Goal: Task Accomplishment & Management: Complete application form

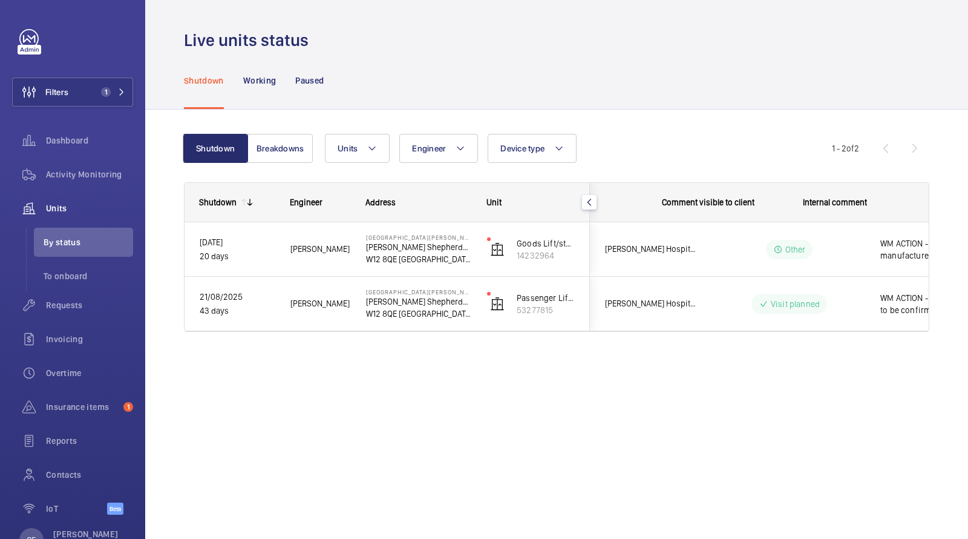
scroll to position [0, 218]
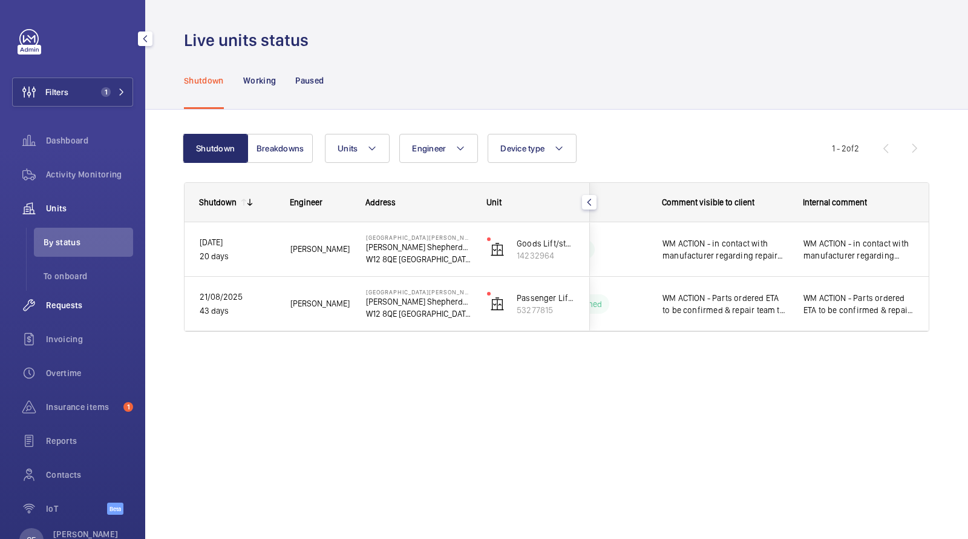
click at [64, 300] on span "Requests" at bounding box center [89, 305] width 87 height 12
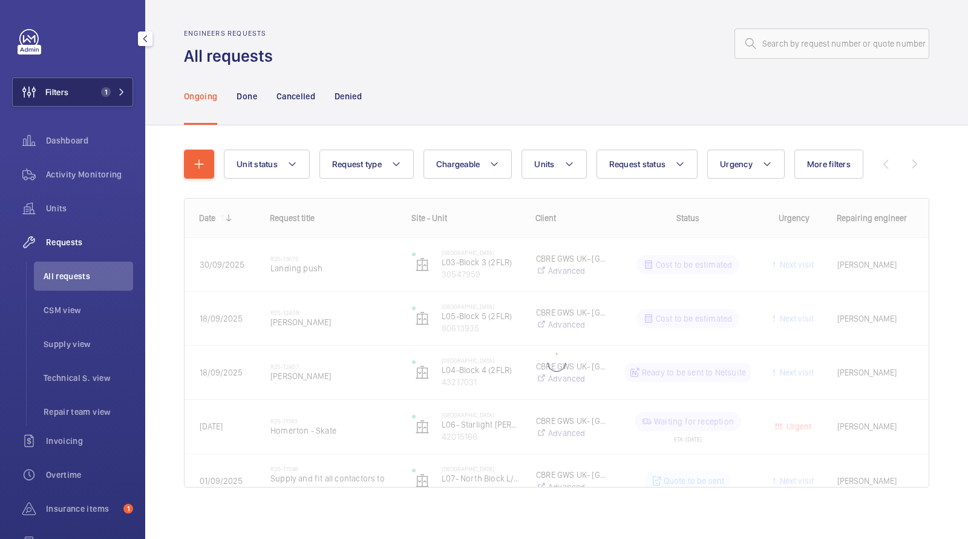
click at [100, 84] on button "Filters 1" at bounding box center [72, 91] width 121 height 29
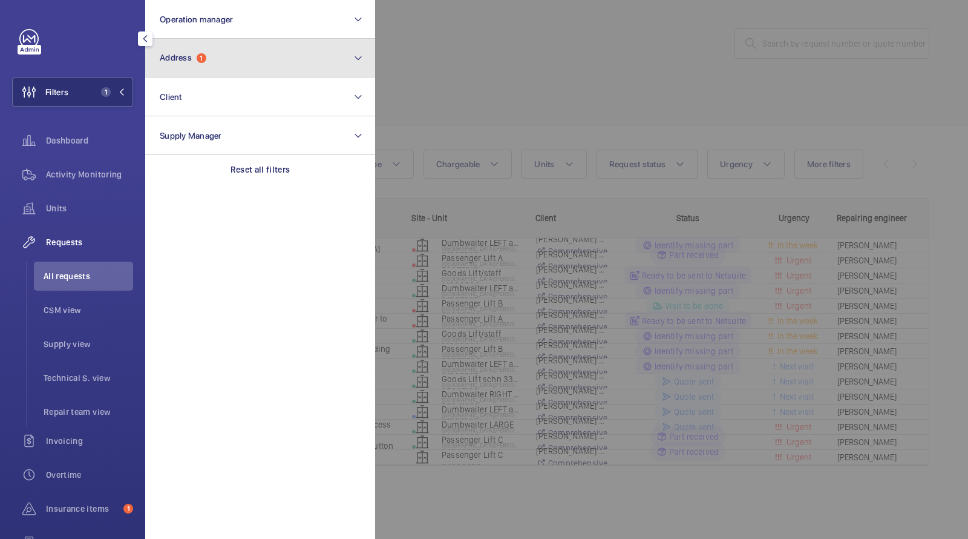
click at [196, 68] on button "Address 1" at bounding box center [260, 58] width 230 height 39
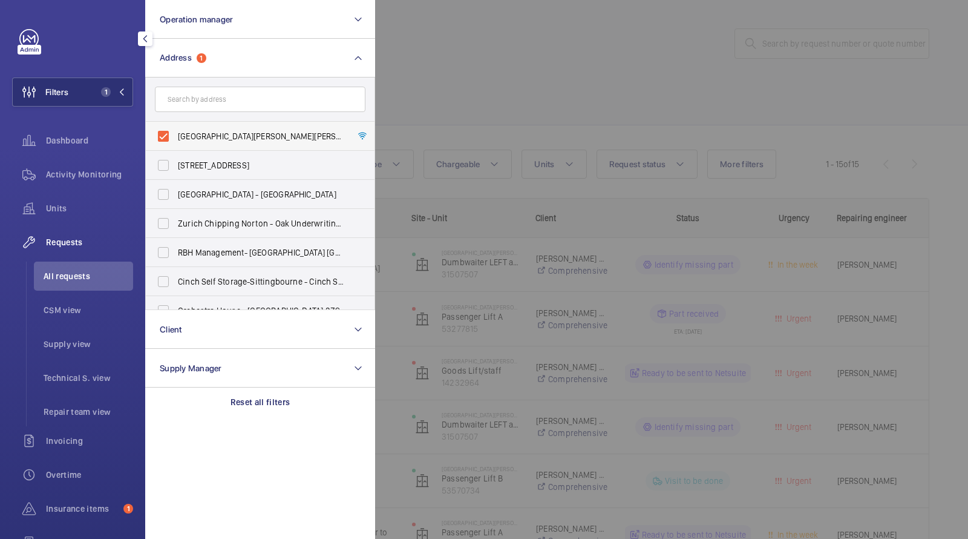
click at [203, 140] on span "Shepherds Bush Dorsett Hotel - Dorsett Shepherds Bush,, LONDON W12 8QE" at bounding box center [261, 136] width 166 height 12
click at [176, 140] on input "Shepherds Bush Dorsett Hotel - Dorsett Shepherds Bush,, LONDON W12 8QE" at bounding box center [163, 136] width 24 height 24
checkbox input "false"
click at [203, 102] on input "text" at bounding box center [260, 99] width 211 height 25
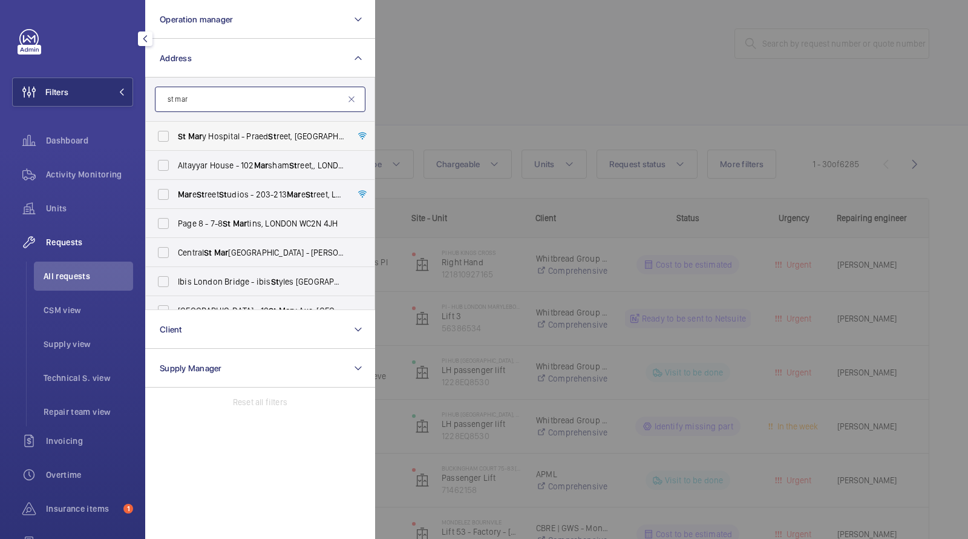
type input "st mar"
click at [217, 134] on span "St Mar y Hospital - Praed St reet, LONDON W2 1NY" at bounding box center [261, 136] width 166 height 12
click at [176, 134] on input "St Mar y Hospital - Praed St reet, LONDON W2 1NY" at bounding box center [163, 136] width 24 height 24
checkbox input "true"
click at [451, 53] on div at bounding box center [859, 269] width 968 height 539
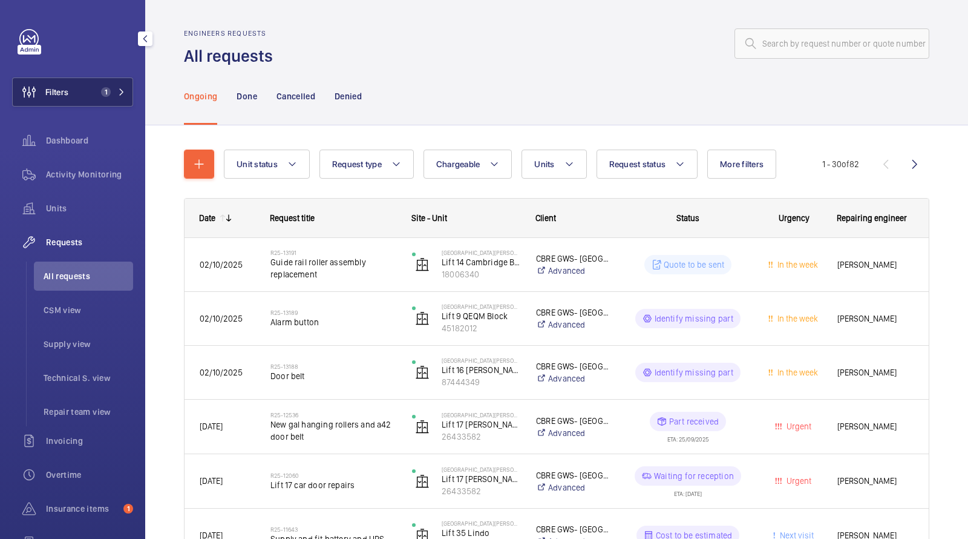
click at [123, 91] on mat-icon at bounding box center [121, 91] width 7 height 7
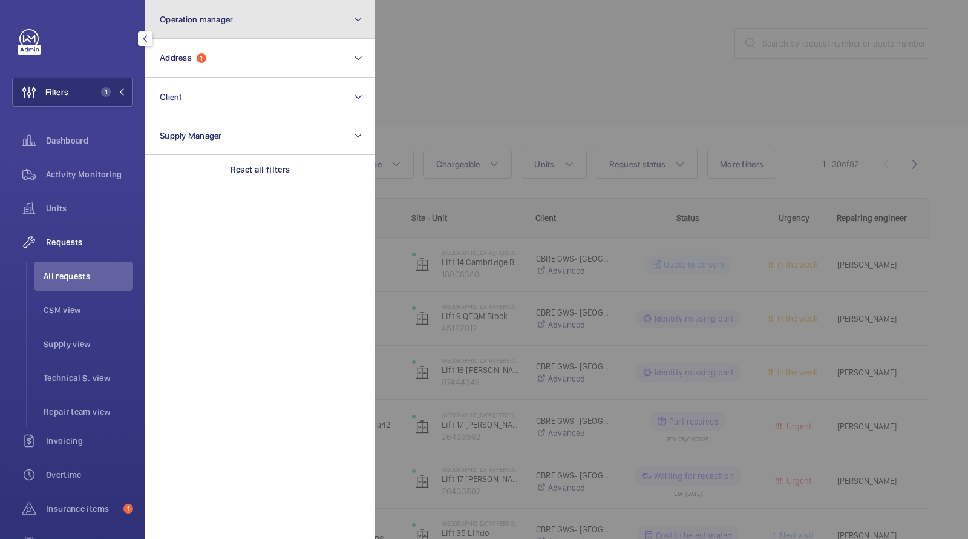
click at [183, 36] on button "Operation manager" at bounding box center [260, 19] width 230 height 39
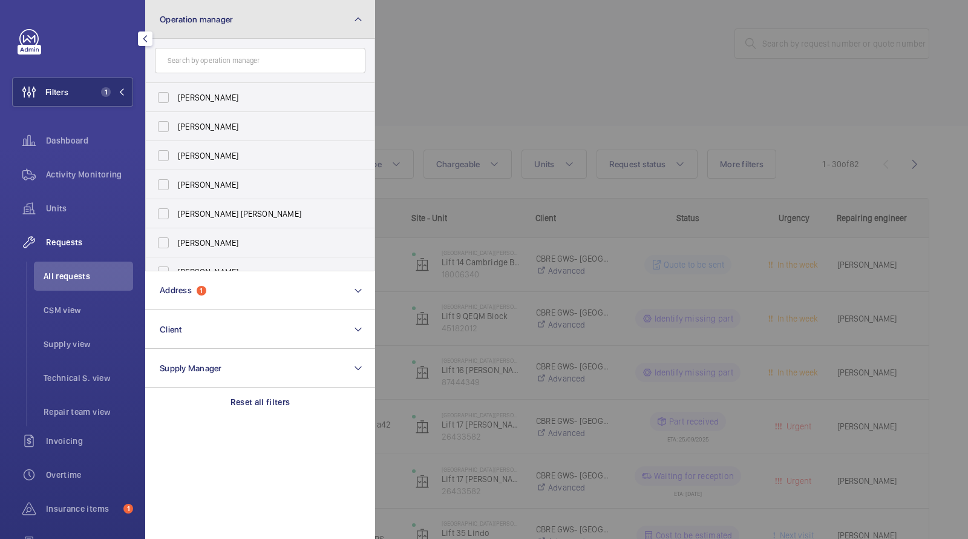
click at [187, 12] on button "Operation manager" at bounding box center [260, 19] width 230 height 39
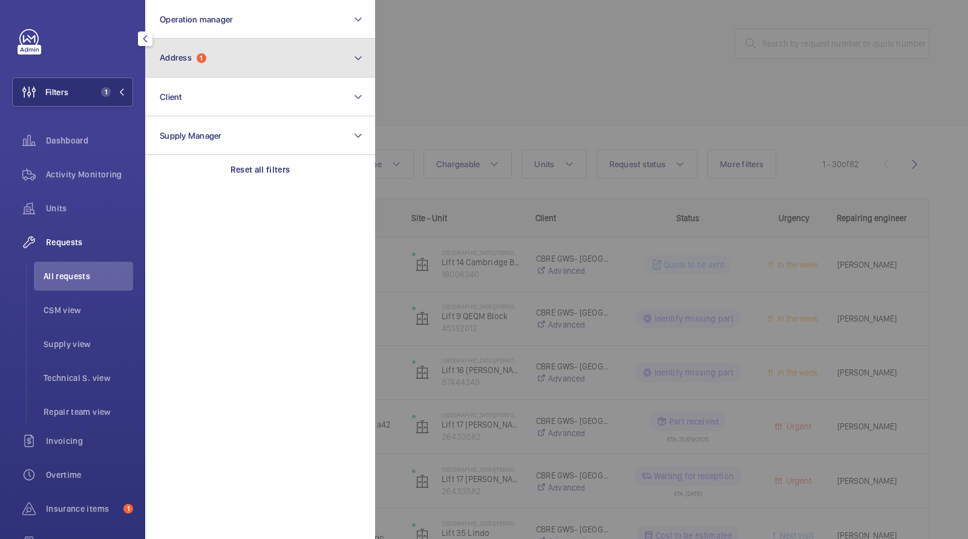
click at [186, 57] on span "Address" at bounding box center [176, 58] width 32 height 10
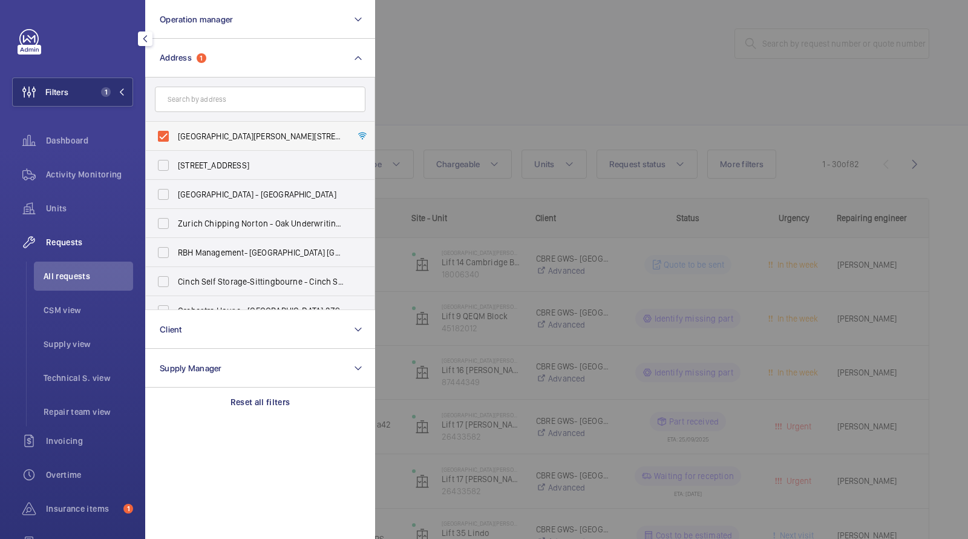
click at [195, 137] on span "St Mary Hospital - Praed Street, LONDON W2 1NY" at bounding box center [261, 136] width 166 height 12
click at [176, 137] on input "St Mary Hospital - Praed Street, LONDON W2 1NY" at bounding box center [163, 136] width 24 height 24
checkbox input "false"
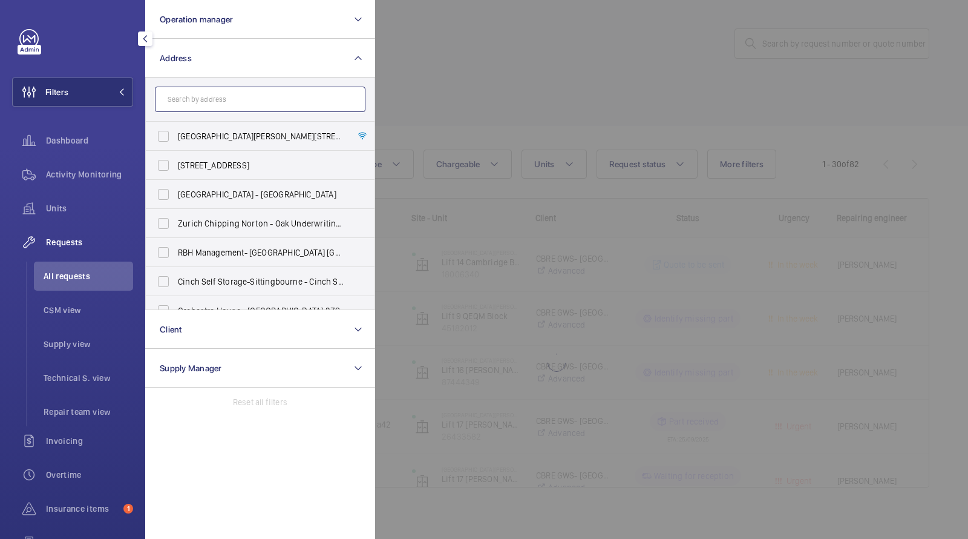
click at [195, 110] on input "text" at bounding box center [260, 99] width 211 height 25
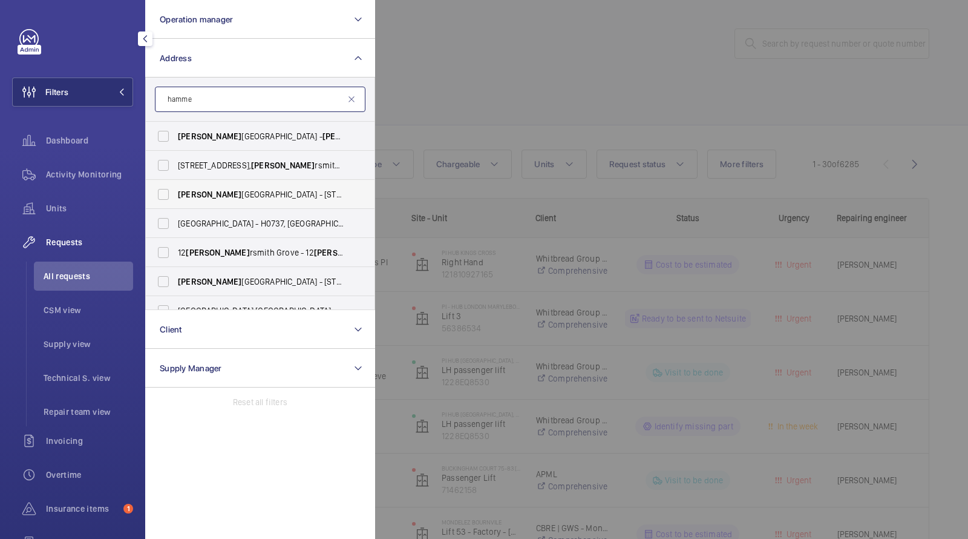
type input "hamme"
click at [230, 195] on span "Hamme rsmith Hospital - 72 Du Cane Rd, LONDON W12 0HS" at bounding box center [261, 194] width 166 height 12
click at [176, 195] on input "Hamme rsmith Hospital - 72 Du Cane Rd, LONDON W12 0HS" at bounding box center [163, 194] width 24 height 24
checkbox input "true"
click at [522, 74] on div at bounding box center [859, 269] width 968 height 539
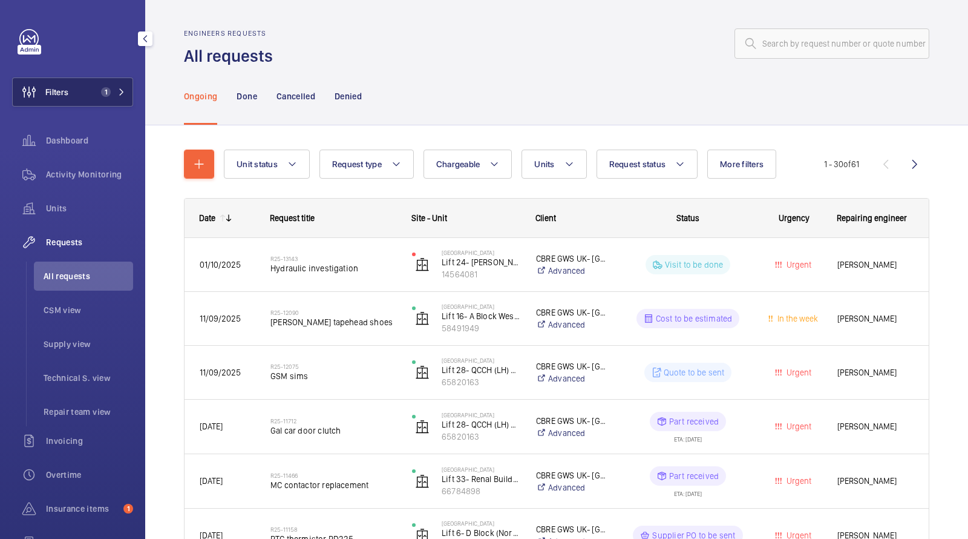
click at [117, 91] on span "1" at bounding box center [110, 92] width 29 height 10
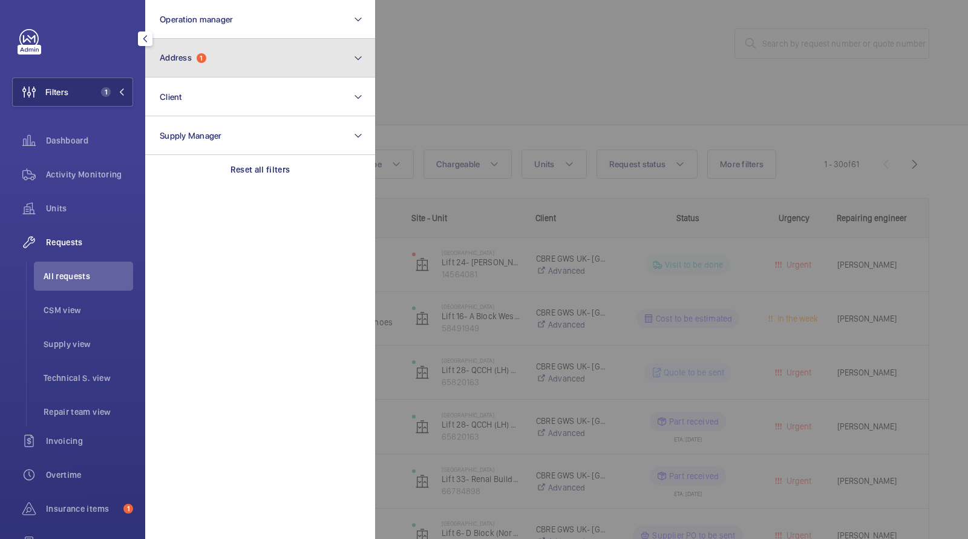
click at [217, 70] on button "Address 1" at bounding box center [260, 58] width 230 height 39
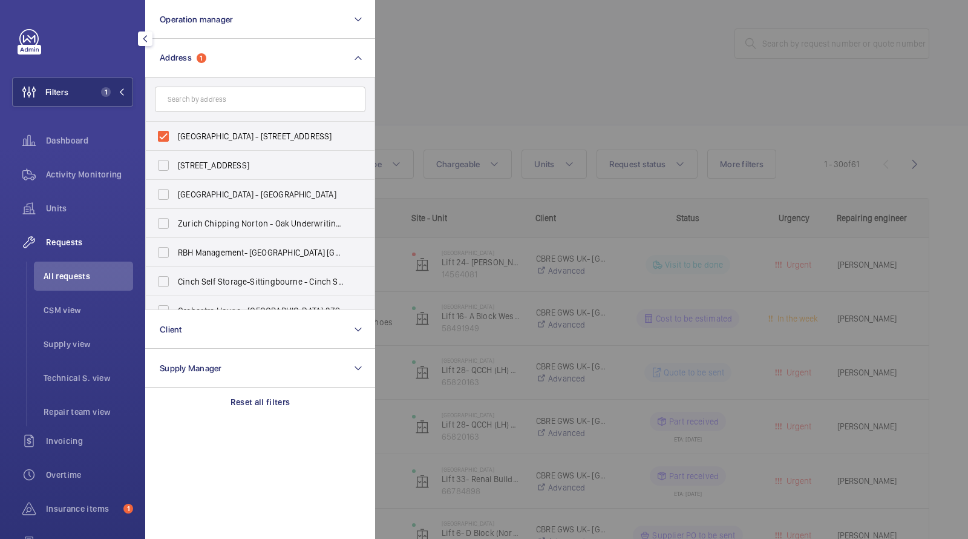
click at [404, 70] on div at bounding box center [859, 269] width 968 height 539
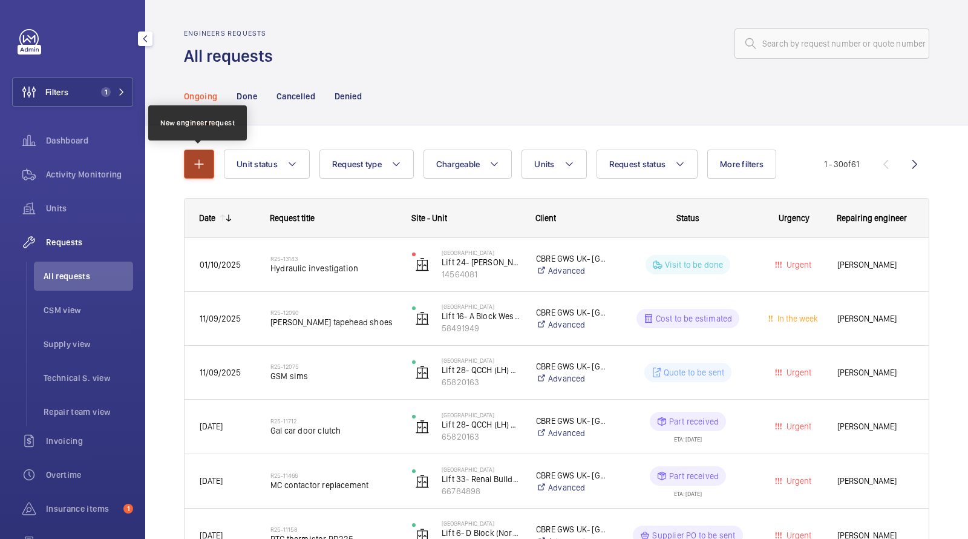
click at [213, 170] on button "button" at bounding box center [199, 164] width 30 height 29
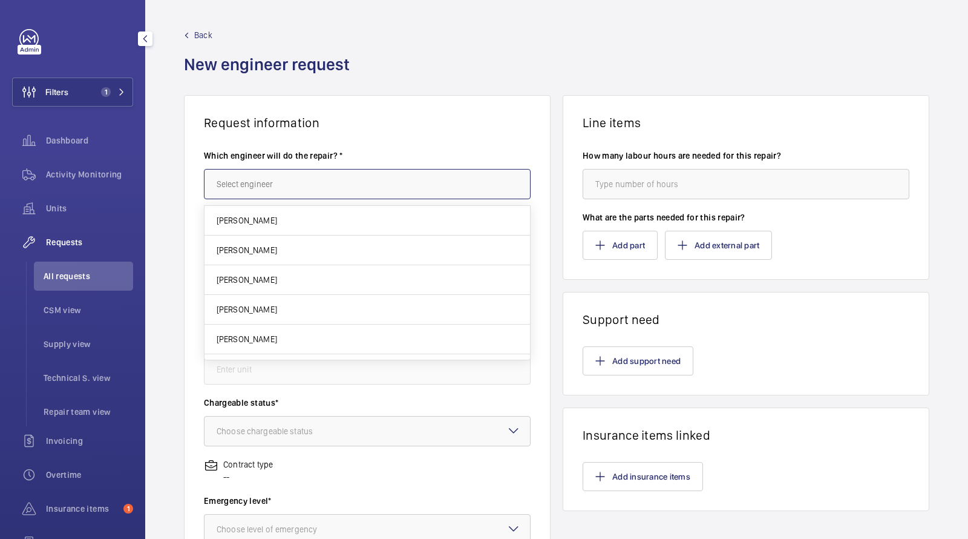
click at [231, 176] on input "text" at bounding box center [367, 184] width 327 height 30
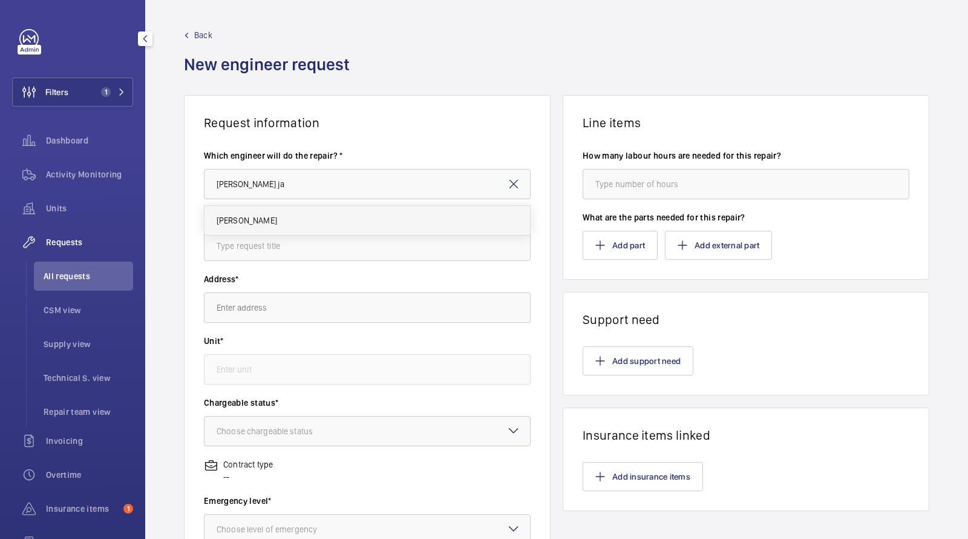
click at [250, 214] on span "[PERSON_NAME]" at bounding box center [247, 220] width 61 height 12
type input "[PERSON_NAME]"
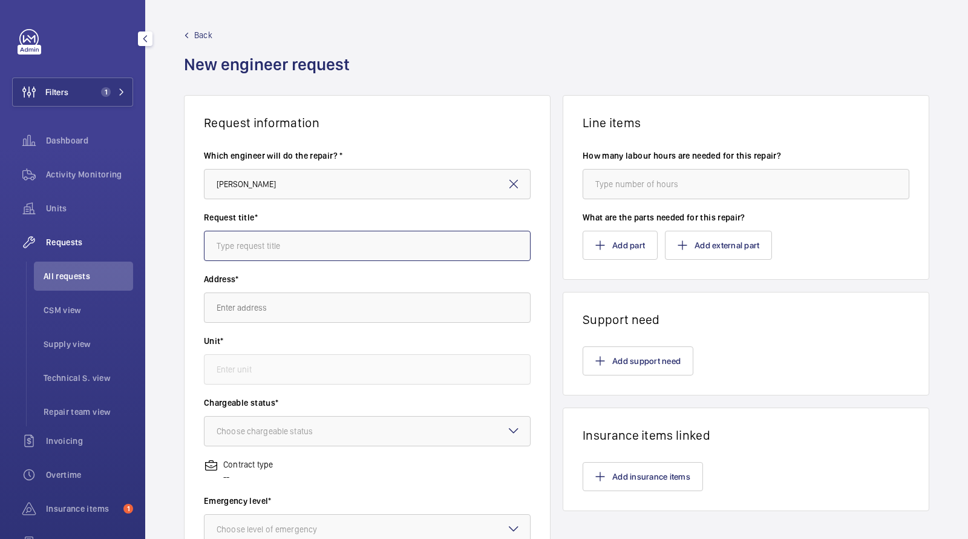
click at [249, 248] on input "text" at bounding box center [367, 246] width 327 height 30
type input "f"
paste input "14217819 - Lift 34 and 31 Jefferiss Wing Supply and fit triangle firemans switc…"
click at [212, 243] on input "14217819 - Lift 34 and 31 Jefferiss Wing Supply and fit triangle firemans switc…" at bounding box center [367, 246] width 327 height 30
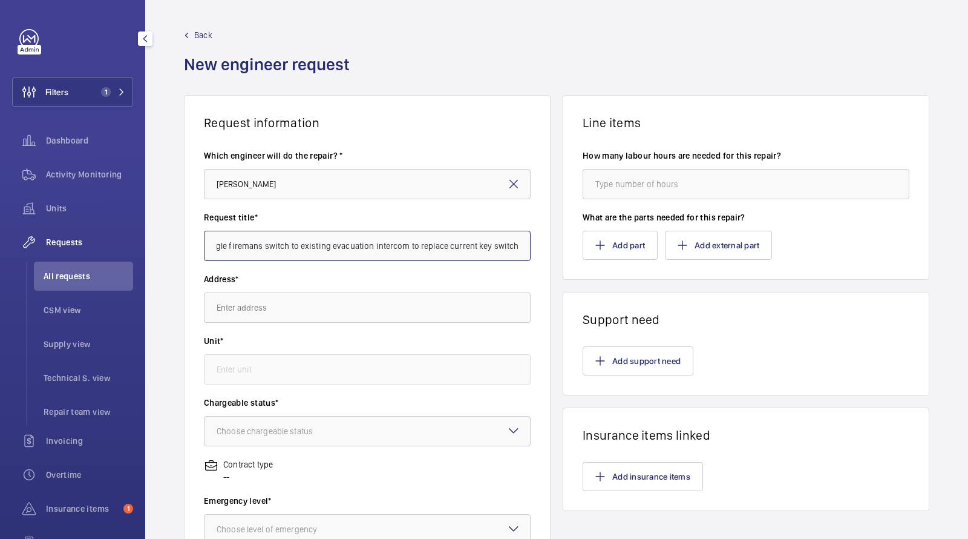
drag, startPoint x: 222, startPoint y: 244, endPoint x: 144, endPoint y: 238, distance: 78.3
click at [150, 240] on div "Request information Which engineer will do the repair? * Dan Jarvis Request tit…" at bounding box center [556, 426] width 823 height 663
click at [235, 254] on input "14217819 - Lift 34 and 31 Jefferiss Wing Supply and fit triangle firemans switc…" at bounding box center [367, 246] width 327 height 30
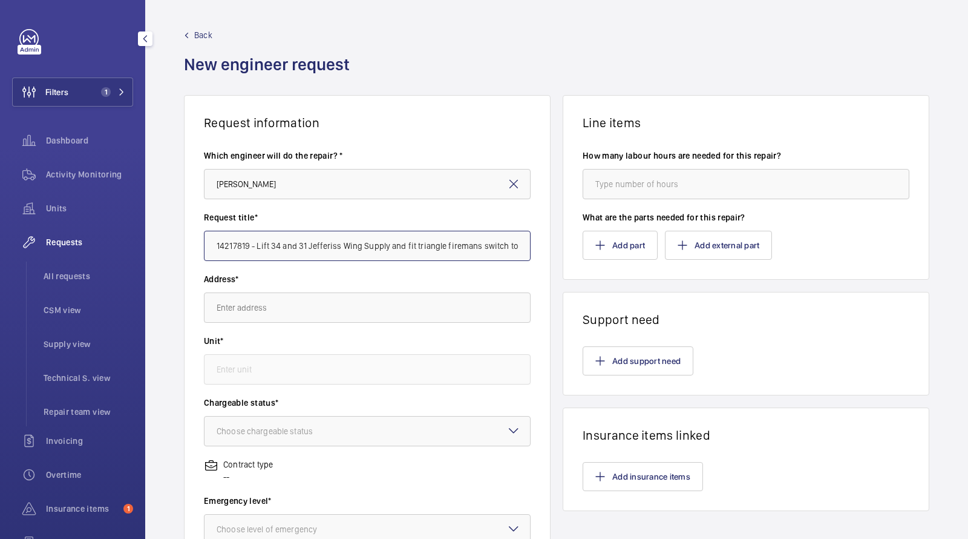
drag, startPoint x: 236, startPoint y: 243, endPoint x: 102, endPoint y: 242, distance: 133.8
click at [100, 243] on mat-sidenav-content "Filters 1 Dashboard Activity Monitoring Units Requests All requests CSM view Su…" at bounding box center [484, 269] width 968 height 539
type input "14217819 - Lift 34 and 31 Jefferiss Wing Supply and fit triangle firemans switc…"
click at [254, 316] on input "text" at bounding box center [367, 307] width 327 height 30
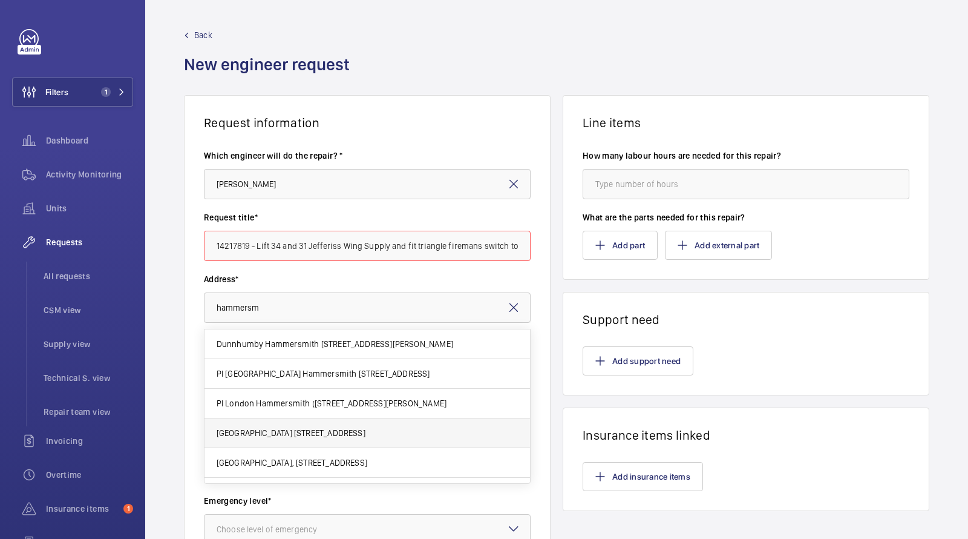
click at [294, 436] on span "Hammersmith Hospital 72 Du Cane Rd, W12 0HS LONDON" at bounding box center [291, 433] width 149 height 12
type input "Hammersmith Hospital 72 Du Cane Rd, W12 0HS LONDON"
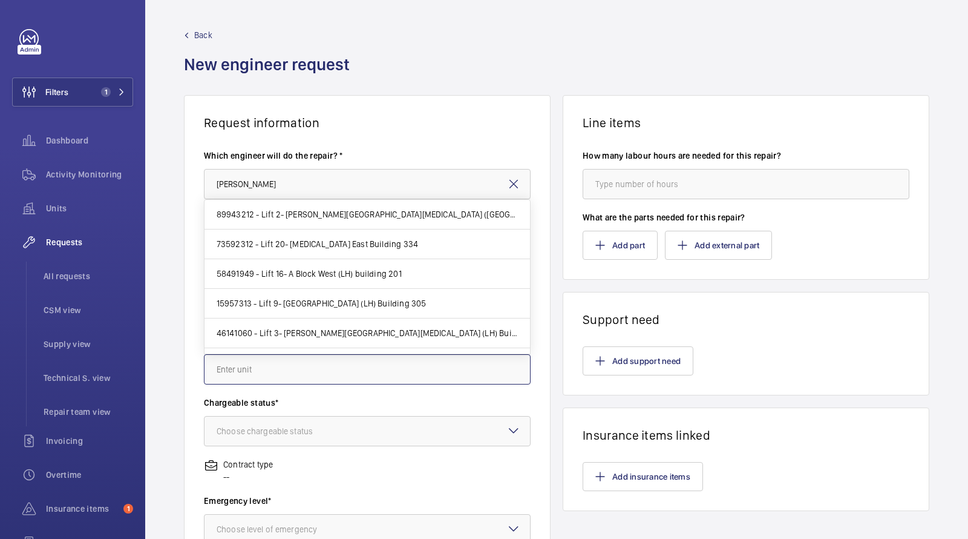
click at [285, 372] on input "text" at bounding box center [367, 369] width 327 height 30
click at [393, 127] on h1 "Request information" at bounding box center [367, 122] width 327 height 15
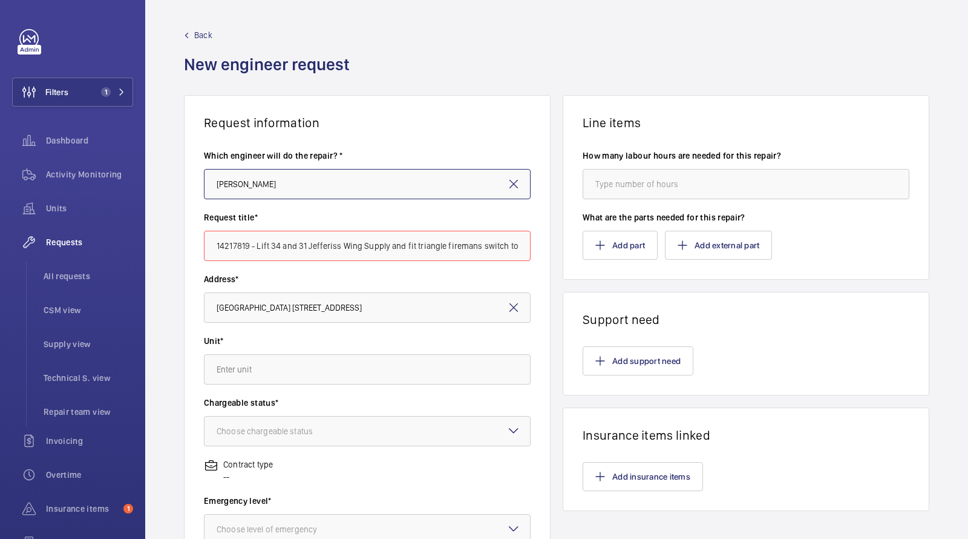
click at [311, 173] on input "[PERSON_NAME]" at bounding box center [367, 184] width 327 height 30
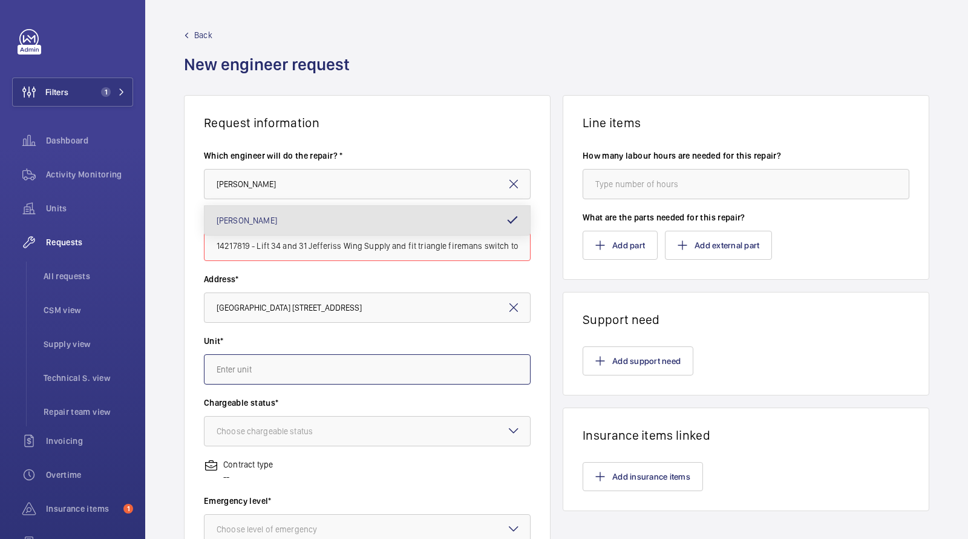
click at [261, 372] on input "text" at bounding box center [367, 369] width 327 height 30
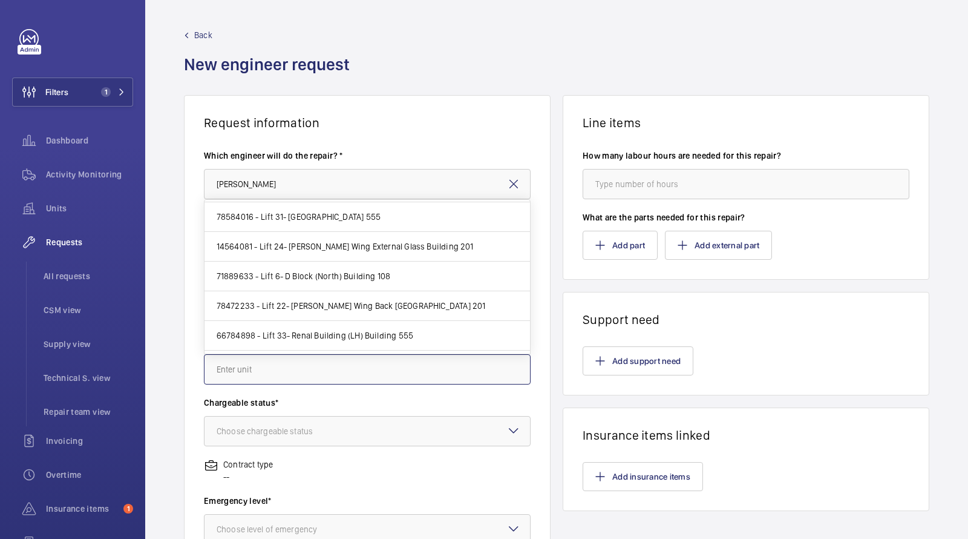
scroll to position [712, 0]
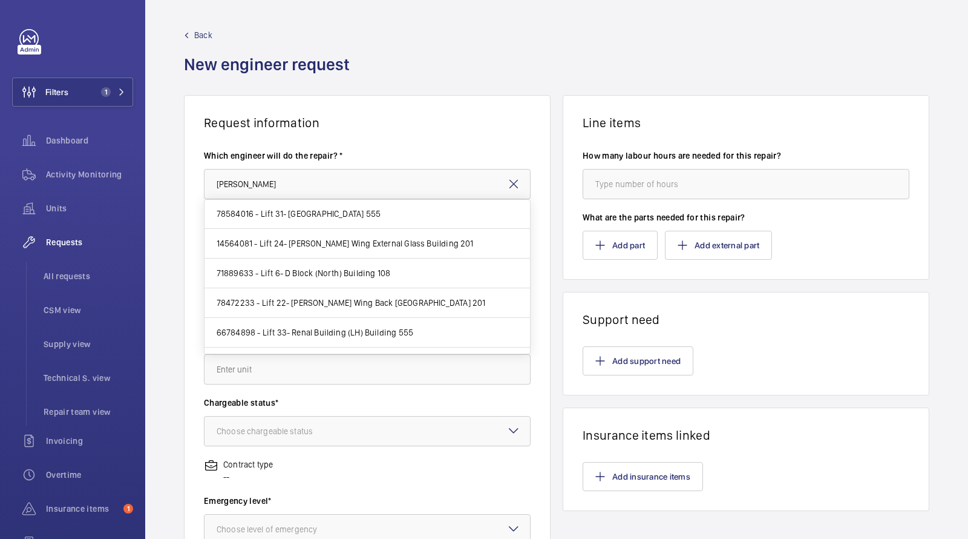
click at [288, 209] on span "78584016 - Lift 31- Renal Building South Building 555" at bounding box center [299, 214] width 164 height 12
type input "78584016 - Lift 31- Renal Building South Building 555"
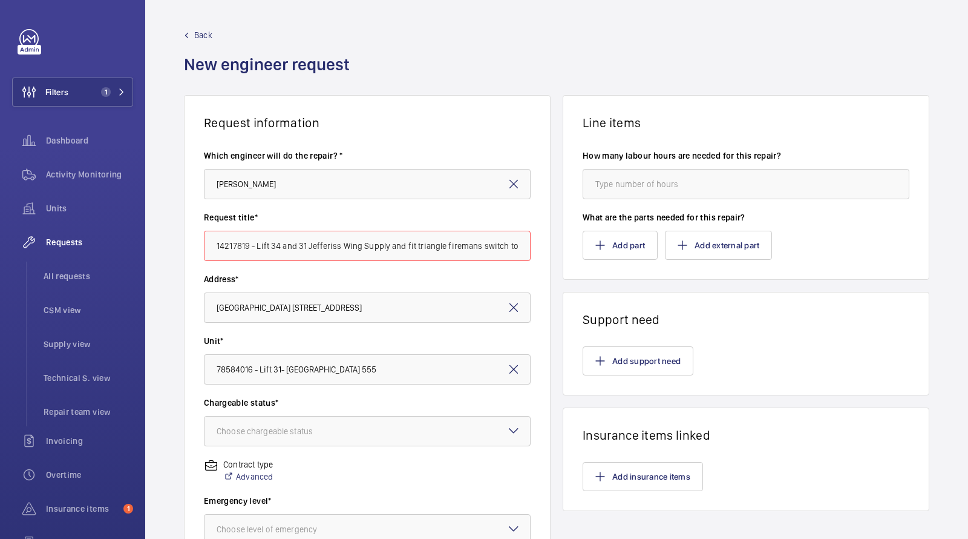
click at [303, 331] on div "Address* Hammersmith Hospital 72 Du Cane Rd, W12 0HS LONDON" at bounding box center [367, 304] width 327 height 62
click at [298, 246] on input "14217819 - Lift 34 and 31 Jefferiss Wing Supply and fit triangle firemans switc…" at bounding box center [367, 246] width 327 height 30
click at [273, 447] on div "Chargeable status* Choose chargeable status" at bounding box center [367, 427] width 327 height 62
click at [273, 444] on div at bounding box center [368, 430] width 326 height 29
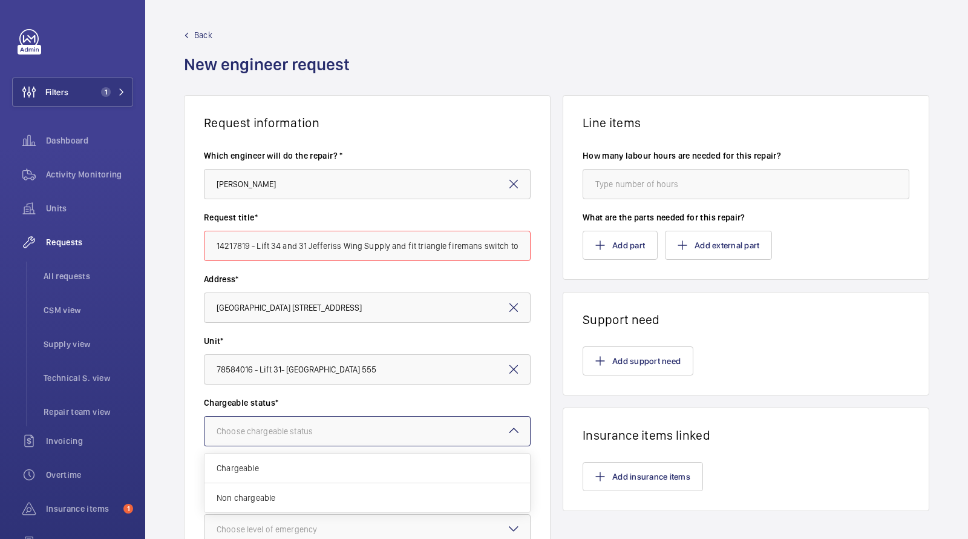
click at [276, 476] on div "Chargeable" at bounding box center [368, 468] width 326 height 30
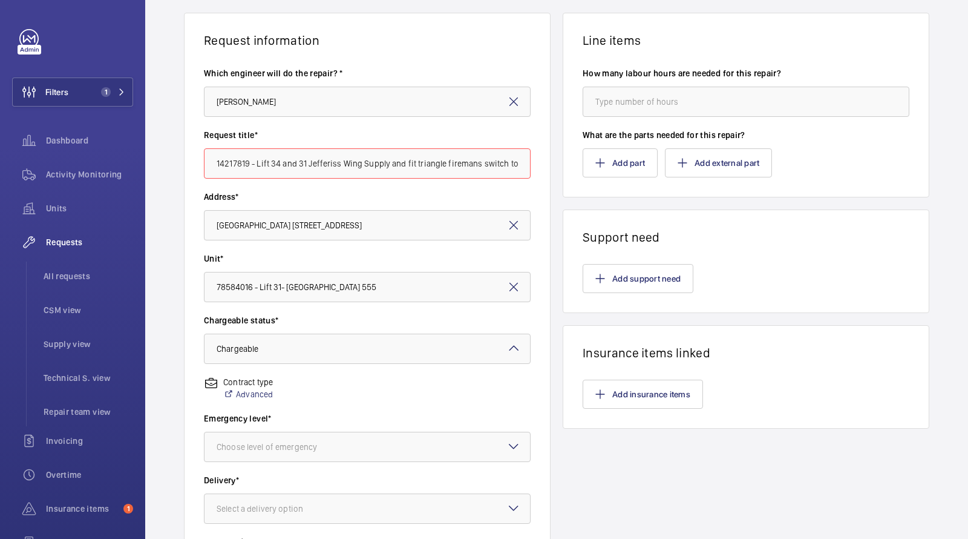
scroll to position [152, 0]
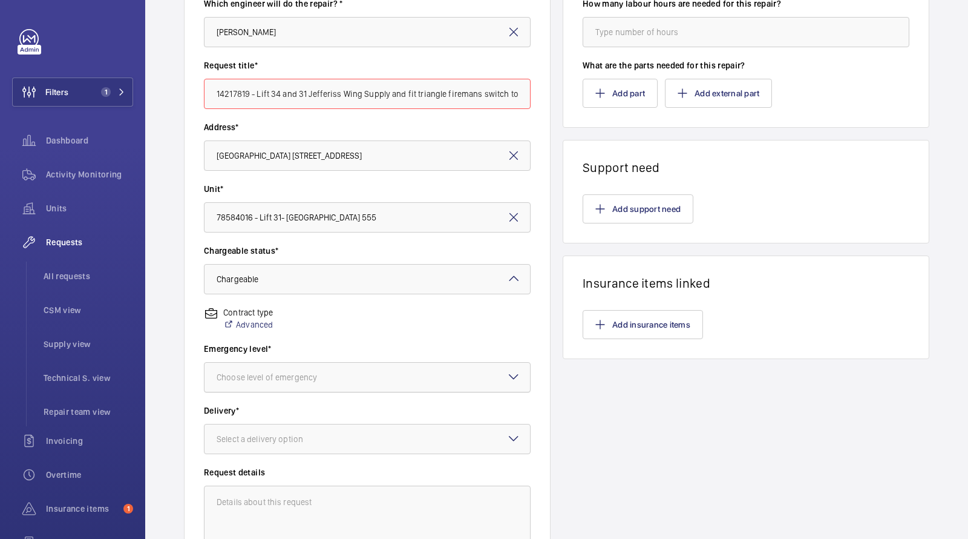
click at [280, 383] on div at bounding box center [368, 377] width 326 height 29
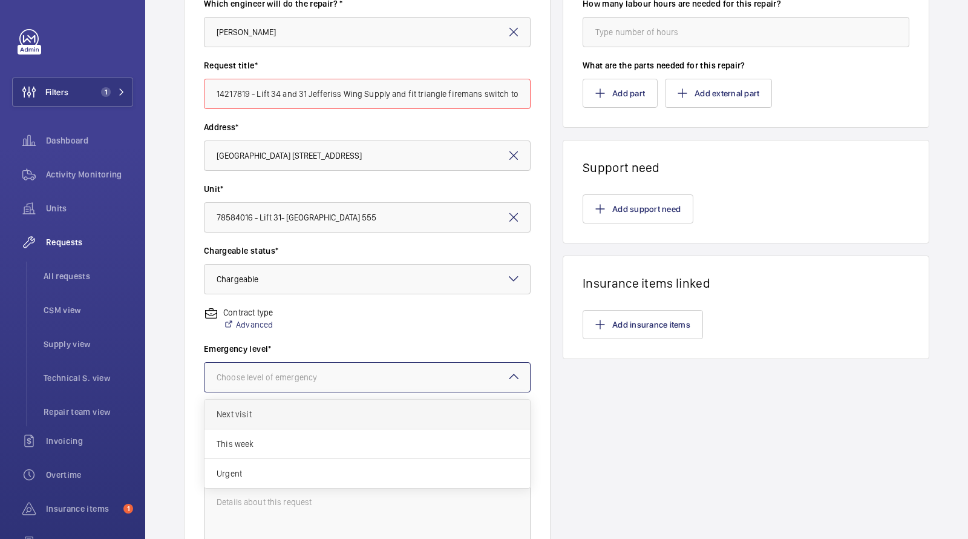
click at [267, 418] on span "Next visit" at bounding box center [367, 414] width 301 height 12
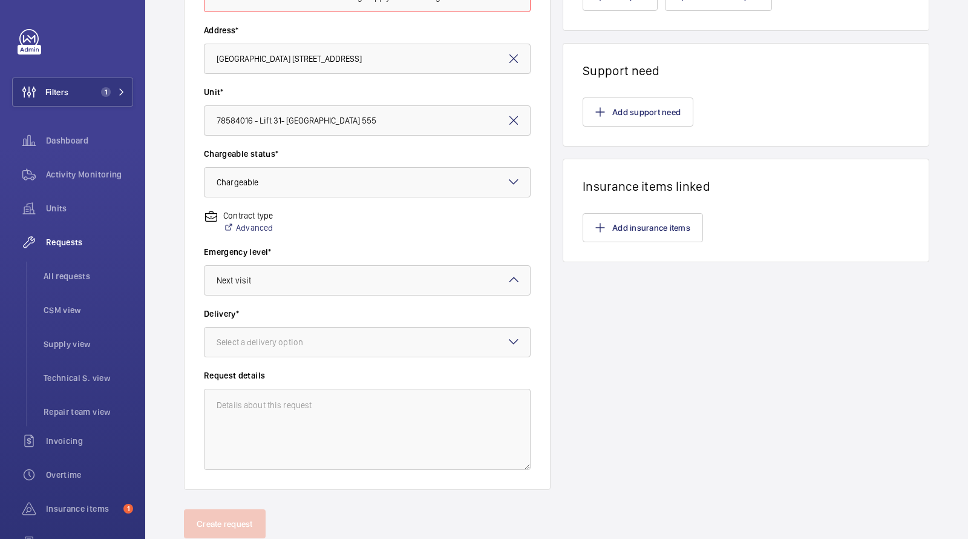
scroll to position [286, 0]
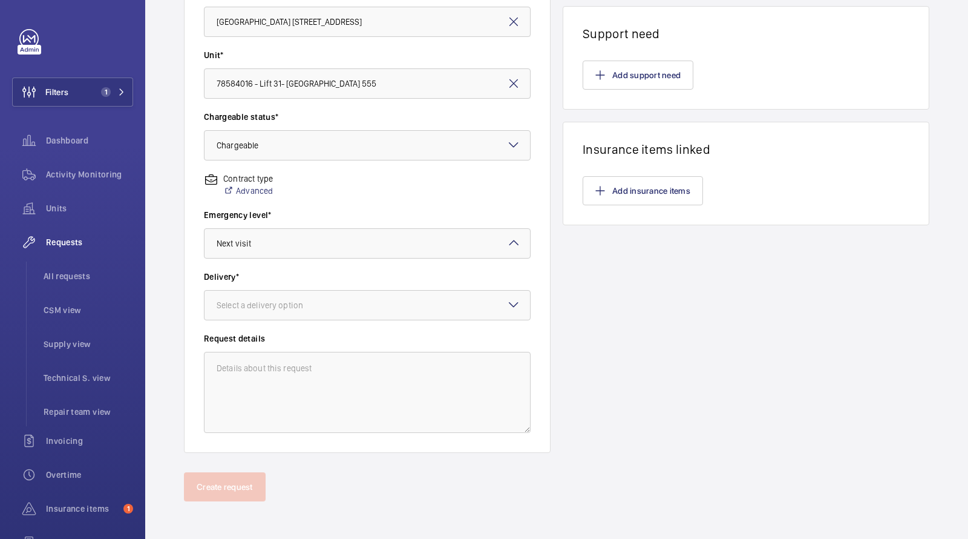
click at [276, 327] on div "Delivery* Select a delivery option" at bounding box center [367, 302] width 327 height 62
click at [274, 307] on div "Select a delivery option" at bounding box center [275, 305] width 117 height 12
click at [259, 370] on span "On site" at bounding box center [367, 372] width 301 height 12
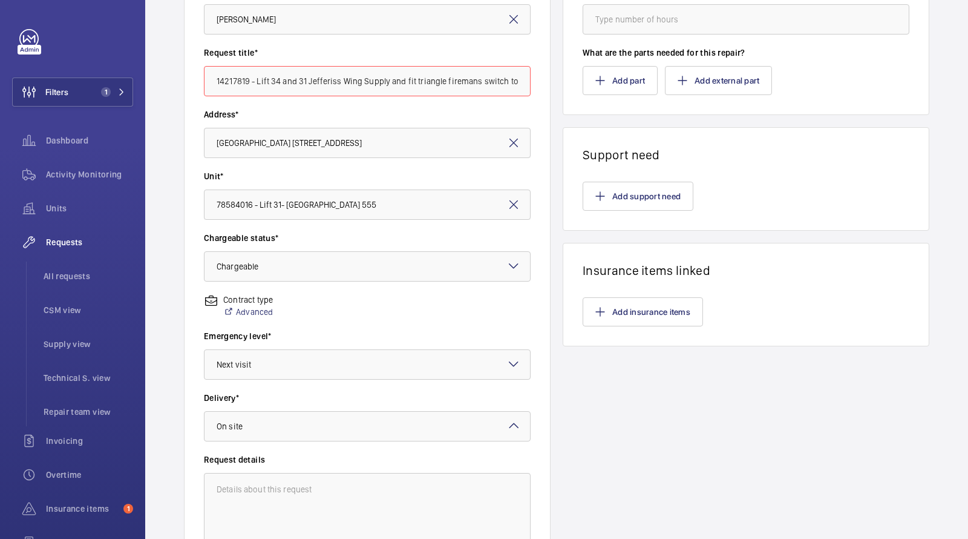
scroll to position [85, 0]
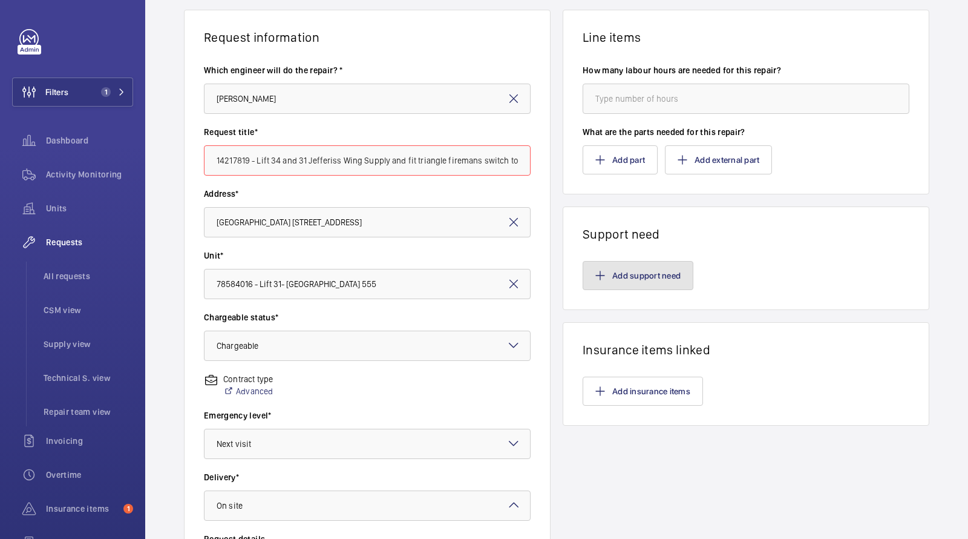
click at [636, 263] on button "Add support need" at bounding box center [638, 275] width 111 height 29
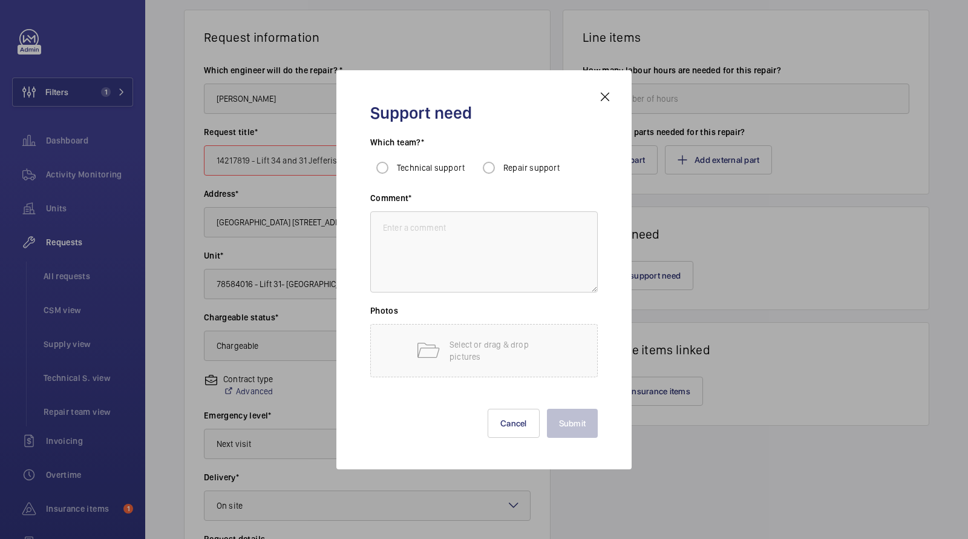
click at [537, 164] on span "Repair support" at bounding box center [532, 168] width 57 height 10
click at [501, 164] on input "Repair support" at bounding box center [489, 168] width 24 height 24
radio input "true"
click at [467, 254] on textarea at bounding box center [484, 251] width 228 height 81
paste textarea "14217819 - Lift 34 and 31 Jefferiss Wing Supply and fit triangle firemans switc…"
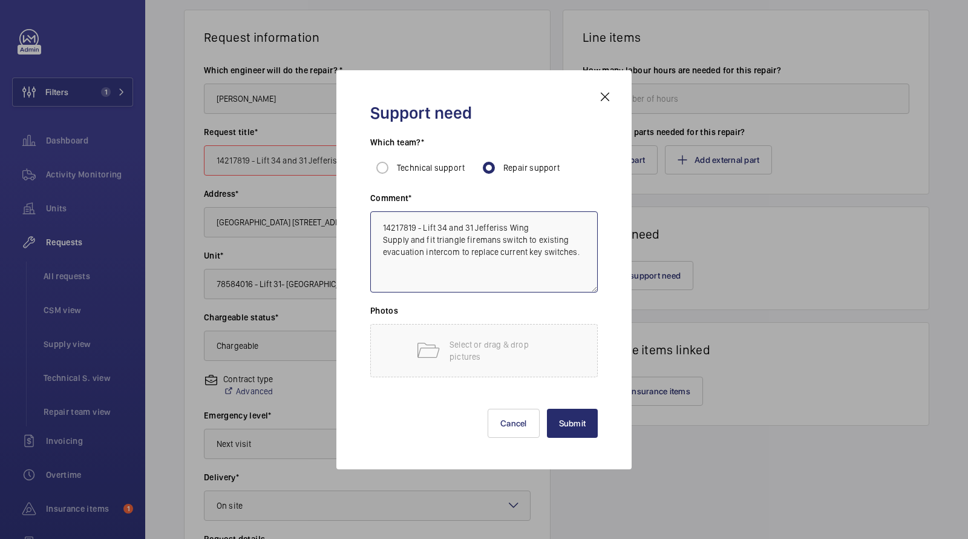
click at [499, 230] on textarea "14217819 - Lift 34 and 31 Jefferiss Wing Supply and fit triangle firemans switc…" at bounding box center [484, 251] width 228 height 81
drag, startPoint x: 499, startPoint y: 230, endPoint x: 516, endPoint y: 230, distance: 16.9
click at [515, 230] on textarea "14217819 - Lift 34 and 31 Jefferiss Wing Supply and fit triangle firemans switc…" at bounding box center [484, 251] width 228 height 81
click at [534, 281] on textarea "14217819 - Lift 34 and 31 Jefferiss Wing Supply and fit triangle firemans switc…" at bounding box center [484, 251] width 228 height 81
drag, startPoint x: 536, startPoint y: 226, endPoint x: 432, endPoint y: 229, distance: 104.1
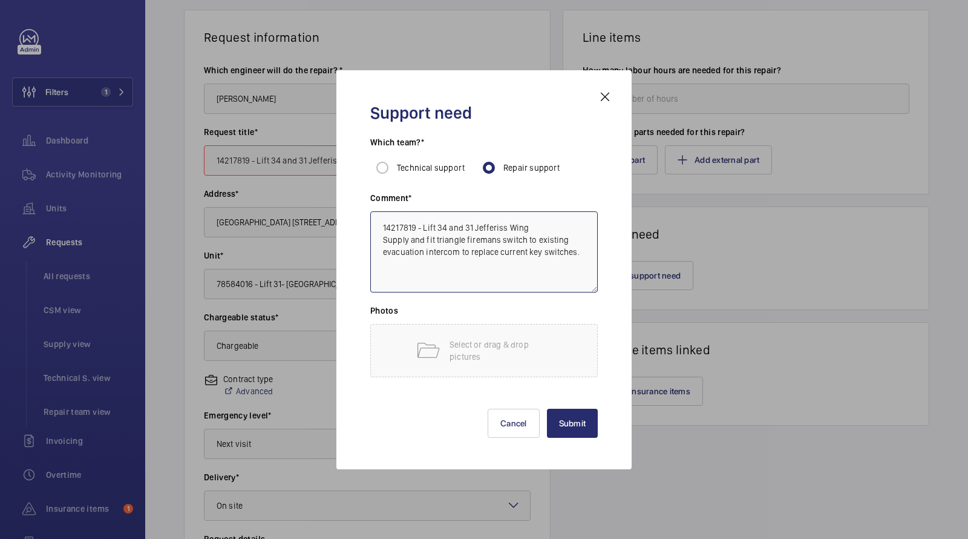
click at [432, 229] on textarea "14217819 - Lift 34 and 31 Jefferiss Wing Supply and fit triangle firemans switc…" at bounding box center [484, 251] width 228 height 81
type textarea "14217819 - Supply and fit triangle firemans switch to existing evacuation inter…"
click at [571, 421] on button "Submit" at bounding box center [572, 423] width 51 height 29
click at [308, 160] on input "14217819 - Lift 34 and 31 Jefferiss Wing Supply and fit triangle firemans switc…" at bounding box center [367, 160] width 327 height 30
click at [309, 160] on input "14217819 - Lift 34 and 31 Jefferiss Wing Supply and fit triangle firemans switc…" at bounding box center [367, 160] width 327 height 30
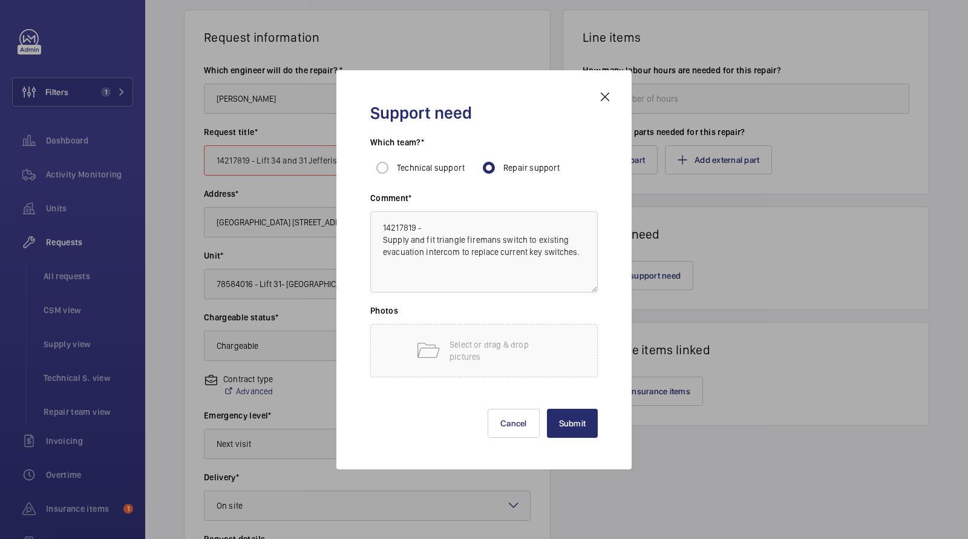
click at [363, 159] on input "14217819 - Lift 34 and 31 Jefferiss Wing Supply and fit triangle firemans switc…" at bounding box center [367, 160] width 327 height 30
click at [347, 158] on input "14217819 - Lift 34 and 31 Jefferiss Wing Supply and fit triangle firemans switc…" at bounding box center [367, 160] width 327 height 30
click at [359, 159] on input "14217819 - Lift 34 and 31 Jefferiss Wing Supply and fit triangle firemans switc…" at bounding box center [367, 160] width 327 height 30
click at [254, 156] on input "14217819 - Lift 34 and 31 Jefferiss Wing Supply and fit triangle firemans switc…" at bounding box center [367, 160] width 327 height 30
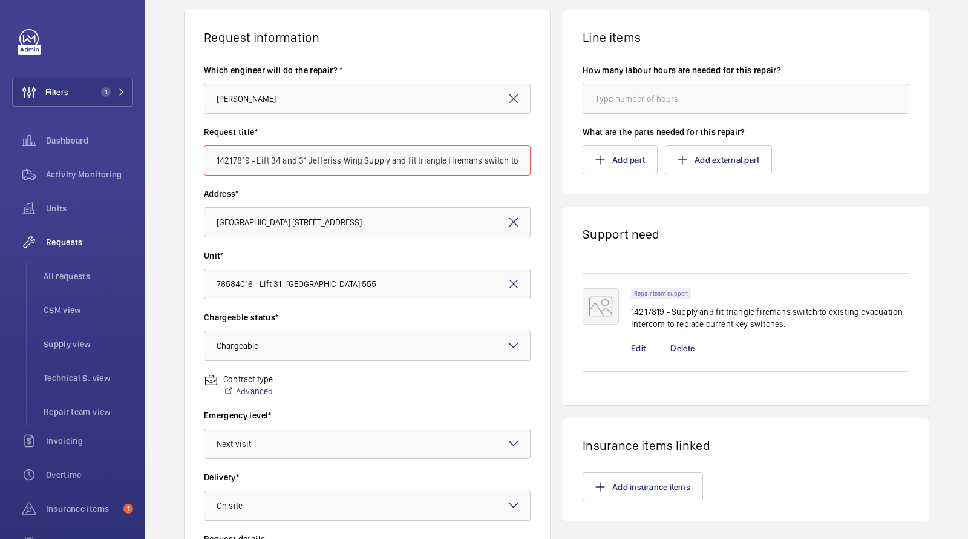
click at [252, 155] on input "14217819 - Lift 34 and 31 Jefferiss Wing Supply and fit triangle firemans switc…" at bounding box center [367, 160] width 327 height 30
drag, startPoint x: 359, startPoint y: 161, endPoint x: 143, endPoint y: 128, distance: 218.5
click at [146, 129] on div "Request information Which engineer will do the repair? * Dan Jarvis Request tit…" at bounding box center [556, 341] width 823 height 663
click at [419, 157] on input "Supply and fit triangle firemans switch to existing evacuation intercom to repl…" at bounding box center [367, 160] width 327 height 30
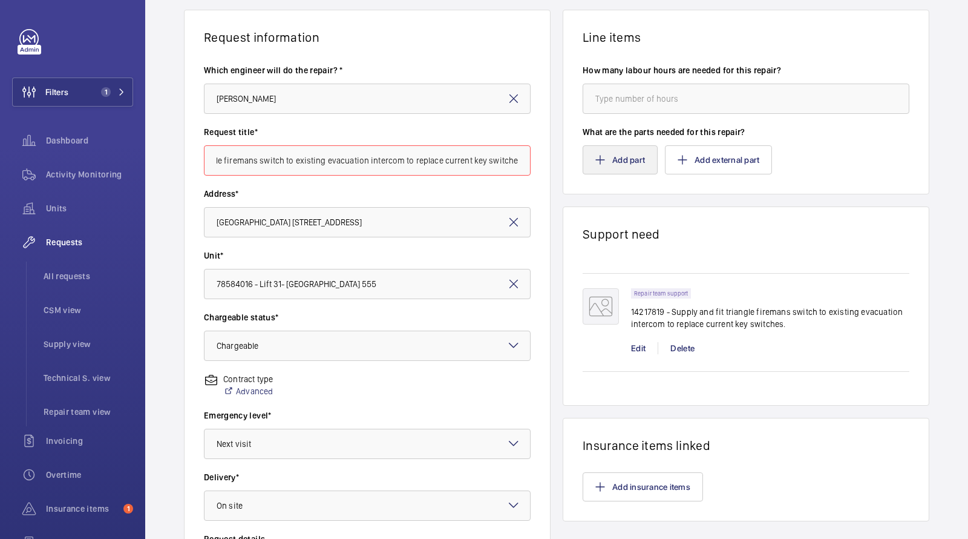
drag, startPoint x: 389, startPoint y: 162, endPoint x: 585, endPoint y: 162, distance: 196.1
click at [585, 162] on div "Request information Which engineer will do the repair? * Dan Jarvis Request tit…" at bounding box center [556, 341] width 823 height 663
click at [495, 150] on input "Supply and fit triangle firemans switch to existing evacuation intercom to repl…" at bounding box center [367, 160] width 327 height 30
click at [505, 158] on input "Supply and fit triangle firemans switch to existing evacuation intercom to repl…" at bounding box center [367, 160] width 327 height 30
click at [504, 158] on input "Supply and fit triangle firemans switch to existing evacuation intercom to repl…" at bounding box center [367, 160] width 327 height 30
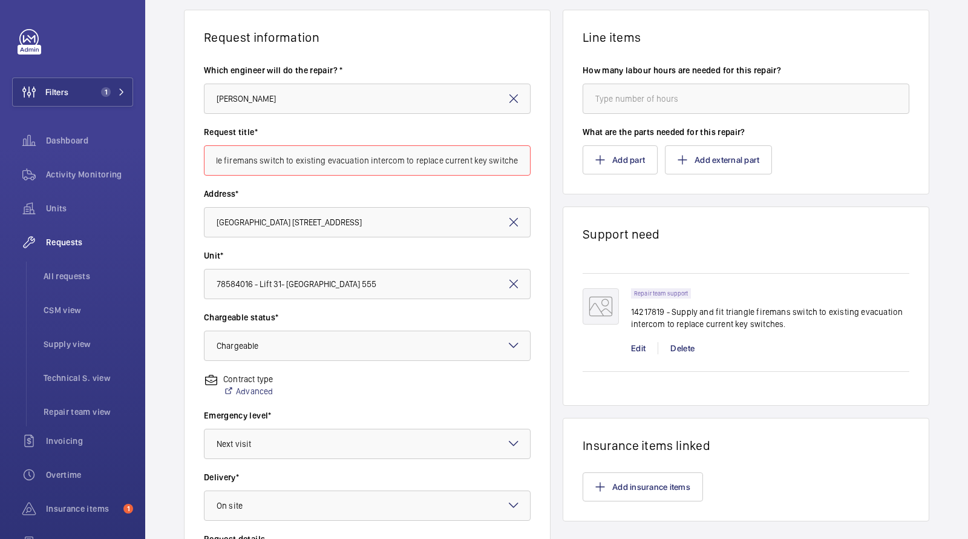
click at [504, 158] on input "Supply and fit triangle firemans switch to existing evacuation intercom to repl…" at bounding box center [367, 160] width 327 height 30
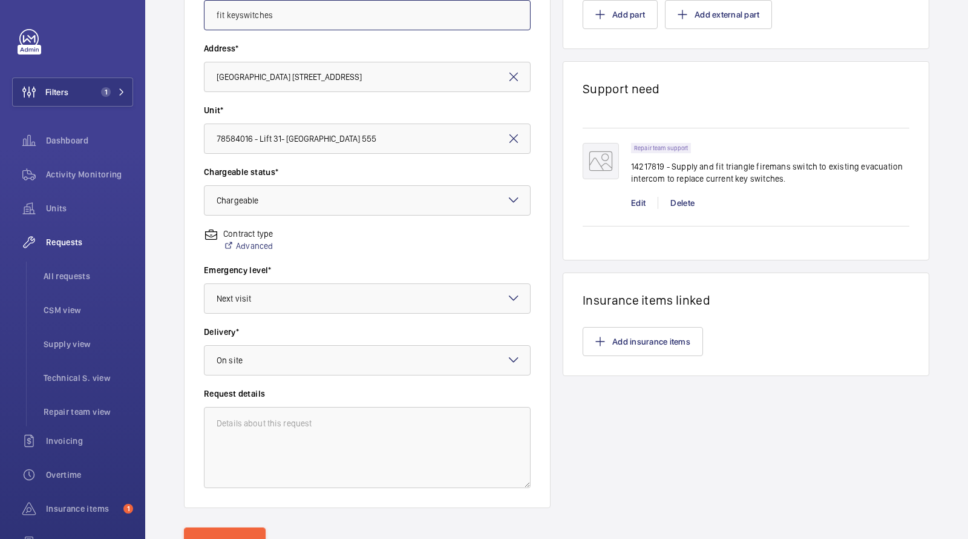
scroll to position [285, 0]
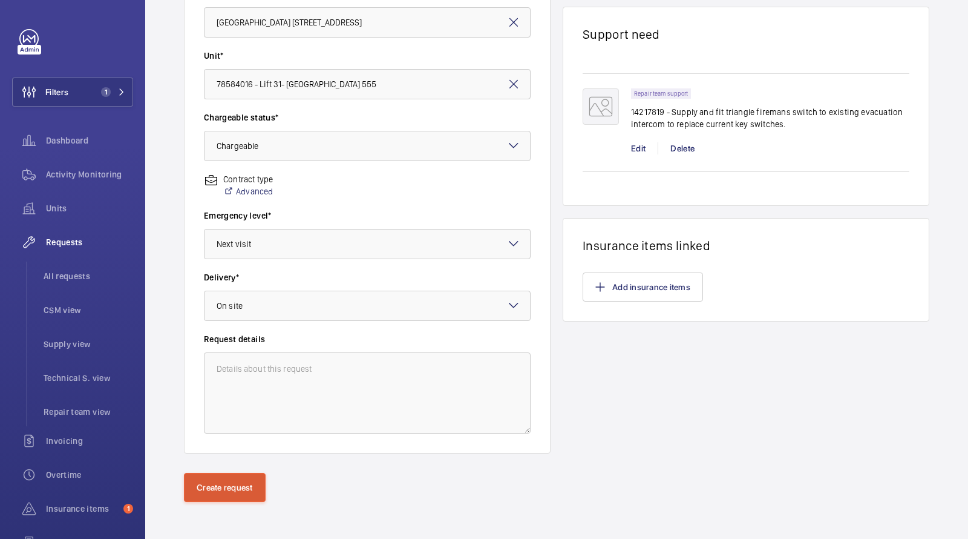
type input "fit keyswitches"
click at [213, 486] on button "Create request" at bounding box center [225, 487] width 82 height 29
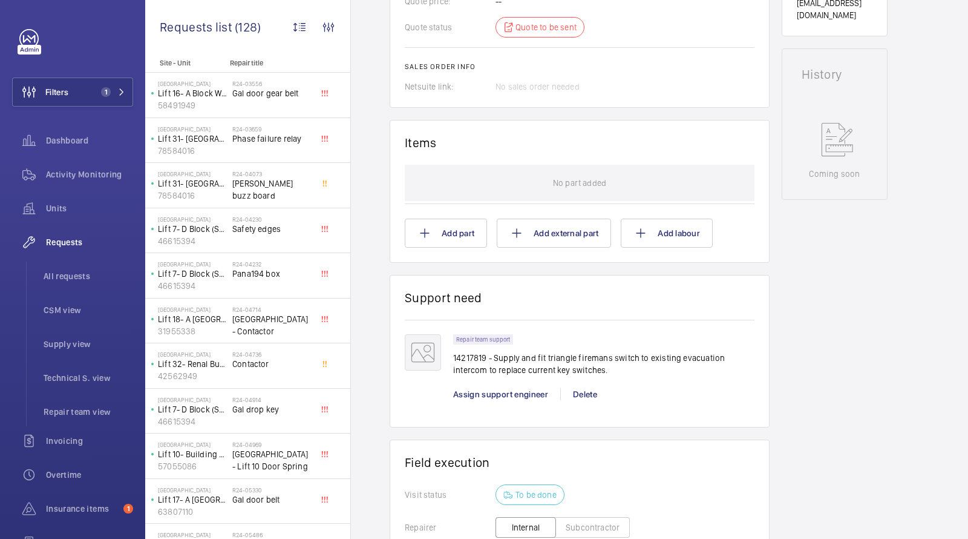
scroll to position [579, 0]
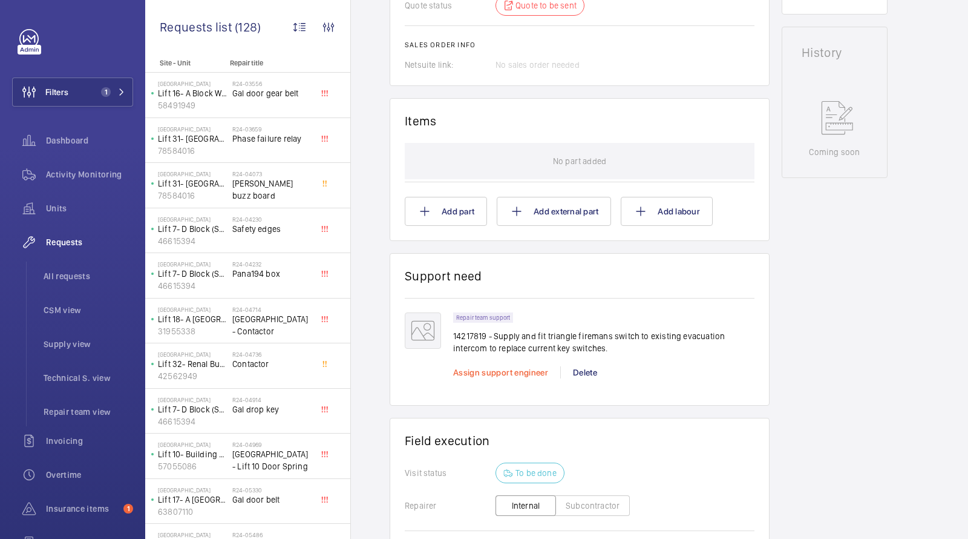
click at [492, 367] on span "Assign support engineer" at bounding box center [500, 372] width 95 height 10
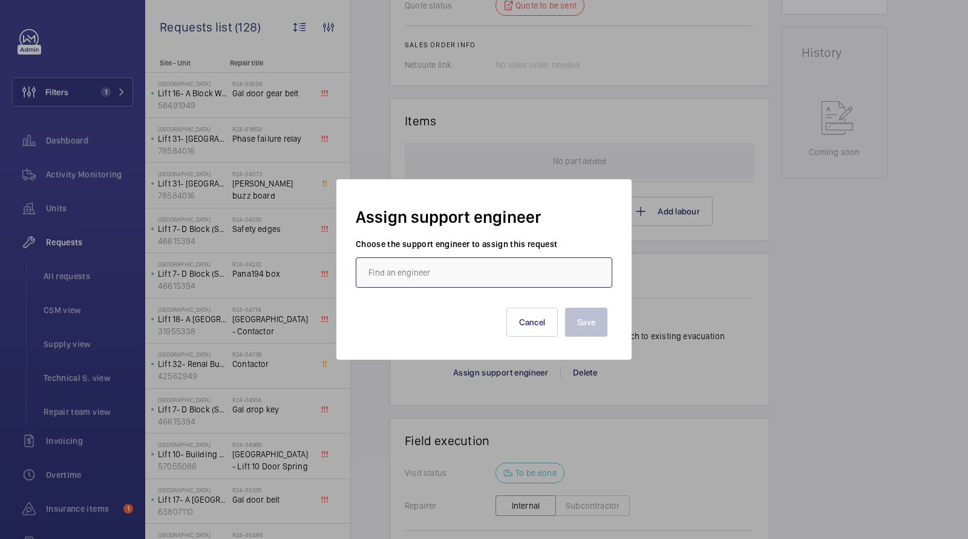
click at [396, 271] on input "text" at bounding box center [484, 272] width 257 height 30
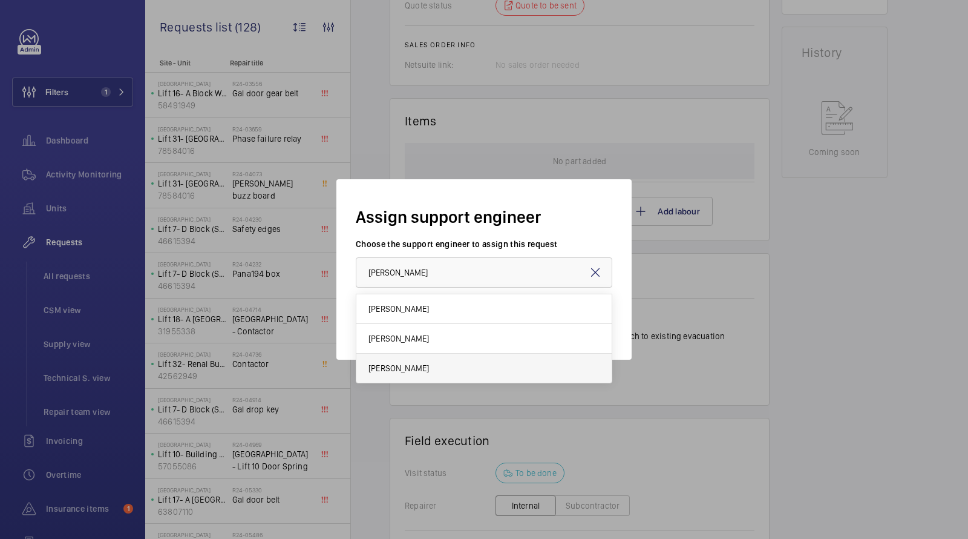
click at [399, 363] on span "[PERSON_NAME]" at bounding box center [399, 368] width 61 height 12
type input "[PERSON_NAME]"
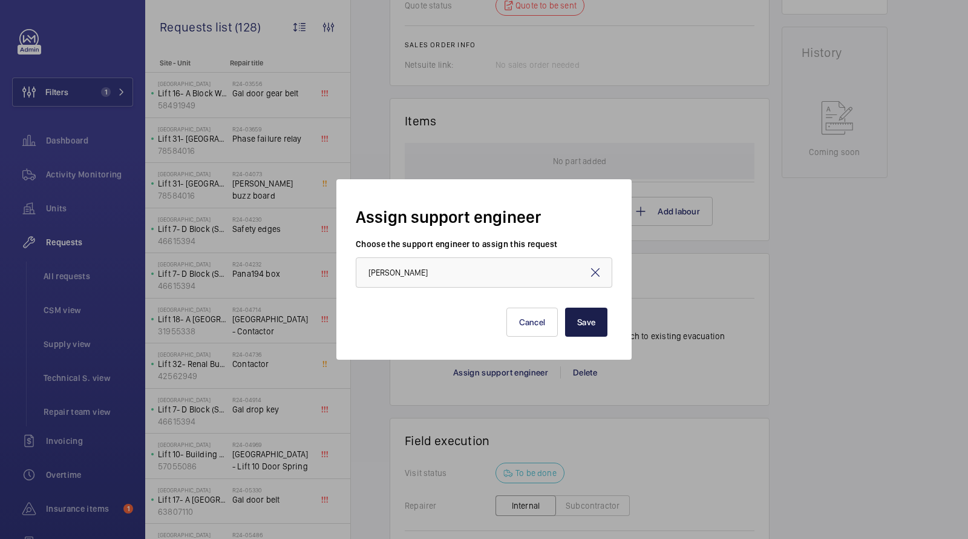
click at [591, 319] on button "Save" at bounding box center [586, 321] width 42 height 29
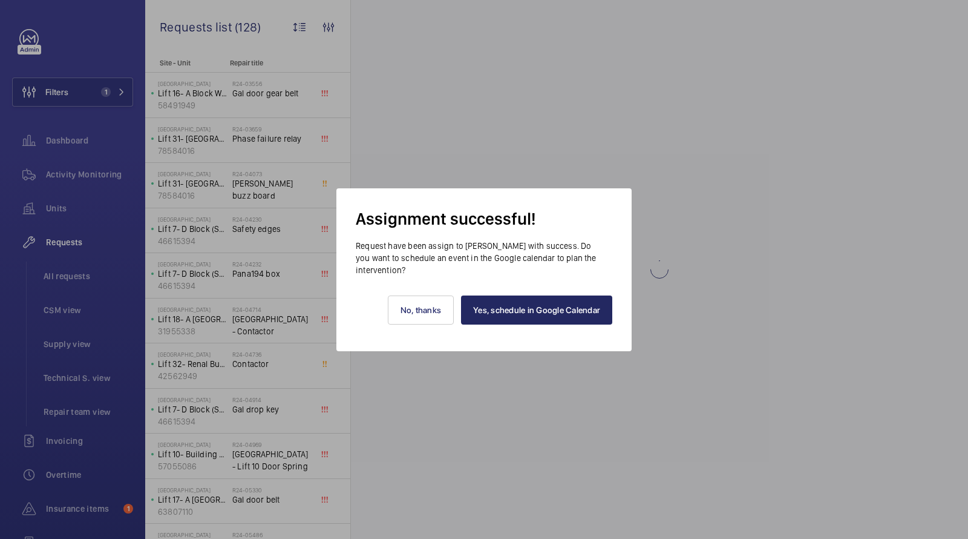
click at [553, 322] on div "Yes, schedule in Google Calendar No, thanks" at bounding box center [484, 313] width 257 height 75
click at [544, 313] on link "Yes, schedule in Google Calendar" at bounding box center [536, 309] width 151 height 29
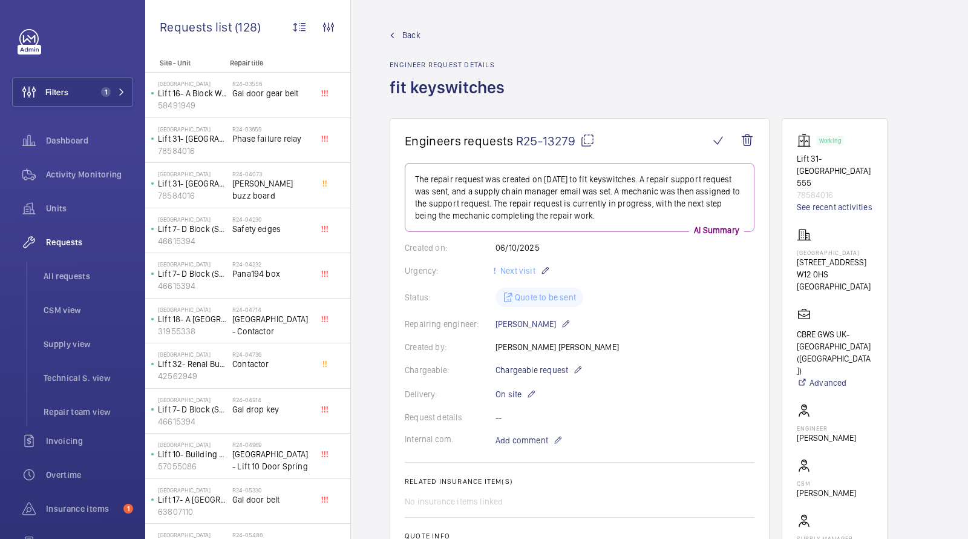
click at [403, 303] on wm-front-card "Engineers requests R25-13279 The repair request was created on 2025-10-06 to fi…" at bounding box center [580, 409] width 380 height 583
click at [412, 311] on wm-front-card-body "The repair request was created on 2025-10-06 to fit keyswitches. A repair suppo…" at bounding box center [580, 424] width 350 height 523
click at [65, 205] on span "Units" at bounding box center [89, 208] width 87 height 12
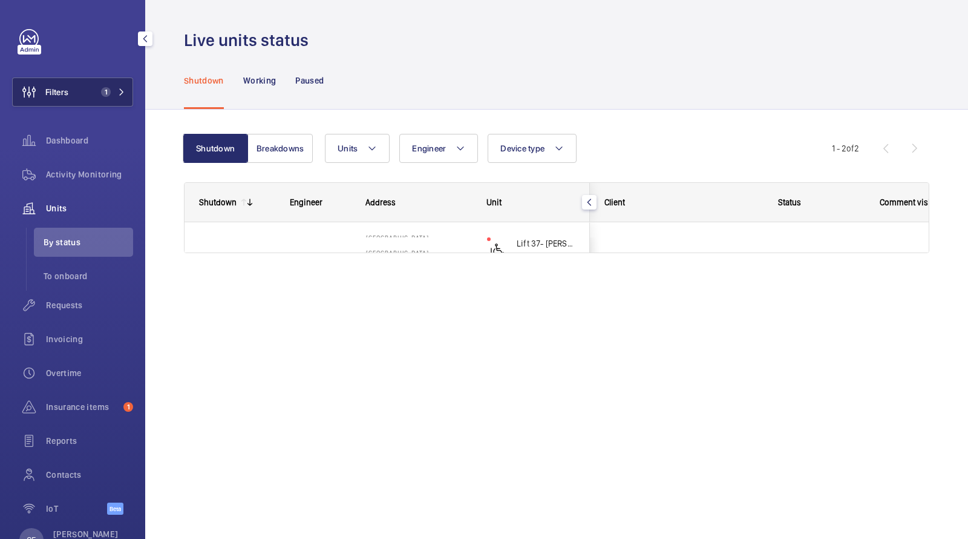
click at [117, 88] on span "1" at bounding box center [110, 92] width 29 height 10
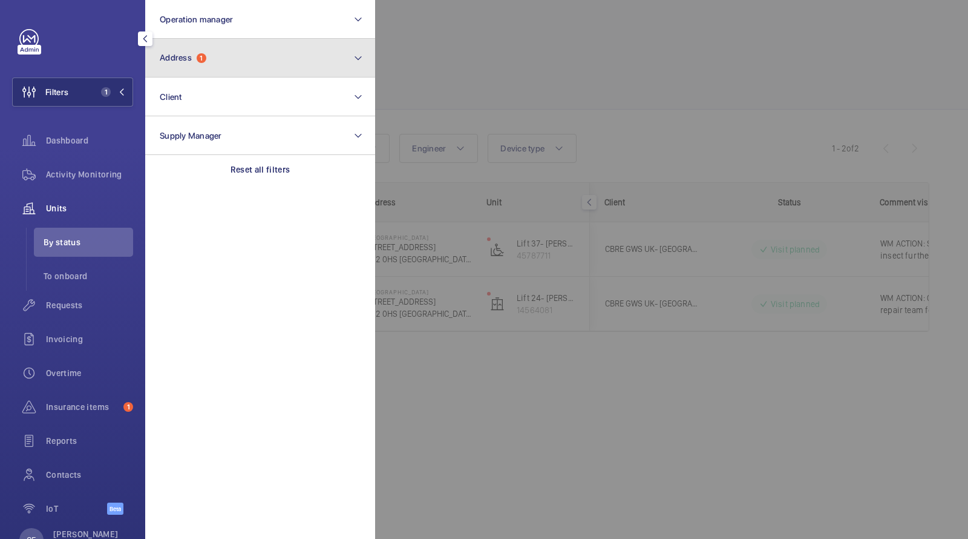
click at [209, 50] on button "Address 1" at bounding box center [260, 58] width 230 height 39
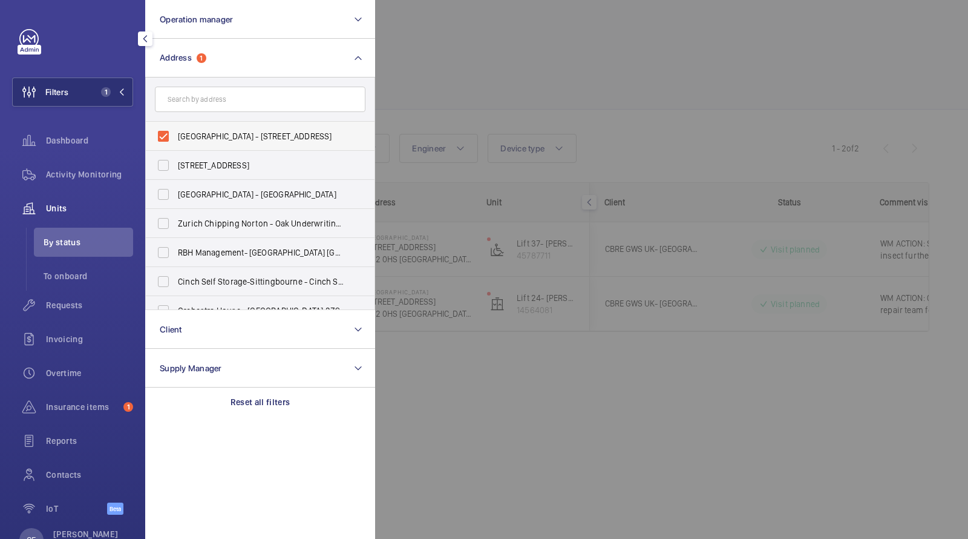
click at [202, 126] on label "Hammersmith Hospital - 72 Du Cane Rd, LONDON W12 0HS" at bounding box center [251, 136] width 211 height 29
click at [176, 126] on input "Hammersmith Hospital - 72 Du Cane Rd, LONDON W12 0HS" at bounding box center [163, 136] width 24 height 24
checkbox input "false"
click at [522, 41] on div at bounding box center [859, 269] width 968 height 539
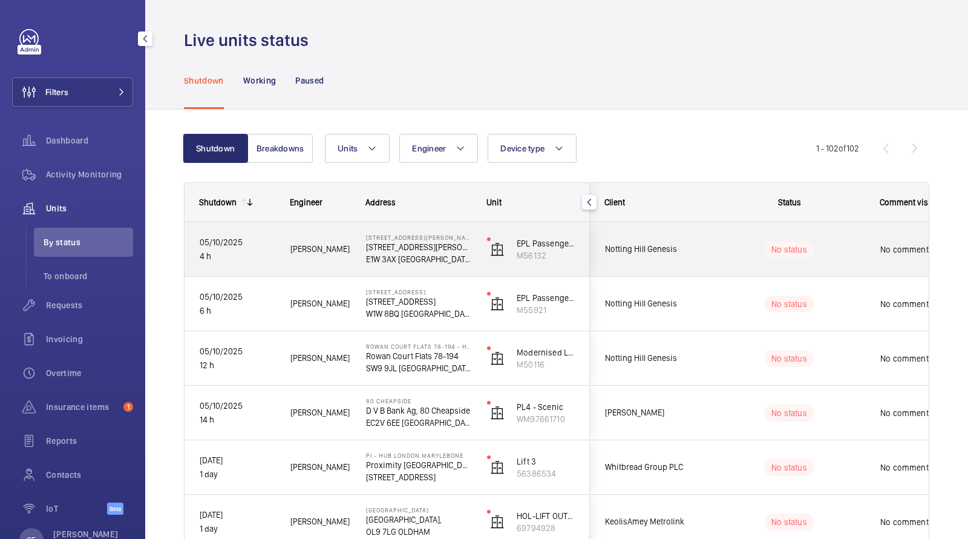
click at [777, 262] on div "No status" at bounding box center [782, 249] width 165 height 41
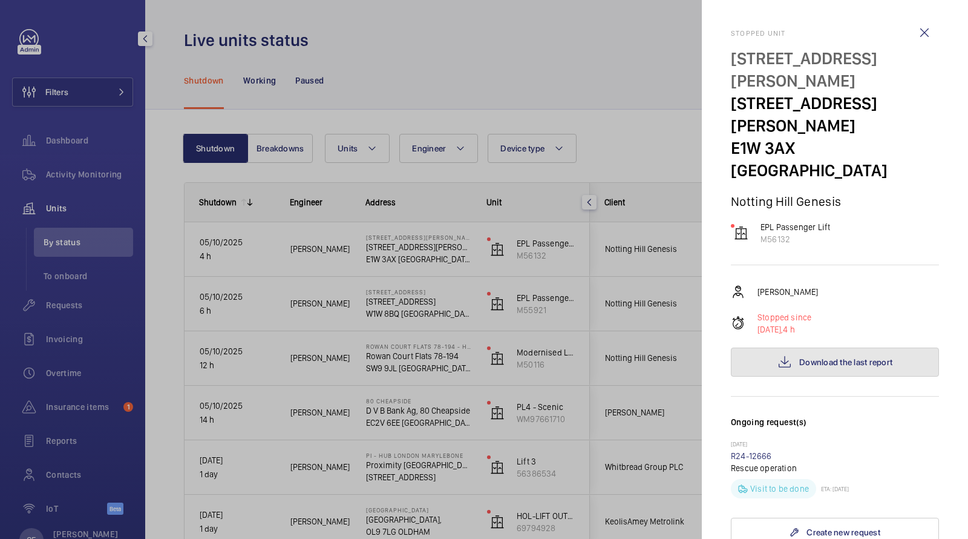
click at [812, 357] on span "Download the last report" at bounding box center [846, 362] width 93 height 10
click at [916, 29] on wm-front-icon-button at bounding box center [924, 32] width 29 height 29
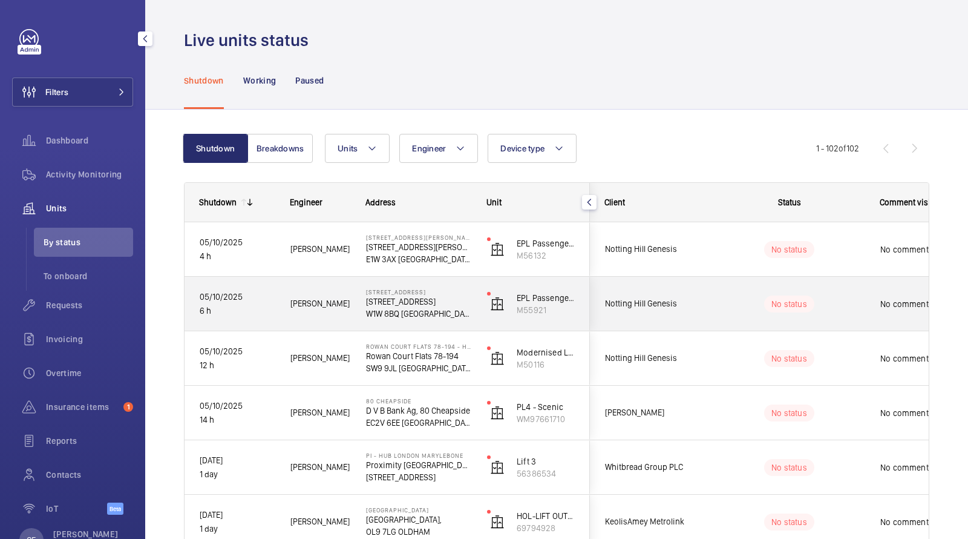
click at [833, 288] on div "No status" at bounding box center [782, 303] width 165 height 41
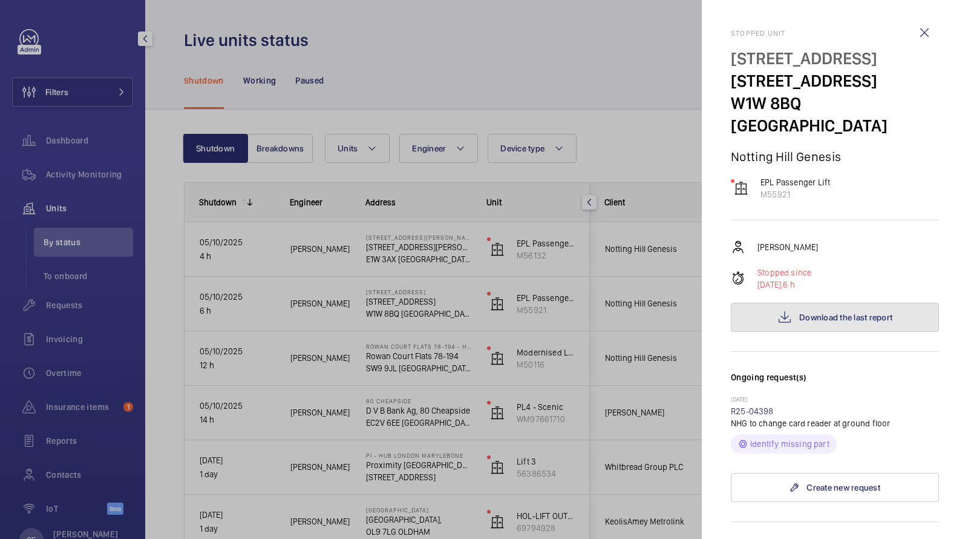
click at [790, 310] on mat-icon at bounding box center [785, 317] width 15 height 15
click at [928, 28] on wm-front-icon-button at bounding box center [924, 32] width 29 height 29
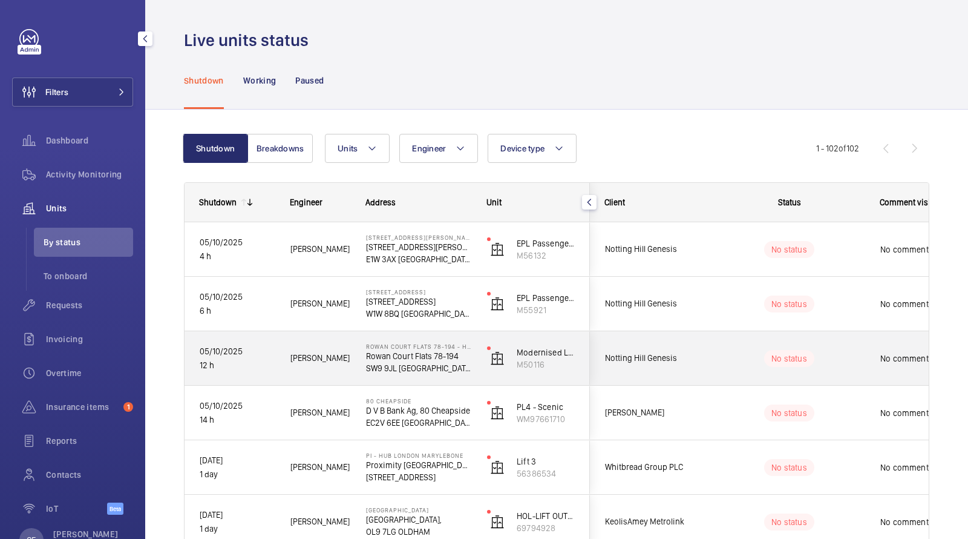
click at [817, 344] on div "No status" at bounding box center [782, 358] width 165 height 41
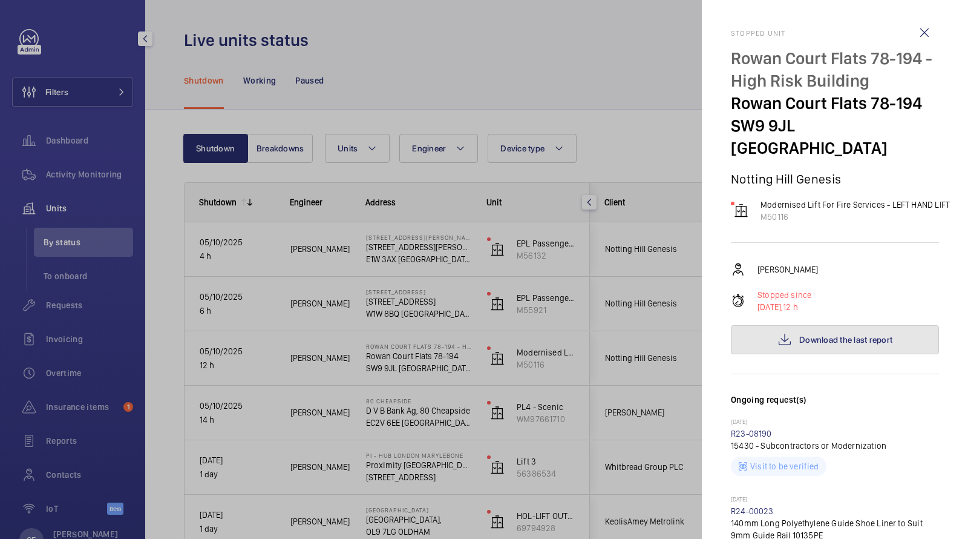
click at [829, 325] on button "Download the last report" at bounding box center [835, 339] width 208 height 29
click at [71, 304] on div at bounding box center [484, 269] width 968 height 539
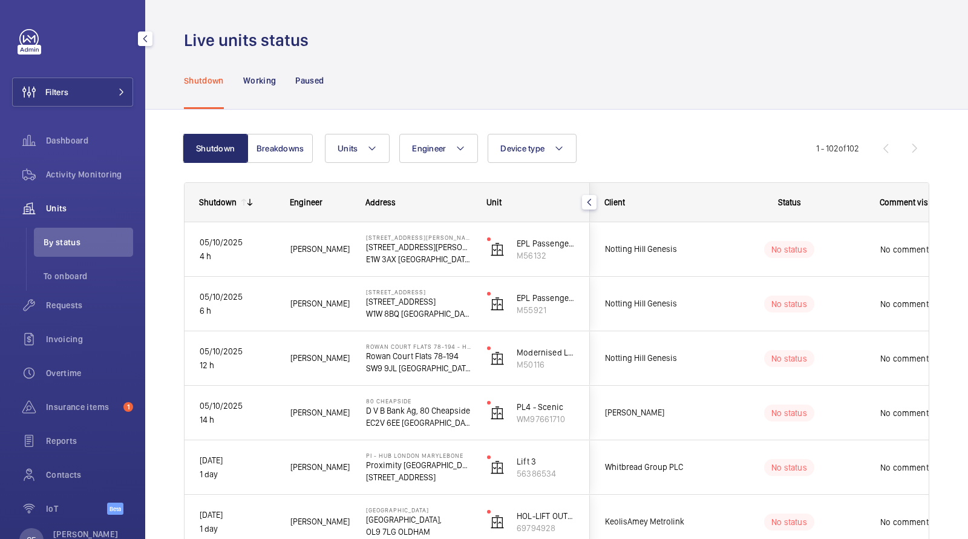
click at [71, 304] on div at bounding box center [484, 269] width 968 height 539
click at [68, 306] on span "Requests" at bounding box center [89, 305] width 87 height 12
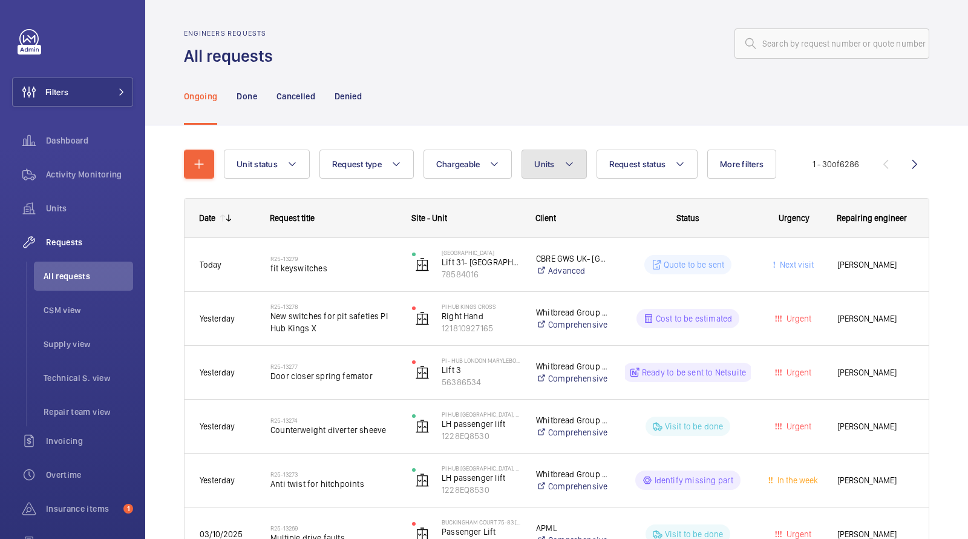
click at [550, 153] on button "Units" at bounding box center [554, 164] width 65 height 29
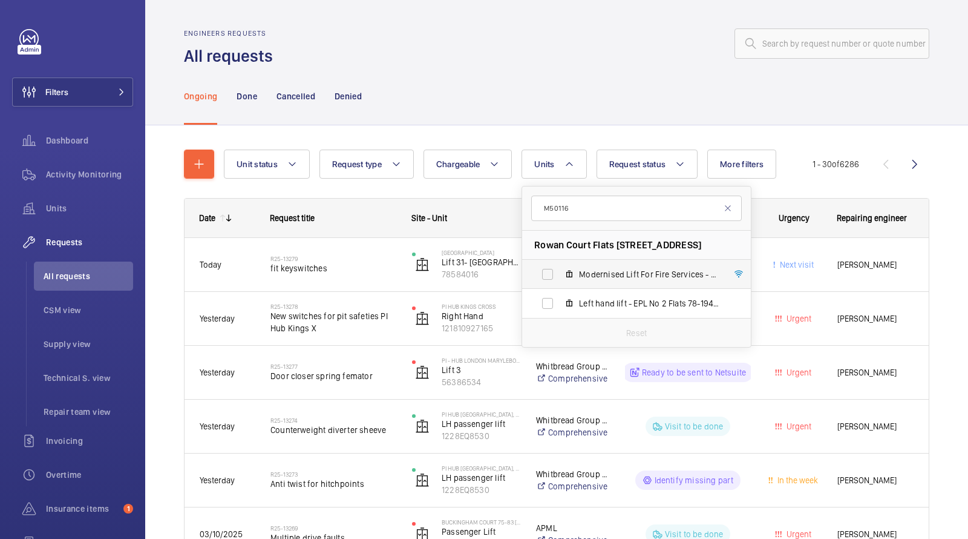
type input "M50116"
click at [579, 276] on span "Modernised Lift For Fire Services - LEFT HAND LIFT, M50116" at bounding box center [649, 274] width 140 height 12
click at [560, 276] on input "Modernised Lift For Fire Services - LEFT HAND LIFT, M50116" at bounding box center [548, 274] width 24 height 24
checkbox input "true"
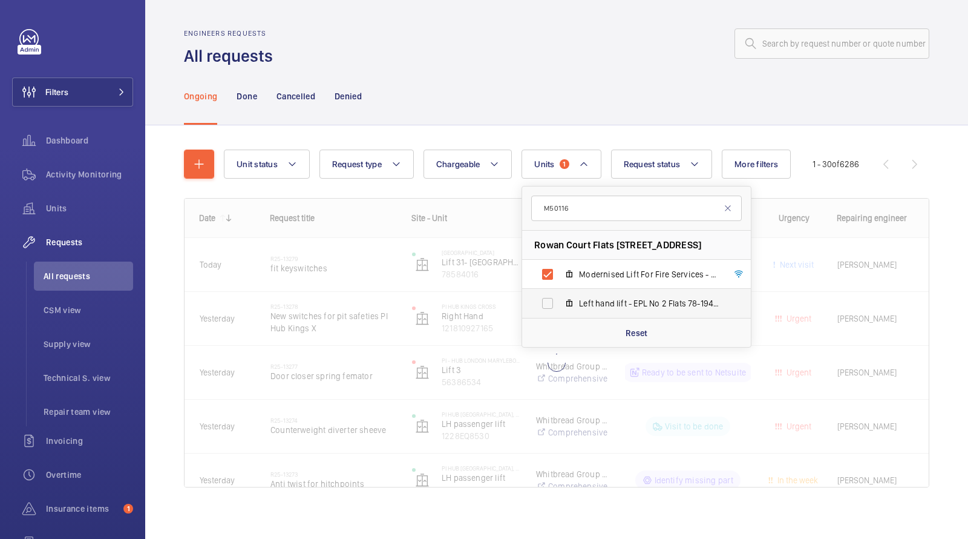
click at [573, 305] on label "Left hand lift - EPL No 2 Flats 78-194, M50116 old" at bounding box center [626, 303] width 209 height 29
click at [560, 305] on input "Left hand lift - EPL No 2 Flats 78-194, M50116 old" at bounding box center [548, 303] width 24 height 24
checkbox input "true"
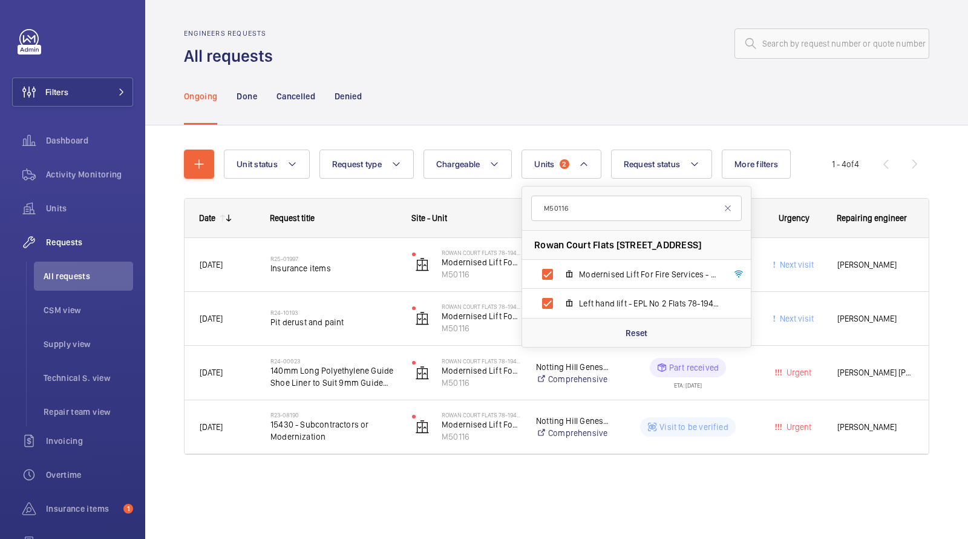
click at [561, 50] on div at bounding box center [604, 43] width 649 height 29
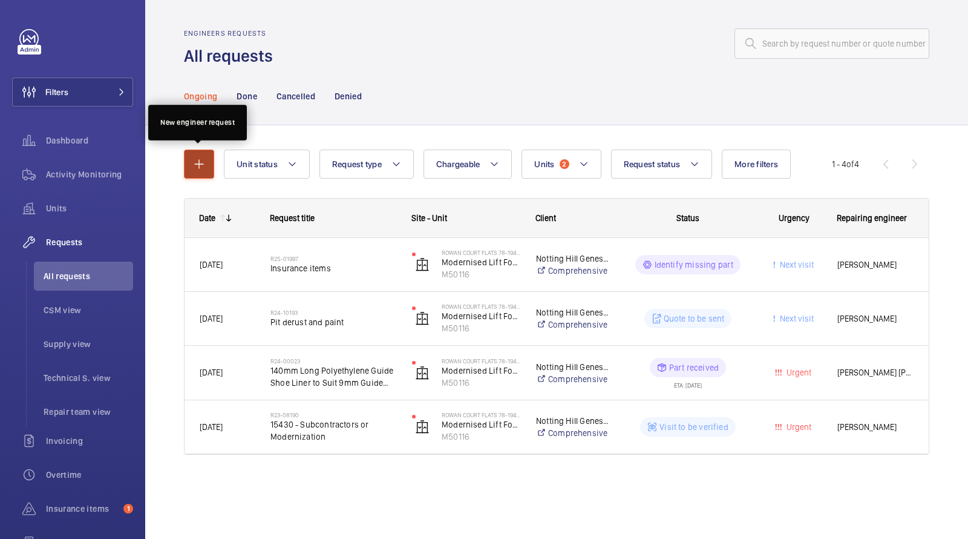
click at [202, 158] on mat-icon "button" at bounding box center [199, 164] width 15 height 15
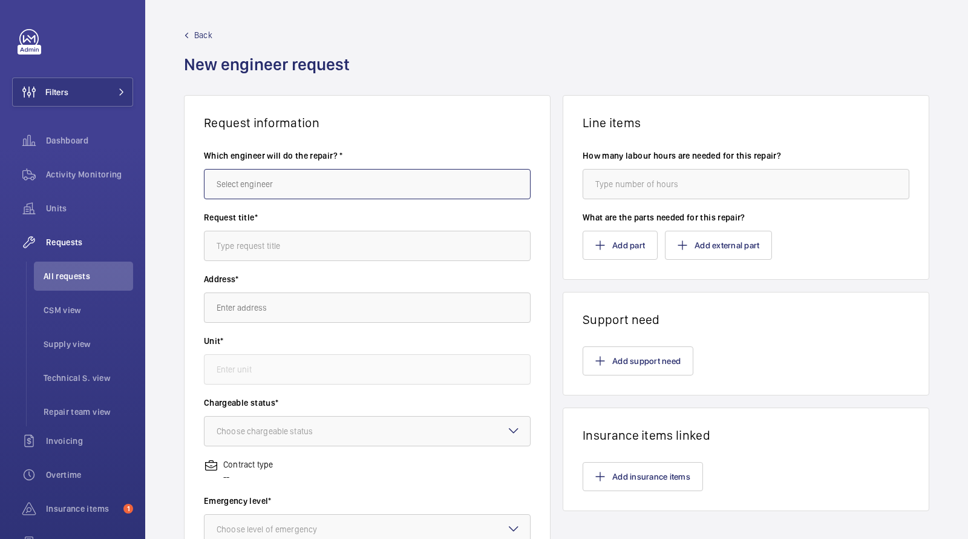
click at [288, 179] on input "text" at bounding box center [367, 184] width 327 height 30
click at [272, 197] on input "JACK" at bounding box center [367, 184] width 327 height 30
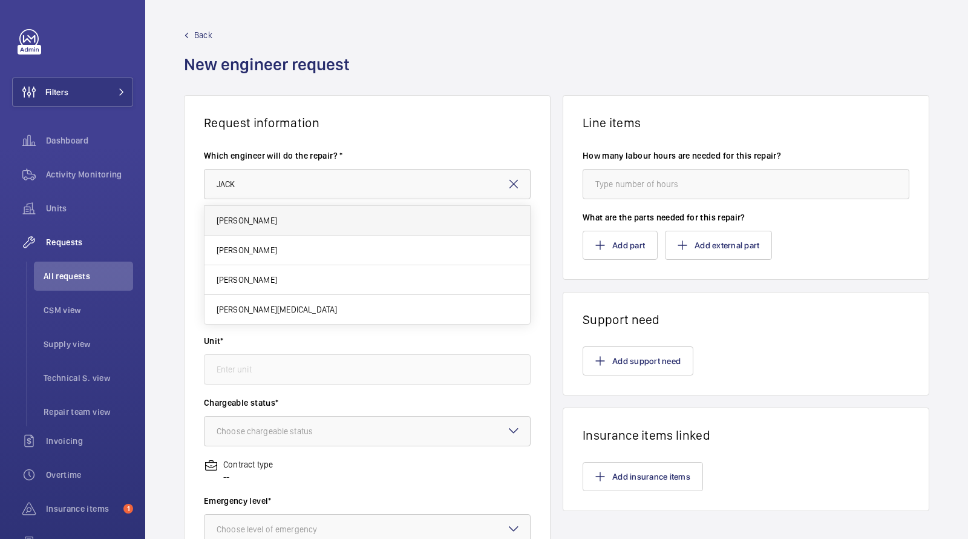
click at [270, 211] on mat-option "[PERSON_NAME]" at bounding box center [368, 221] width 326 height 30
type input "[PERSON_NAME]"
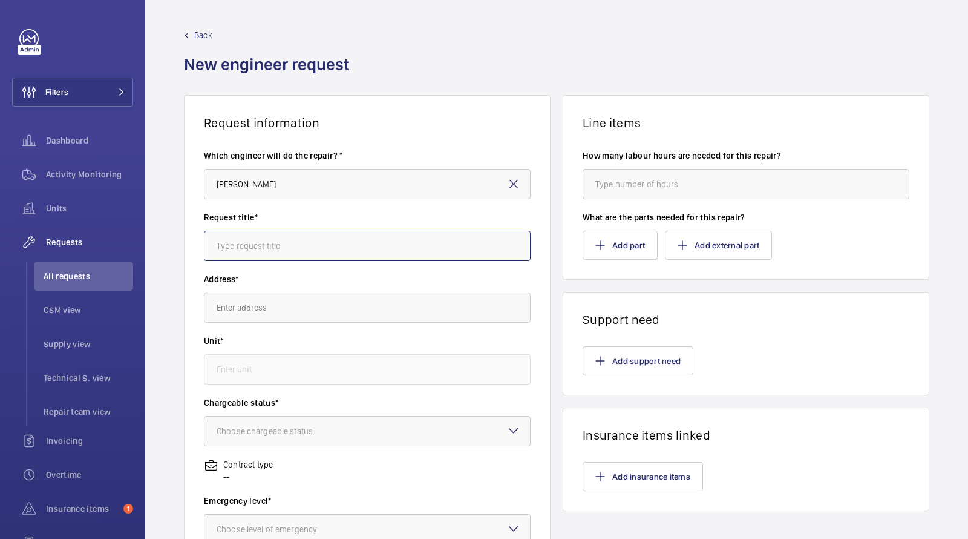
click at [270, 254] on input "text" at bounding box center [367, 246] width 327 height 30
type input "RELEAS SAFETY GEAR"
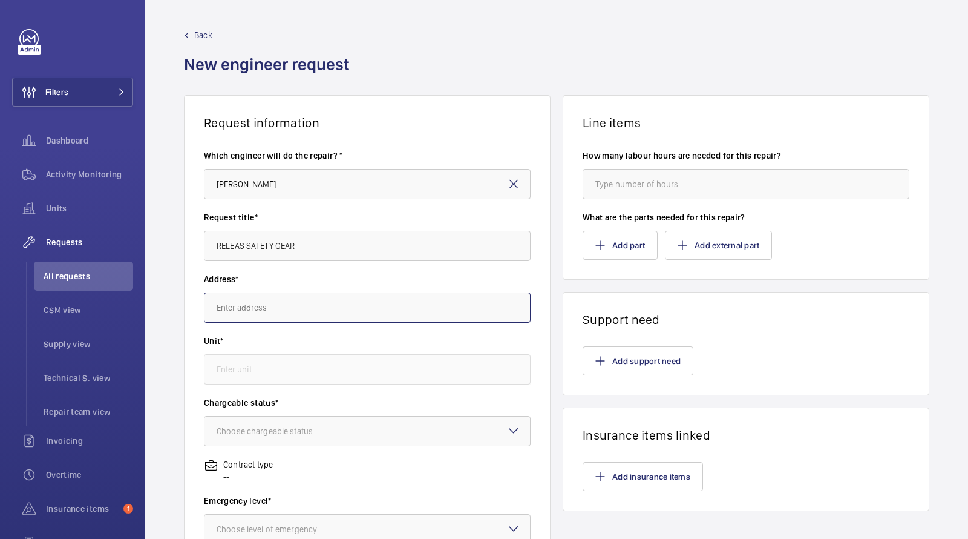
click at [301, 299] on input "text" at bounding box center [367, 307] width 327 height 30
click at [300, 341] on span "Rowan Court Flats 78-194 - High Risk Building Rowan Court Flats 78-194, SW9 9JL…" at bounding box center [287, 344] width 141 height 12
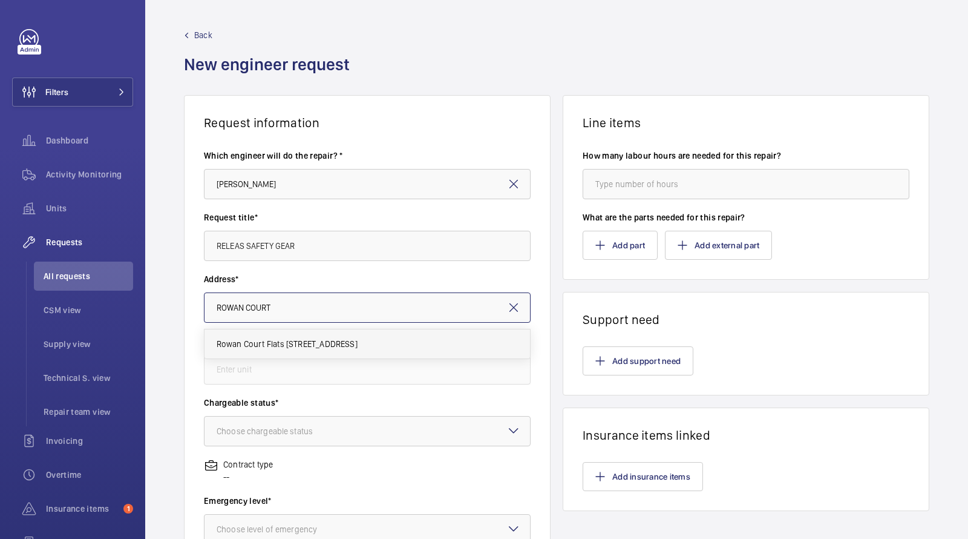
type input "Rowan Court Flats 78-194 - High Risk Building Rowan Court Flats 78-194, SW9 9JL…"
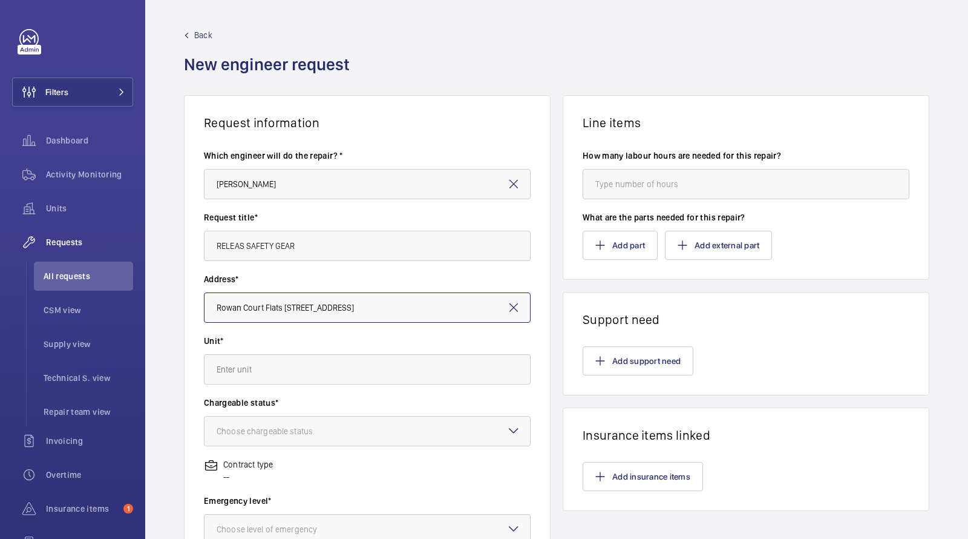
scroll to position [0, 38]
click at [297, 355] on input "text" at bounding box center [367, 369] width 327 height 30
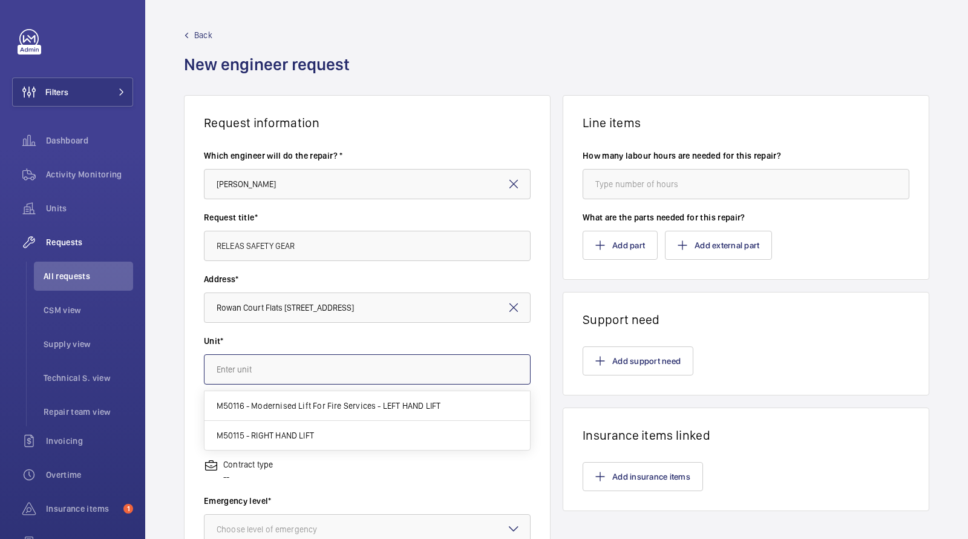
scroll to position [0, 0]
paste input "M50116"
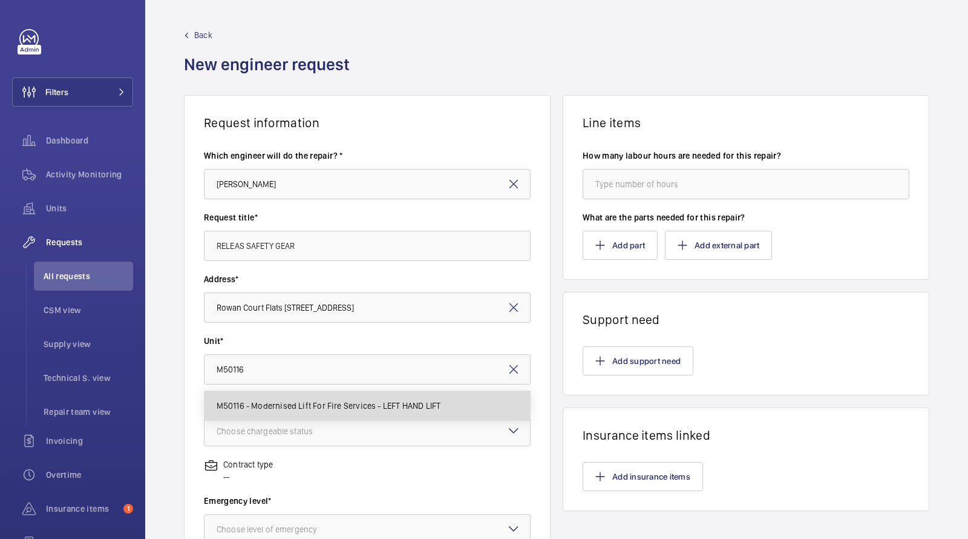
click at [298, 410] on span "M50116 - Modernised Lift For Fire Services - LEFT HAND LIFT" at bounding box center [329, 405] width 225 height 12
type input "M50116 - Modernised Lift For Fire Services - LEFT HAND LIFT"
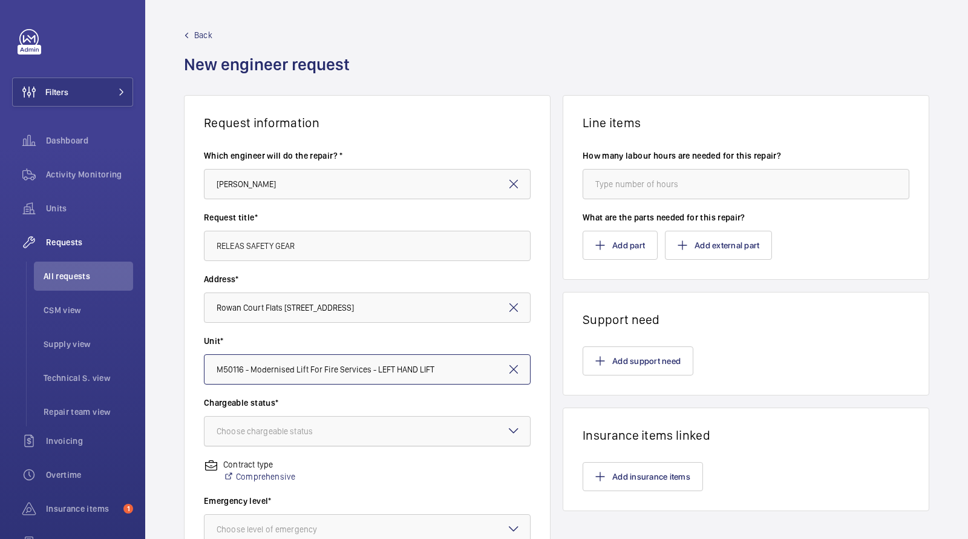
click at [289, 430] on div "Choose chargeable status" at bounding box center [280, 431] width 127 height 12
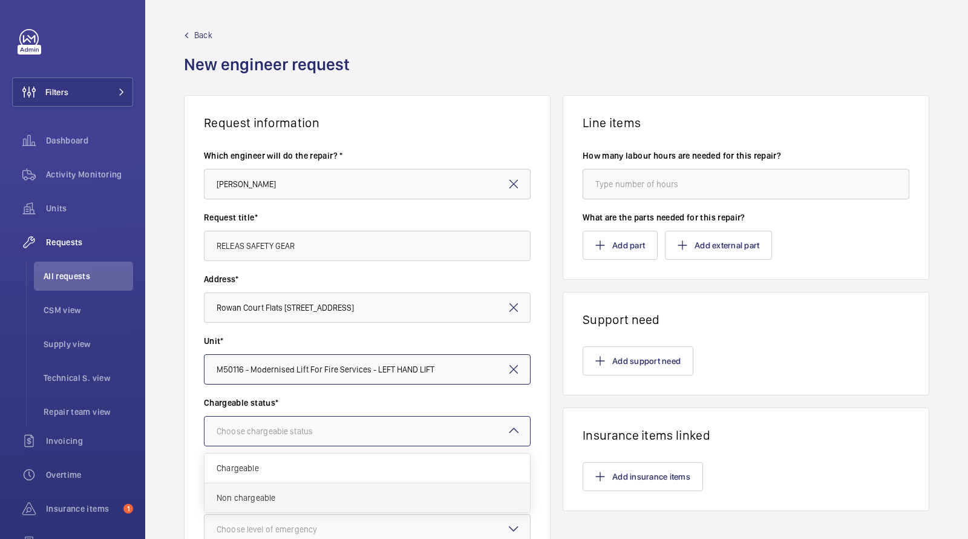
click at [266, 495] on span "Non chargeable" at bounding box center [367, 497] width 301 height 12
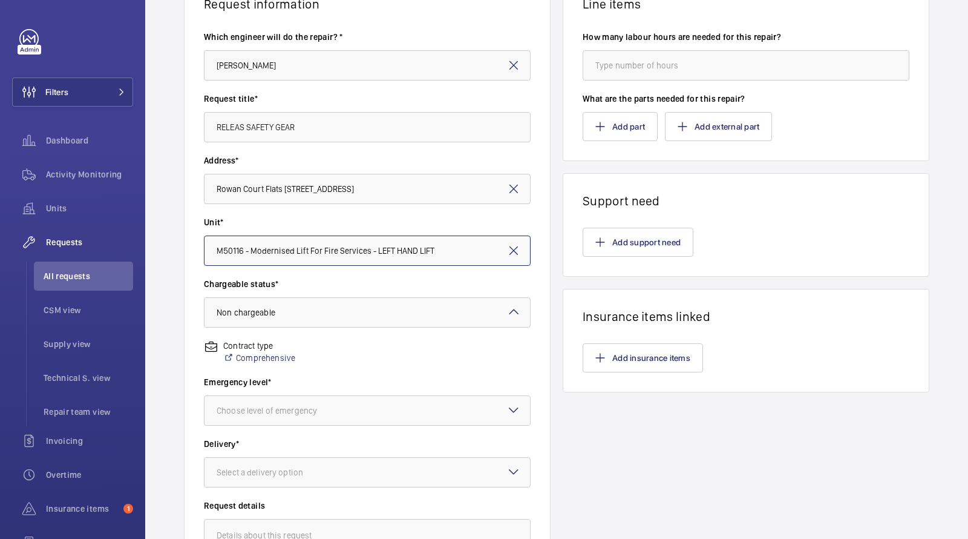
scroll to position [152, 0]
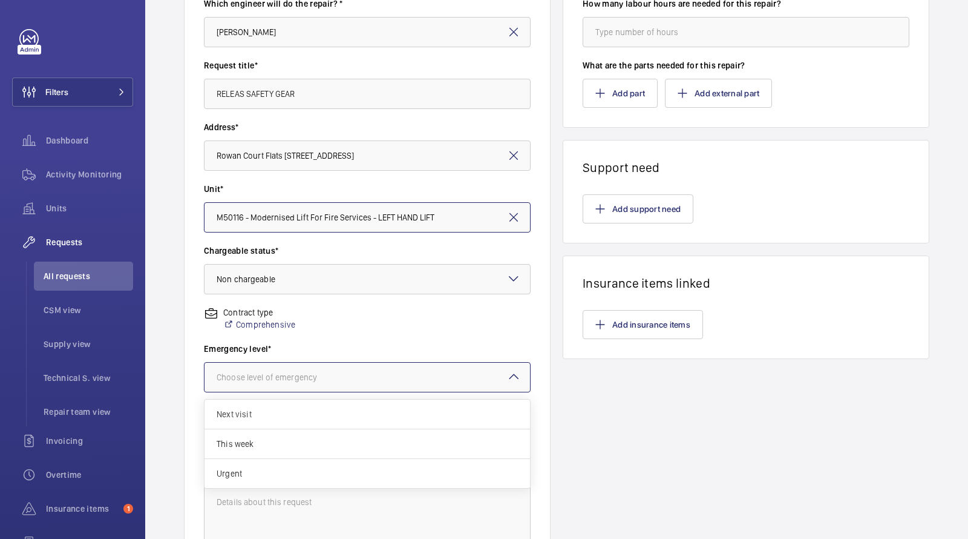
click at [280, 391] on div "Choose level of emergency" at bounding box center [367, 377] width 327 height 30
click at [265, 475] on span "Urgent" at bounding box center [367, 473] width 301 height 12
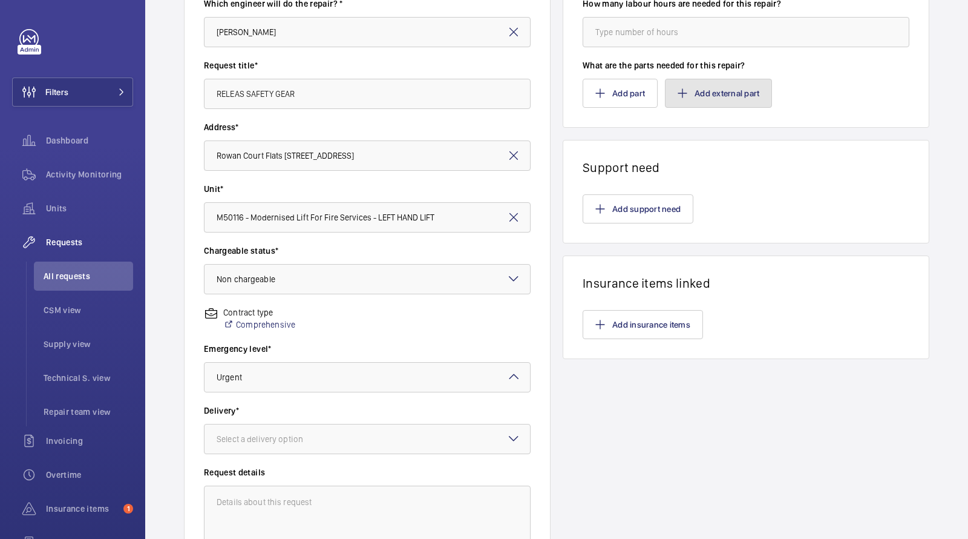
click at [726, 90] on button "Add external part" at bounding box center [718, 93] width 107 height 29
click at [629, 215] on button "Add support need" at bounding box center [638, 208] width 111 height 29
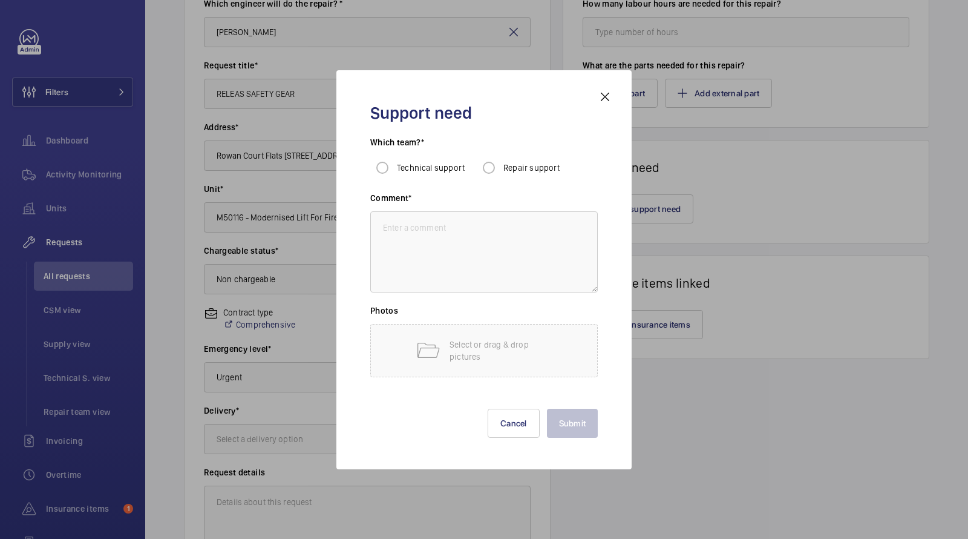
click at [551, 168] on span "Repair support" at bounding box center [532, 168] width 57 height 10
click at [501, 168] on input "Repair support" at bounding box center [489, 168] width 24 height 24
radio input "true"
click at [456, 254] on textarea at bounding box center [484, 251] width 228 height 81
paste textarea "M50116"
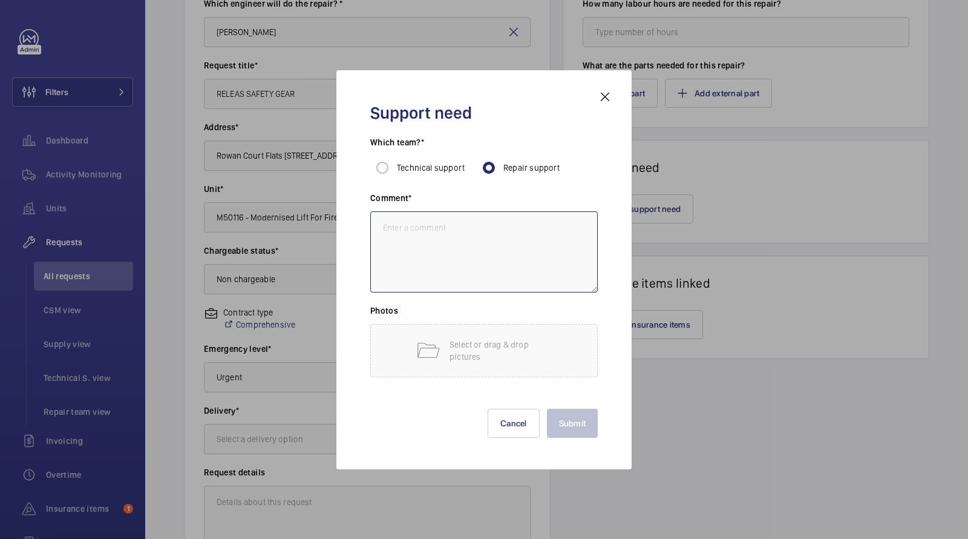
type textarea "M50116"
type textarea "R"
type textarea "SAFETY GEAR IN"
click at [572, 433] on button "Submit" at bounding box center [572, 423] width 51 height 29
click at [329, 430] on div at bounding box center [368, 438] width 326 height 29
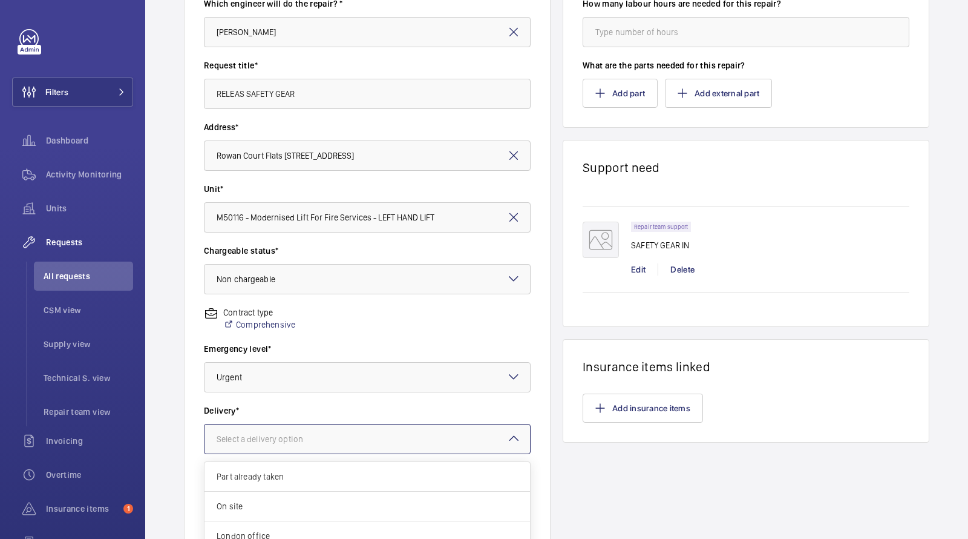
click at [328, 433] on div "Select a delivery option" at bounding box center [275, 439] width 117 height 12
click at [239, 370] on div at bounding box center [368, 377] width 326 height 29
click at [260, 303] on div "Chargeable status* Choose chargeable status × Non chargeable ×" at bounding box center [367, 276] width 327 height 62
click at [281, 404] on div "Emergency level* Choose level of emergency × Urgent ×" at bounding box center [367, 374] width 327 height 62
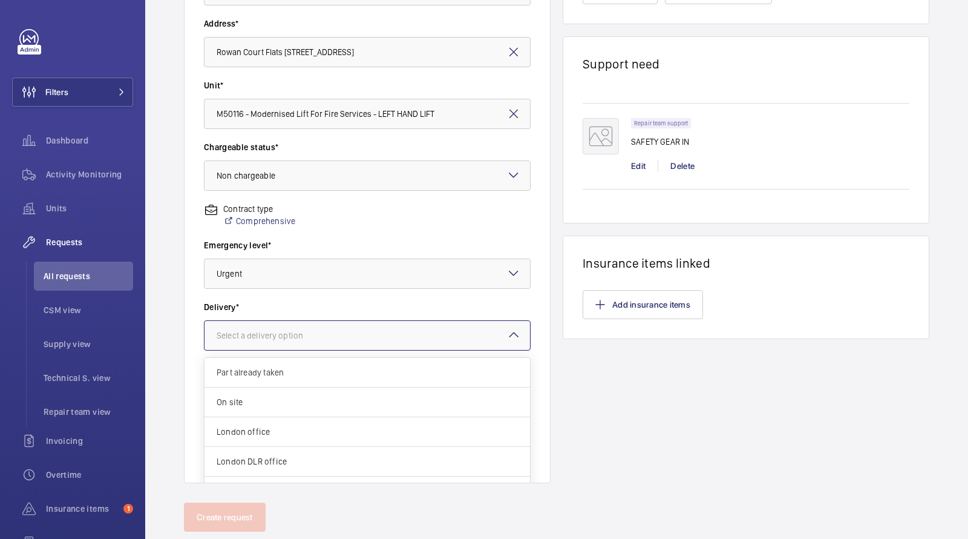
click at [496, 333] on div at bounding box center [368, 335] width 326 height 29
click at [310, 403] on span "On site" at bounding box center [367, 402] width 301 height 12
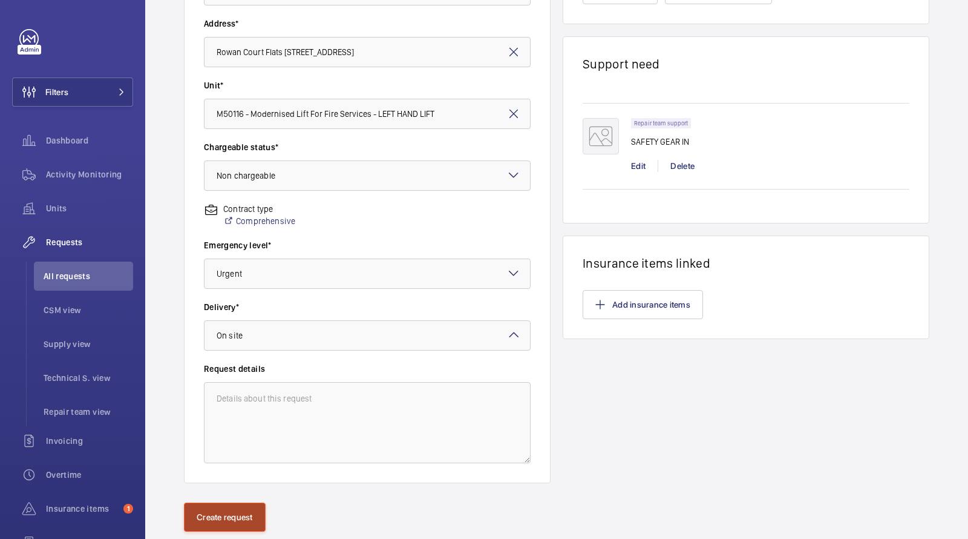
click at [221, 516] on button "Create request" at bounding box center [225, 516] width 82 height 29
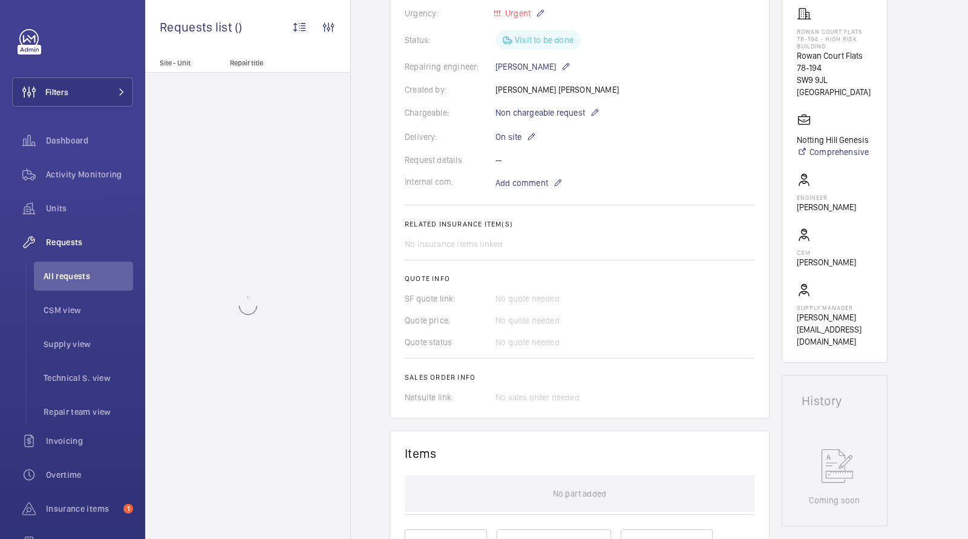
scroll to position [449, 0]
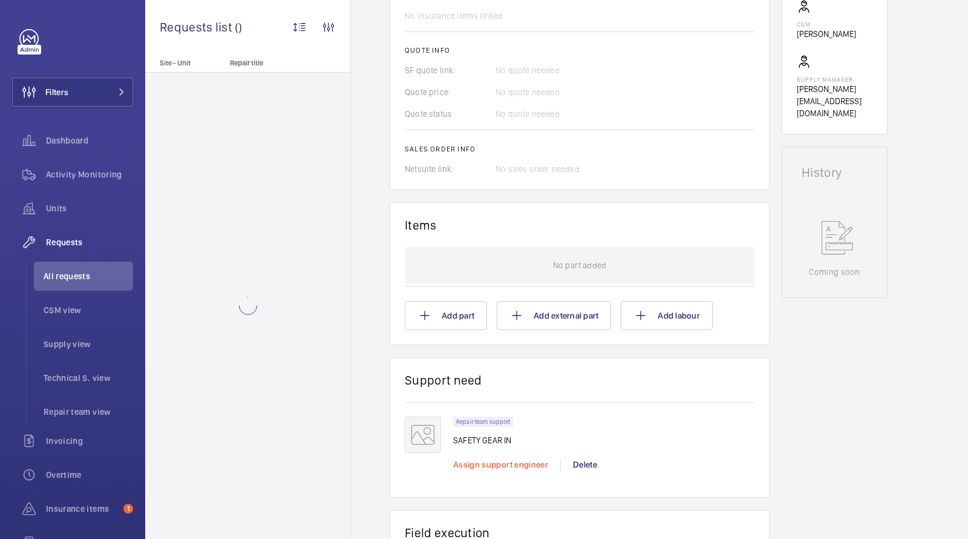
click at [473, 459] on span "Assign support engineer" at bounding box center [500, 464] width 95 height 10
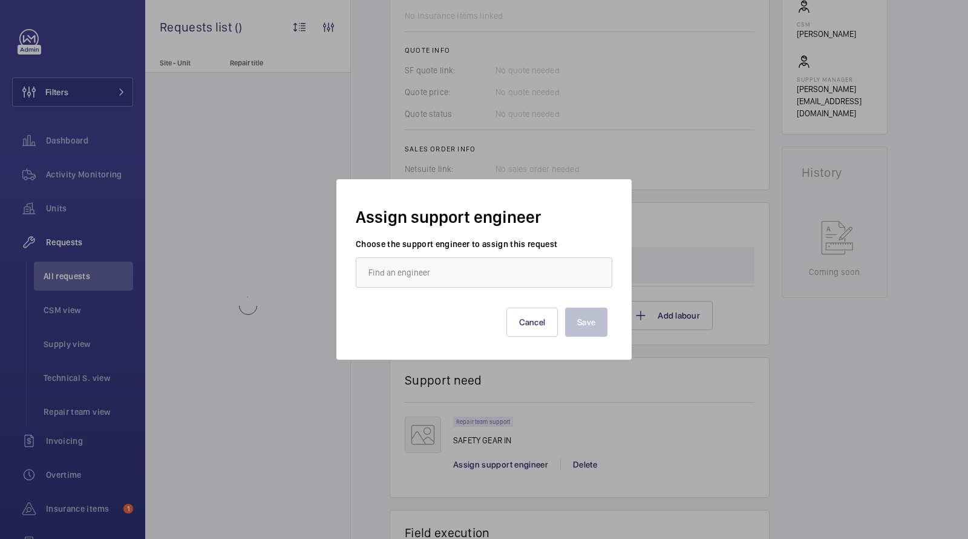
click at [448, 290] on div "Save Cancel" at bounding box center [484, 312] width 247 height 48
click at [445, 277] on input "text" at bounding box center [484, 272] width 257 height 30
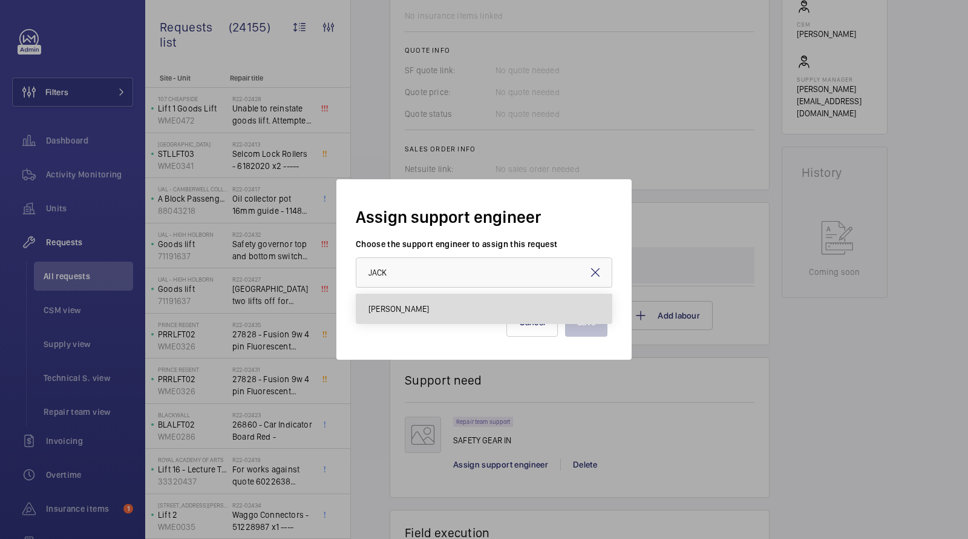
click at [427, 306] on mat-option "[PERSON_NAME]" at bounding box center [484, 308] width 255 height 29
type input "[PERSON_NAME]"
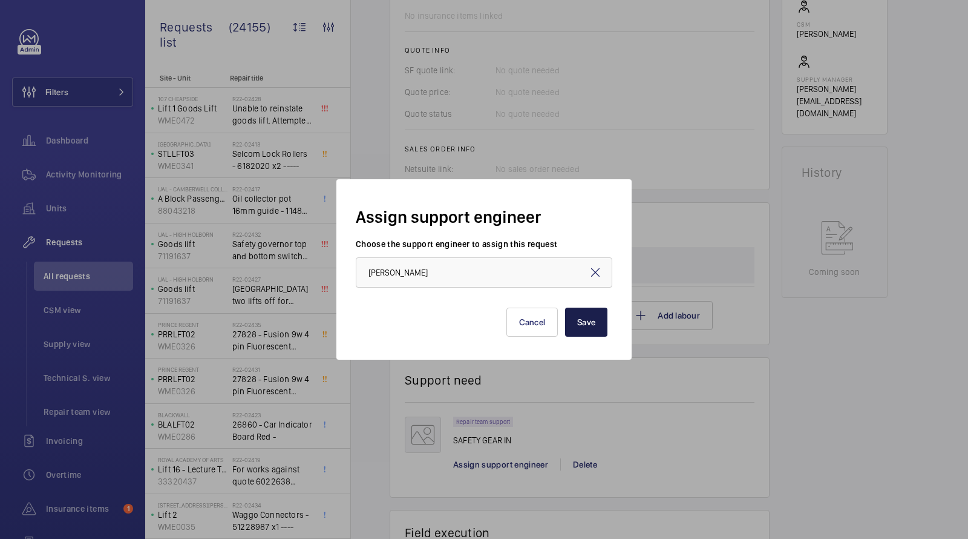
click at [587, 315] on button "Save" at bounding box center [586, 321] width 42 height 29
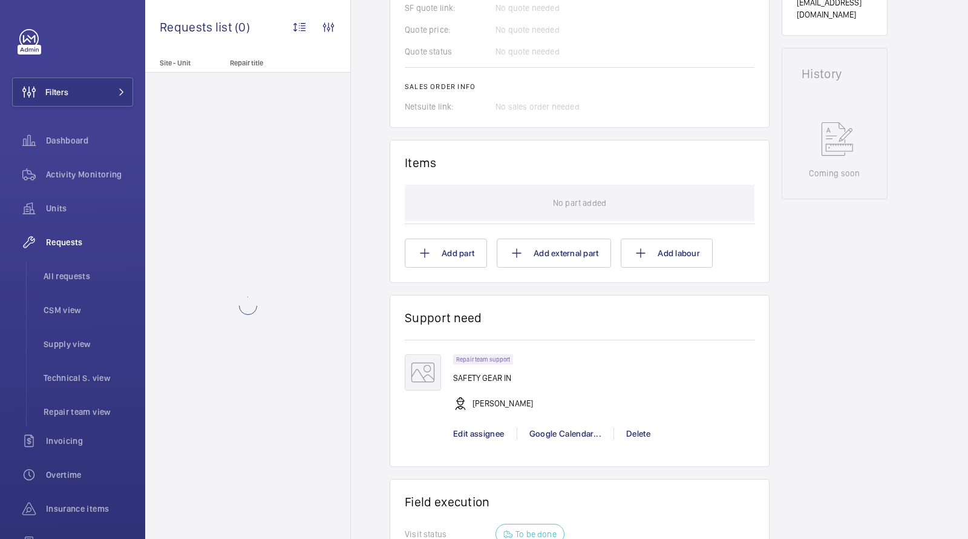
scroll to position [752, 0]
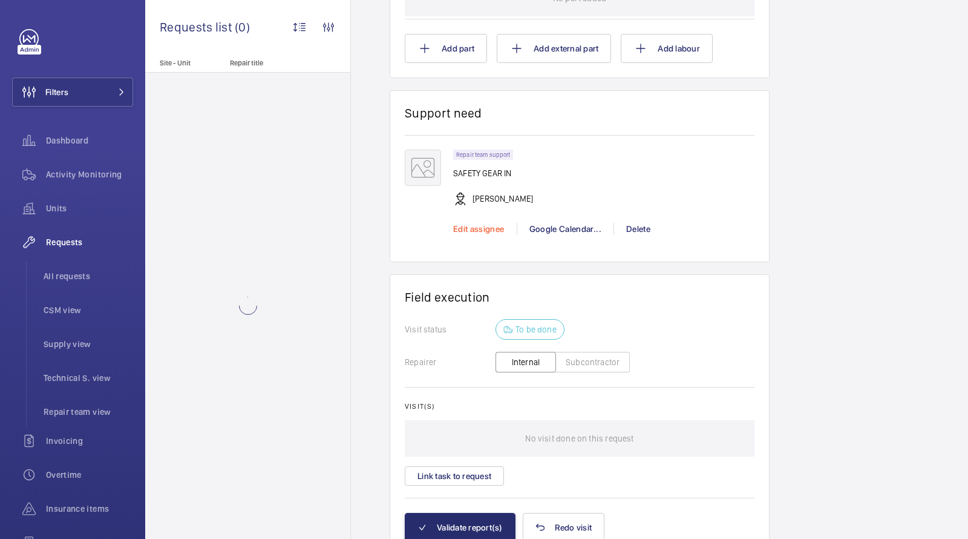
click at [484, 226] on span "Edit assignee" at bounding box center [478, 229] width 51 height 10
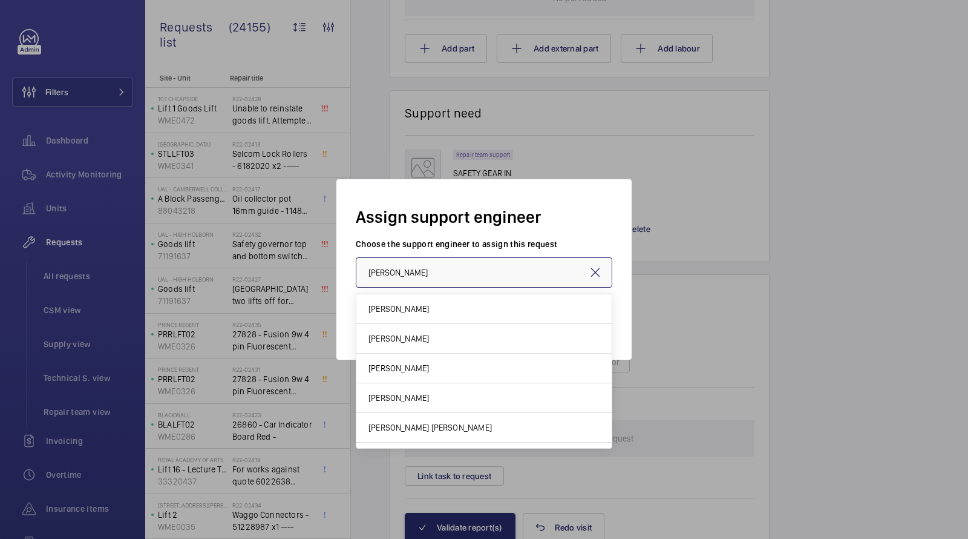
click at [606, 271] on input "[PERSON_NAME]" at bounding box center [484, 272] width 257 height 30
click at [601, 271] on mat-icon at bounding box center [595, 272] width 15 height 15
click at [583, 136] on div at bounding box center [484, 269] width 968 height 539
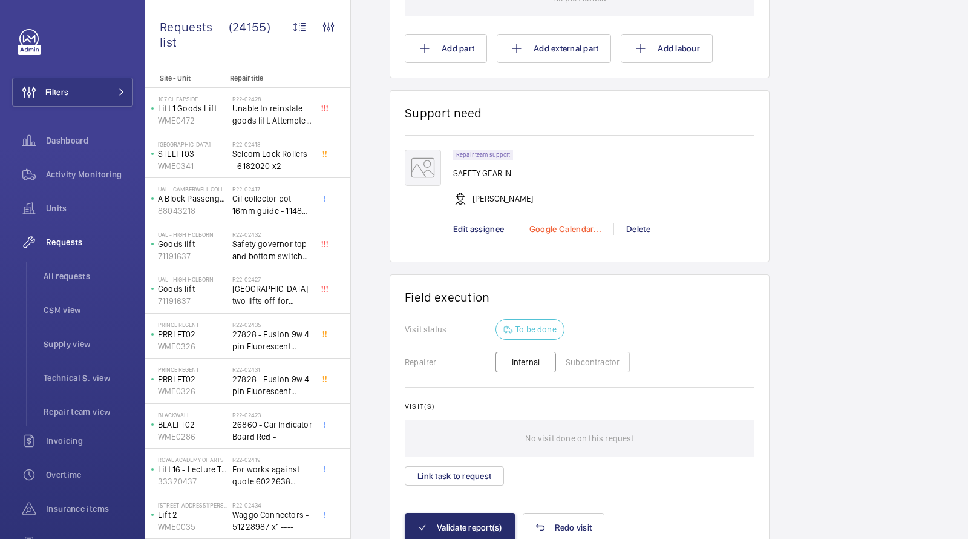
click at [546, 226] on div "Google Calendar..." at bounding box center [565, 229] width 97 height 12
click at [543, 245] on span "Schedule this event" at bounding box center [570, 249] width 84 height 12
click at [50, 207] on div at bounding box center [484, 269] width 968 height 539
click at [61, 206] on span "Units" at bounding box center [89, 208] width 87 height 12
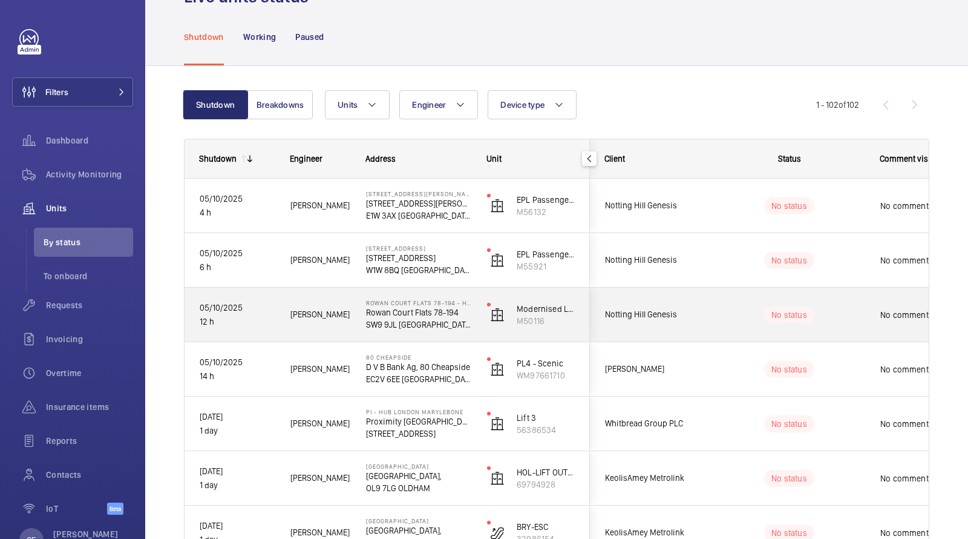
scroll to position [47, 0]
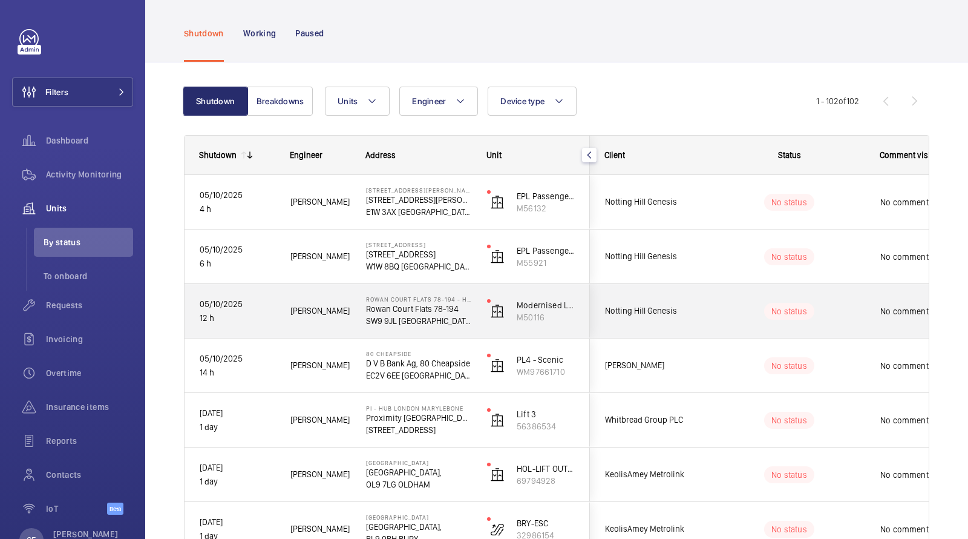
click at [745, 310] on wm-front-pills-cell "No status" at bounding box center [789, 311] width 151 height 17
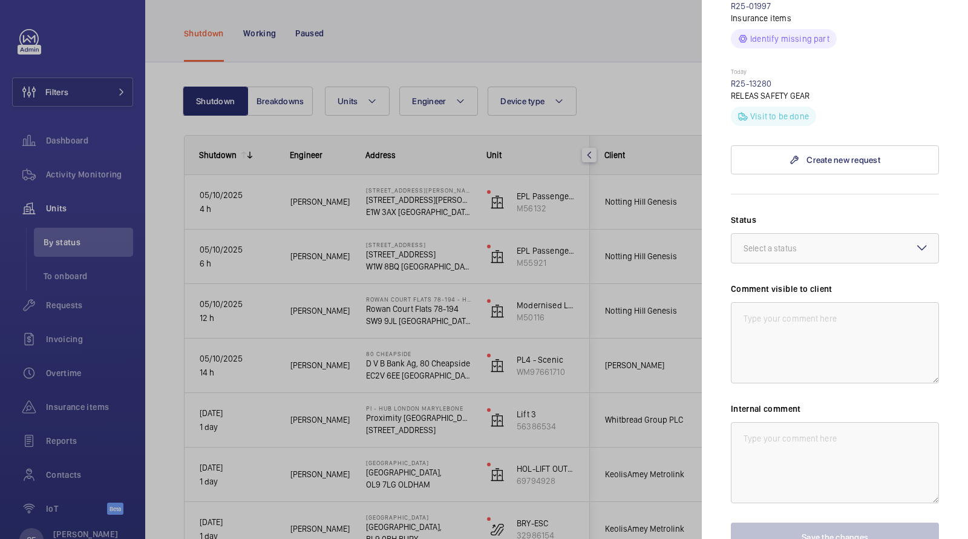
scroll to position [729, 0]
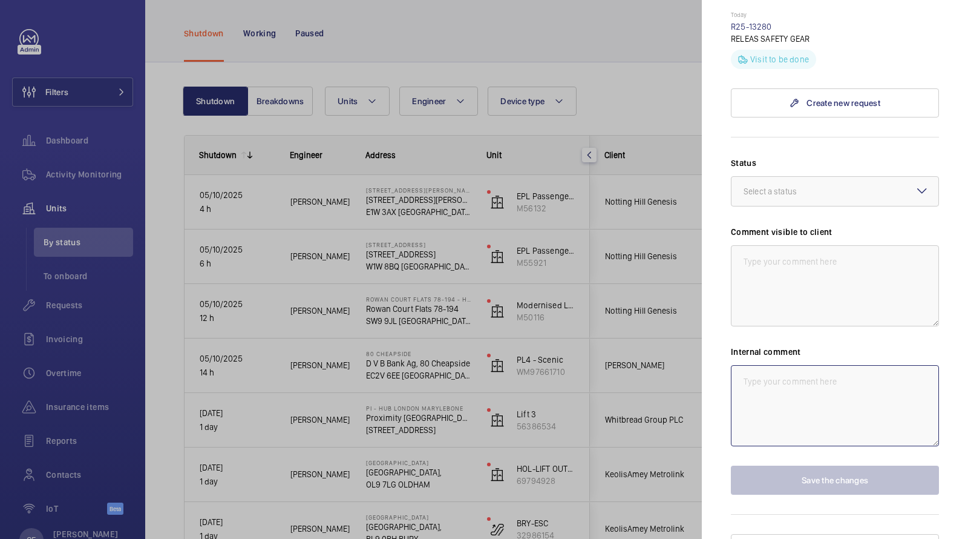
click at [780, 401] on textarea at bounding box center [835, 405] width 208 height 81
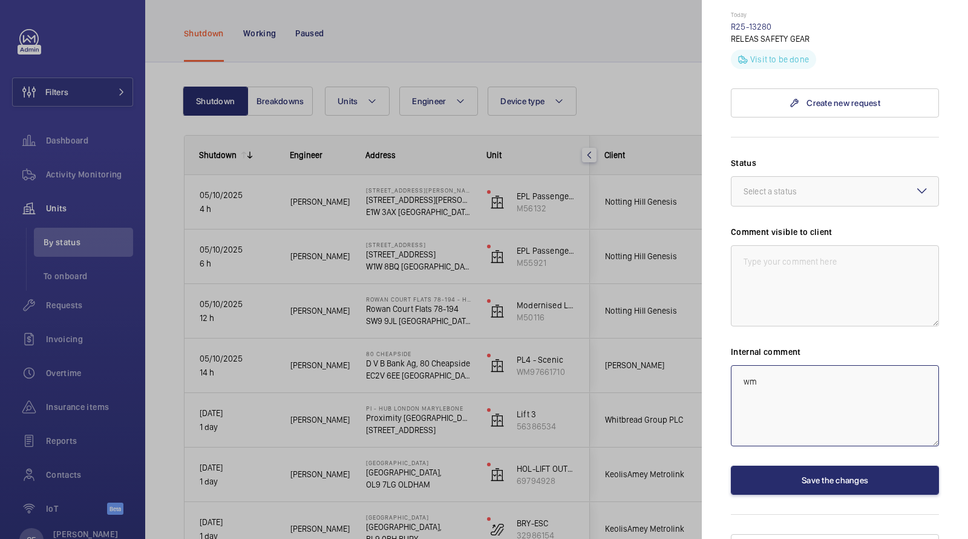
type textarea "w"
drag, startPoint x: 849, startPoint y: 391, endPoint x: 689, endPoint y: 215, distance: 237.8
click at [692, 231] on mat-sidenav-container "Filters Dashboard Activity Monitoring Units By status To onboard Requests Invoi…" at bounding box center [484, 269] width 968 height 539
type textarea "WM ACTION 06/10 - Repairs to attend [DATE] to release safety gear"
click at [794, 245] on textarea at bounding box center [835, 285] width 208 height 81
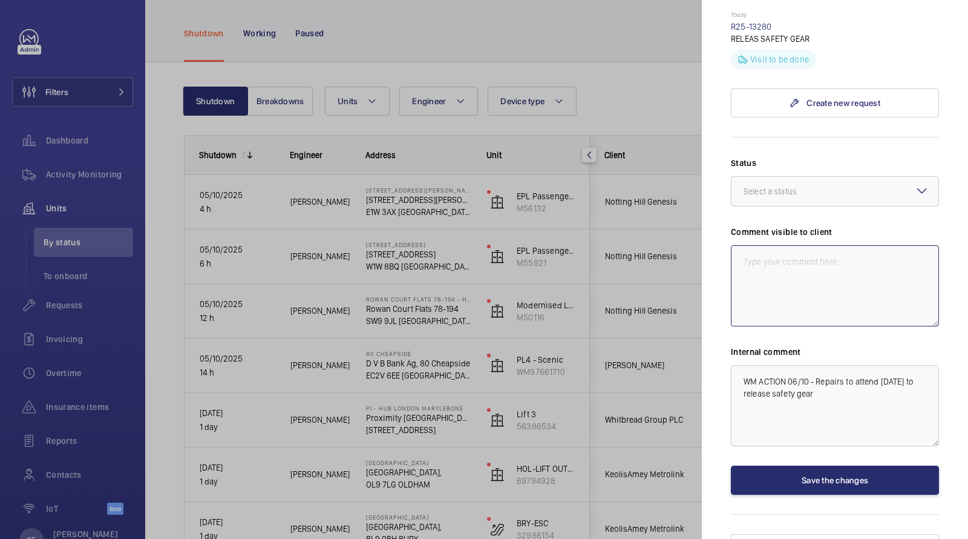
click at [795, 245] on textarea at bounding box center [835, 285] width 208 height 81
paste textarea "WM ACTION 06/10 - Repairs to attend [DATE] to release safety gear"
type textarea "WM ACTION 06/10 - Repairs to attend [DATE] to release safety gear"
click at [797, 189] on div "Status Select a status Comment visible to client WM ACTION 06/10 - Repairs to a…" at bounding box center [835, 326] width 208 height 338
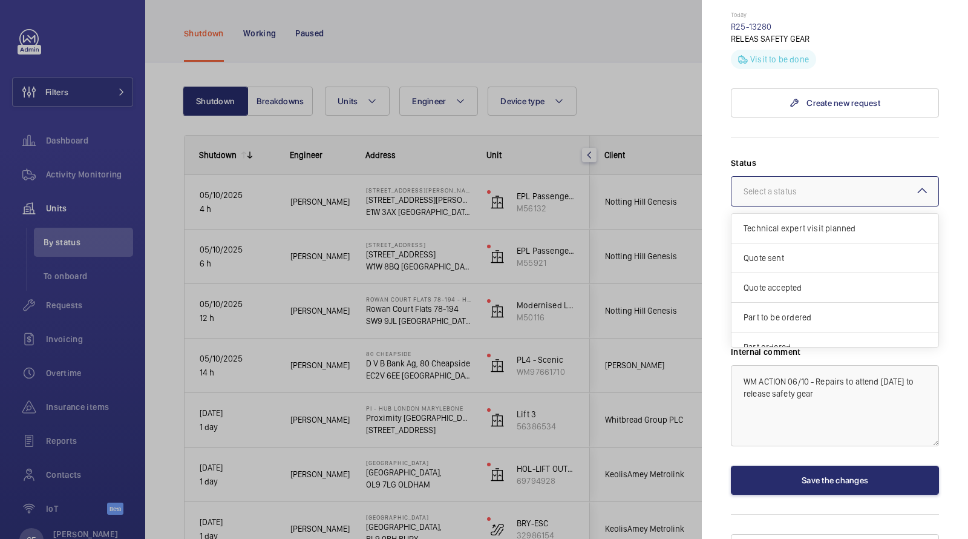
click at [792, 177] on div at bounding box center [835, 191] width 207 height 29
click at [779, 298] on span "Visit planned" at bounding box center [835, 304] width 183 height 12
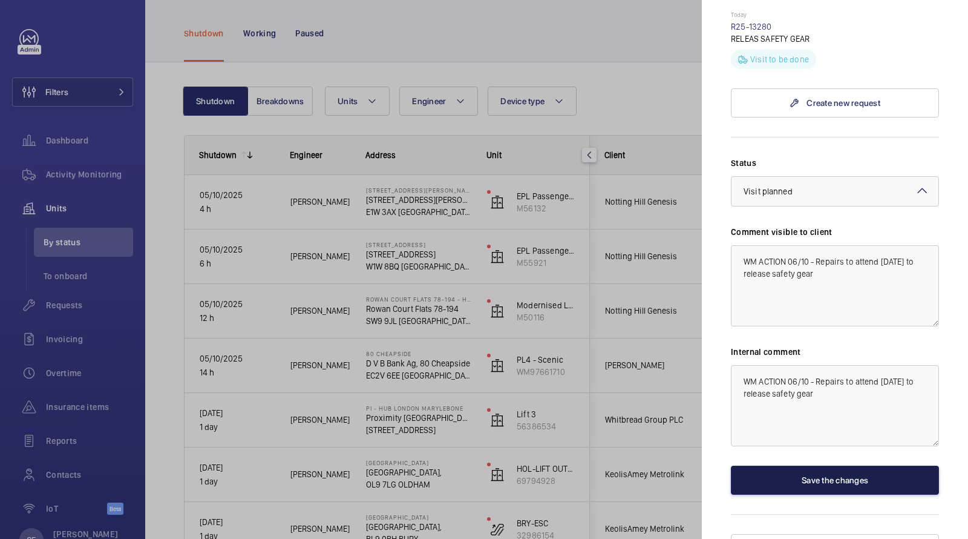
click at [783, 465] on button "Save the changes" at bounding box center [835, 479] width 208 height 29
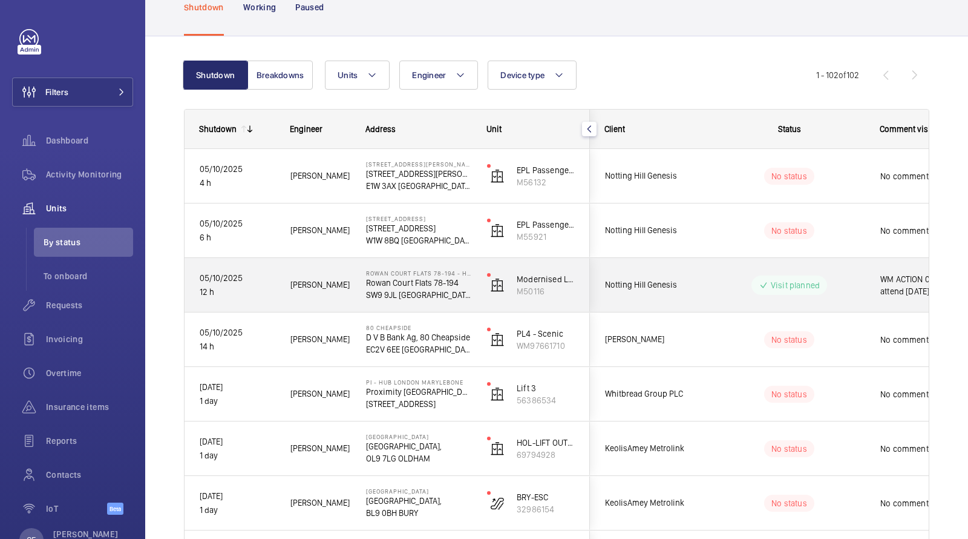
scroll to position [88, 0]
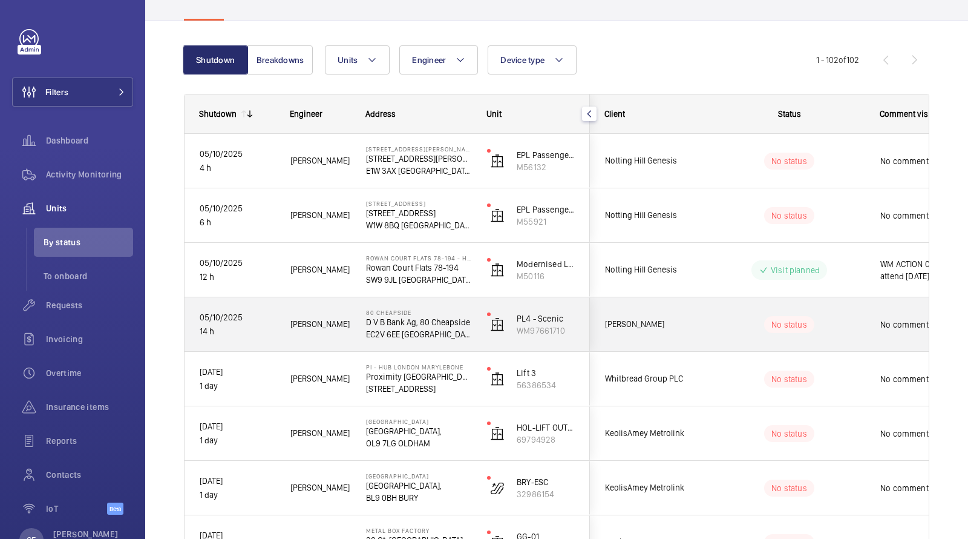
click at [731, 314] on div "No status" at bounding box center [782, 324] width 165 height 41
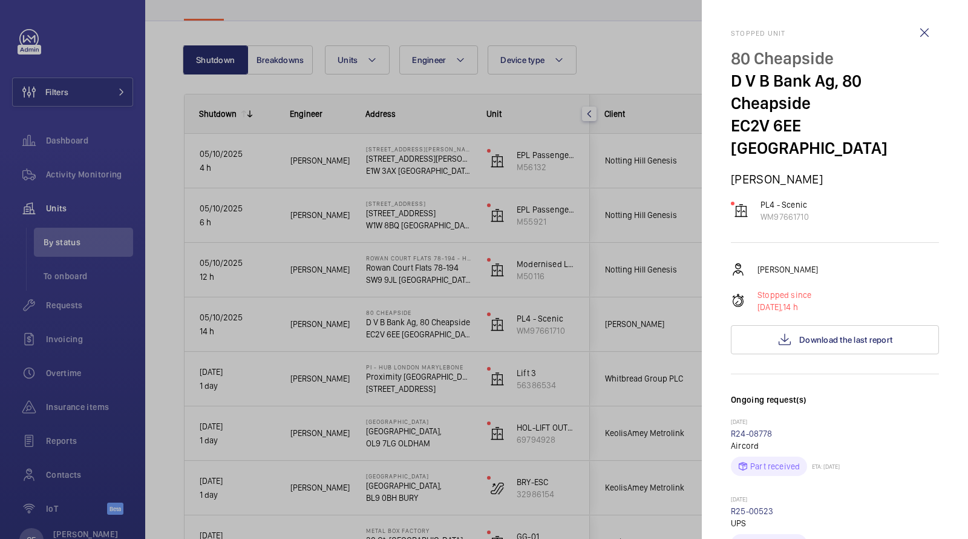
click at [787, 332] on div "Stopped unit 80 Cheapside D V B Bank Ag, 80 Cheapside EC2V 6EE LONDON [PERSON_N…" at bounding box center [835, 538] width 208 height 1018
click at [787, 327] on button "Download the last report" at bounding box center [835, 339] width 208 height 29
click at [924, 35] on wm-front-icon-button at bounding box center [924, 32] width 29 height 29
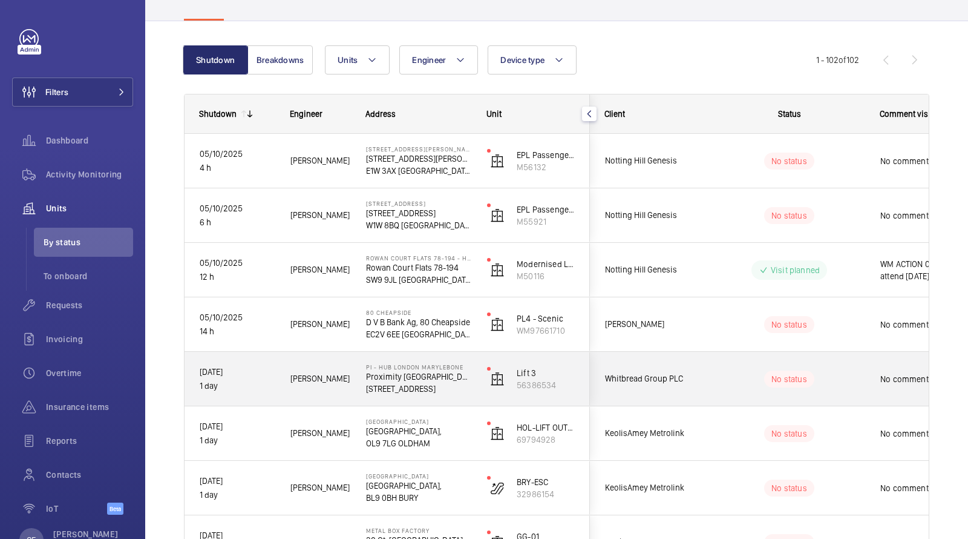
click at [804, 381] on p "No status" at bounding box center [790, 379] width 36 height 12
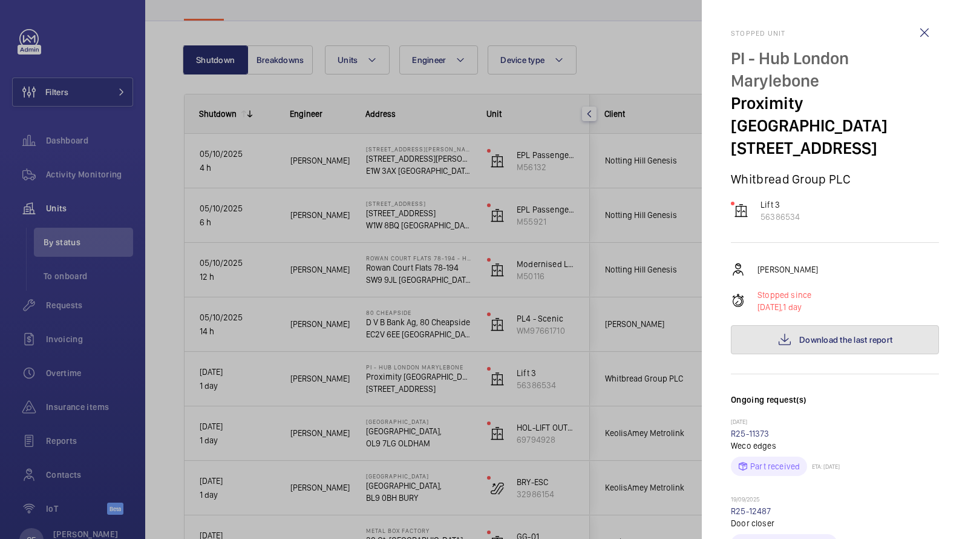
click at [856, 335] on span "Download the last report" at bounding box center [846, 340] width 93 height 10
click at [927, 34] on wm-front-icon-button at bounding box center [924, 32] width 29 height 29
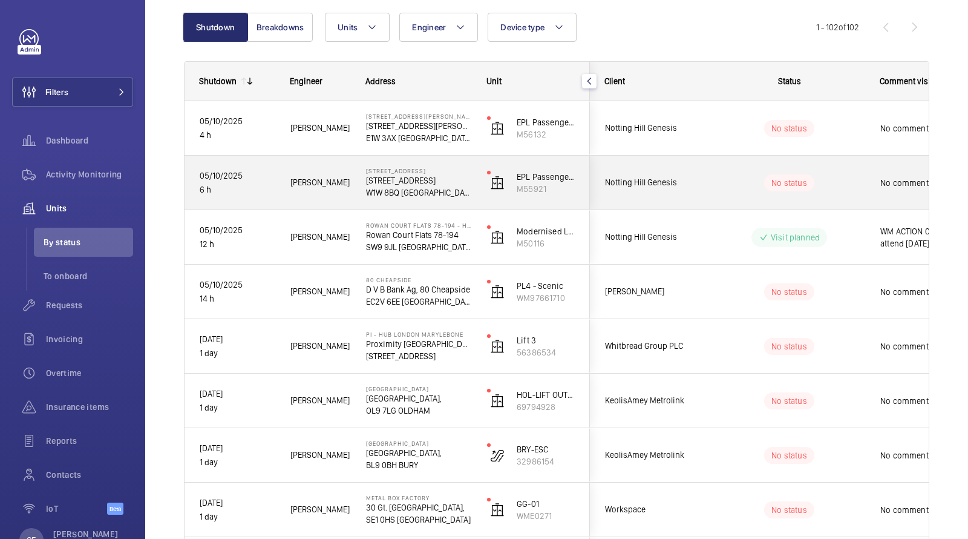
scroll to position [131, 0]
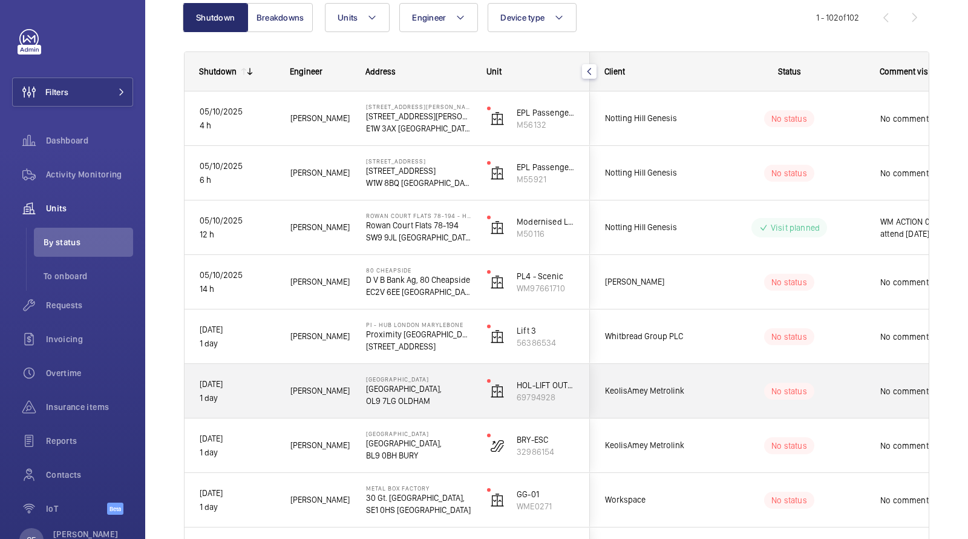
click at [831, 372] on div "No status" at bounding box center [782, 390] width 165 height 41
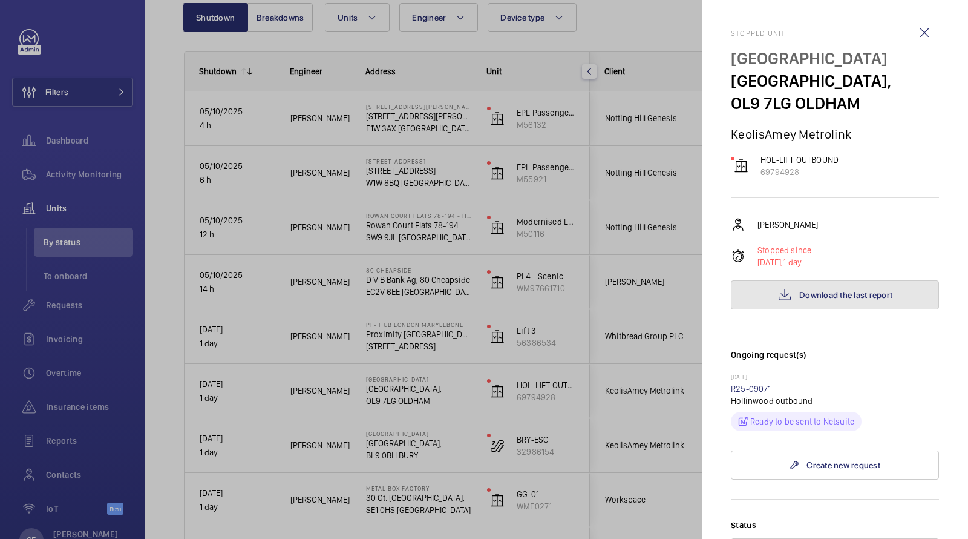
click at [852, 300] on span "Download the last report" at bounding box center [846, 295] width 93 height 10
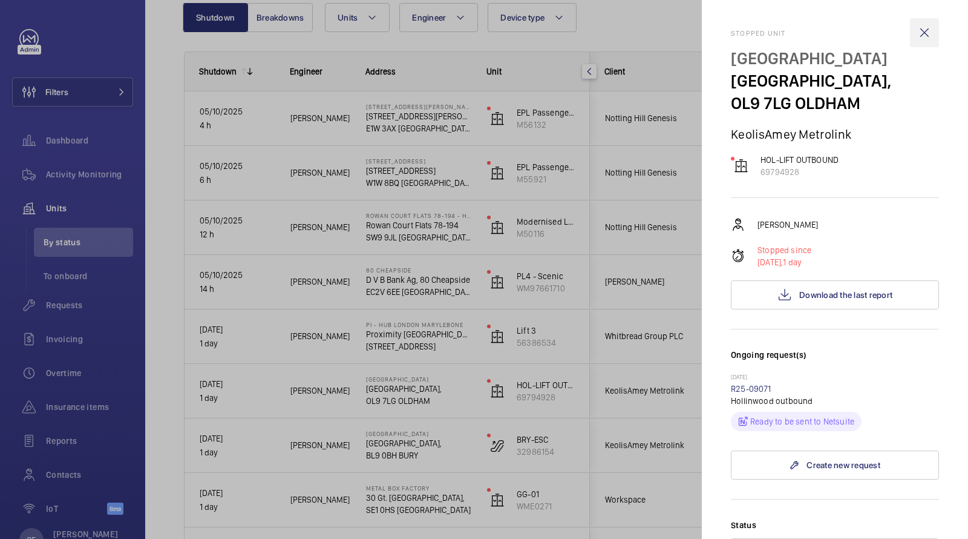
click at [933, 28] on wm-front-icon-button at bounding box center [924, 32] width 29 height 29
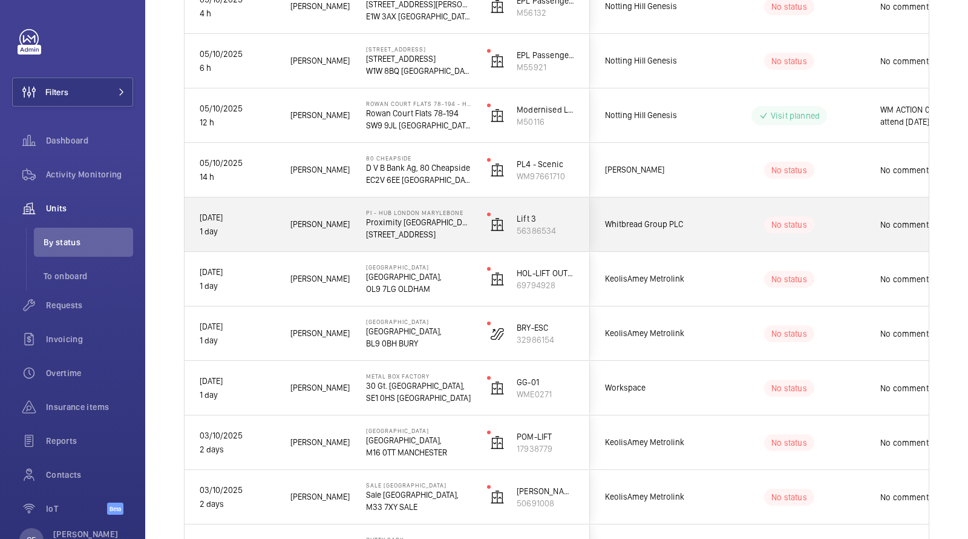
scroll to position [256, 0]
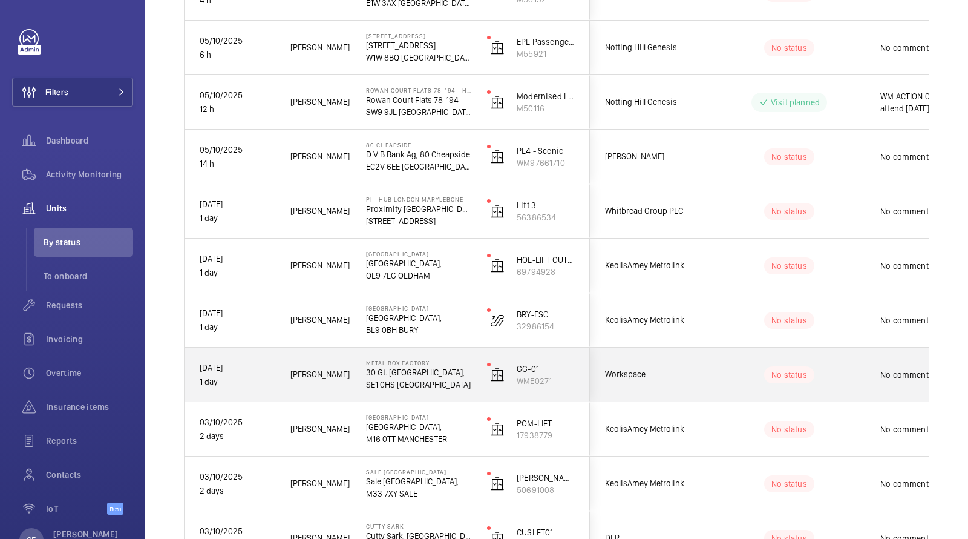
click at [839, 364] on div "No status" at bounding box center [782, 374] width 165 height 41
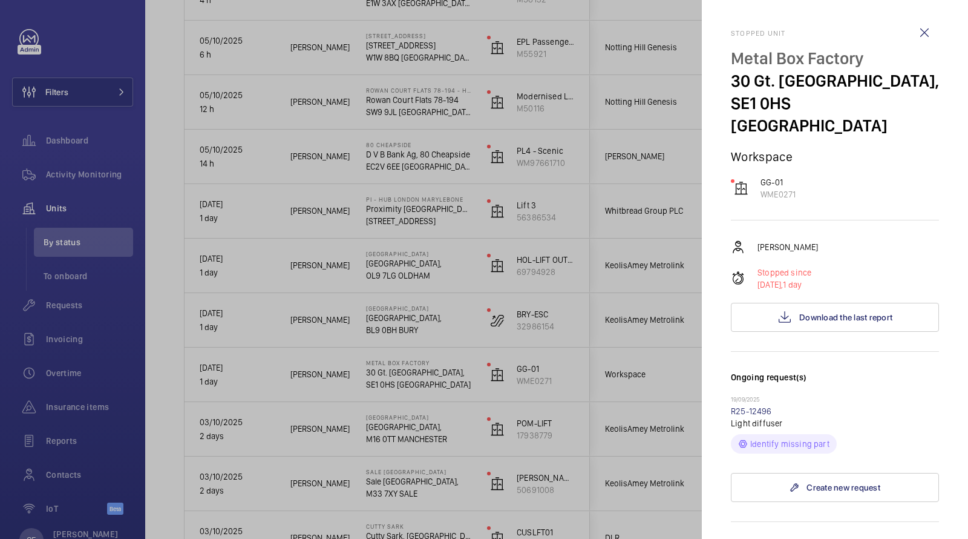
click at [820, 327] on div "Stopped unit Metal Box Factory 30 Gt. [GEOGRAPHIC_DATA] LONDON Workspace GG-01 …" at bounding box center [835, 488] width 208 height 918
click at [818, 303] on button "Download the last report" at bounding box center [835, 317] width 208 height 29
click at [922, 28] on wm-front-icon-button at bounding box center [924, 32] width 29 height 29
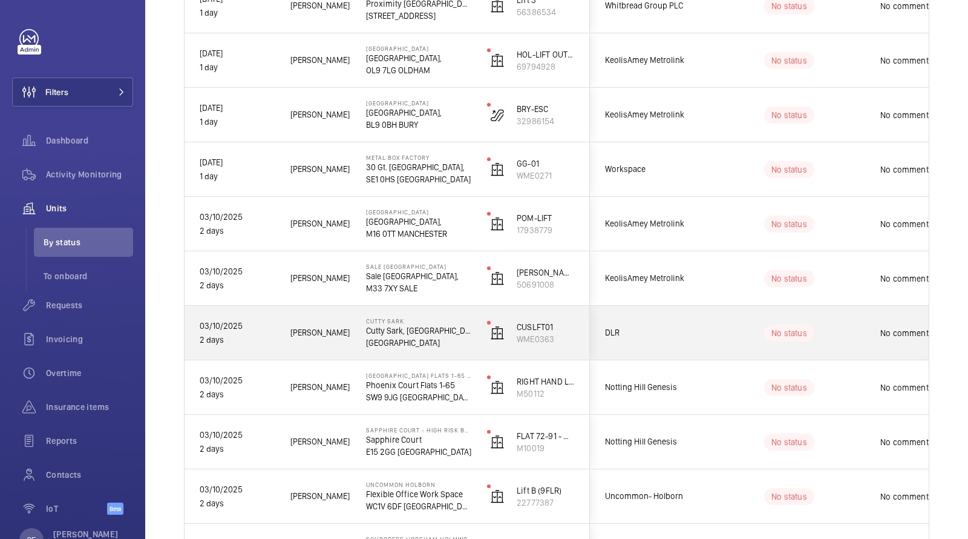
scroll to position [471, 0]
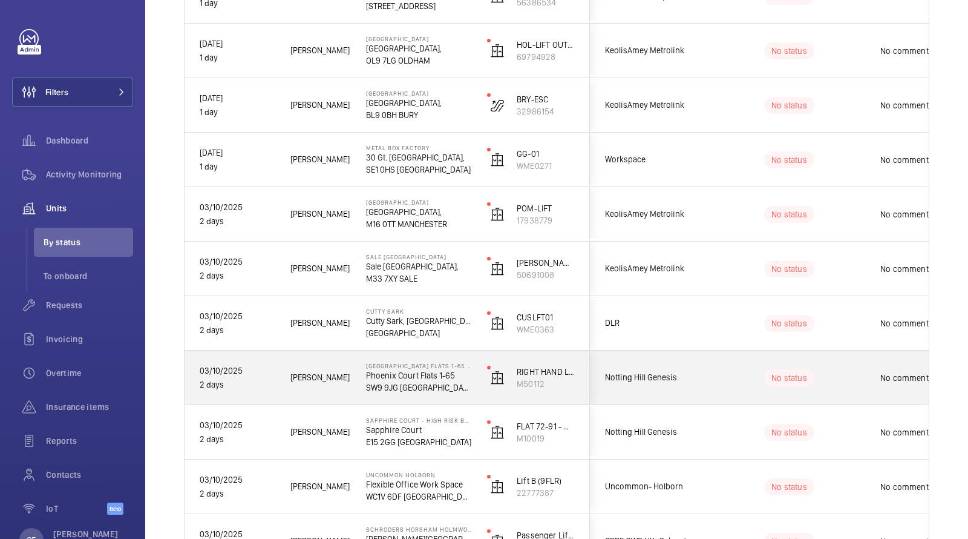
click at [799, 387] on div "No status" at bounding box center [782, 377] width 165 height 41
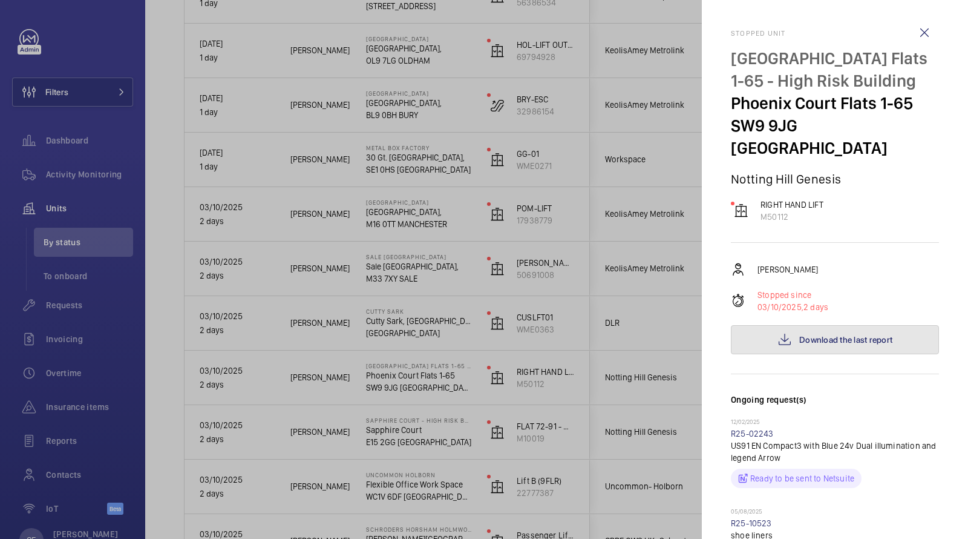
click at [843, 335] on span "Download the last report" at bounding box center [846, 340] width 93 height 10
click at [918, 33] on wm-front-icon-button at bounding box center [924, 32] width 29 height 29
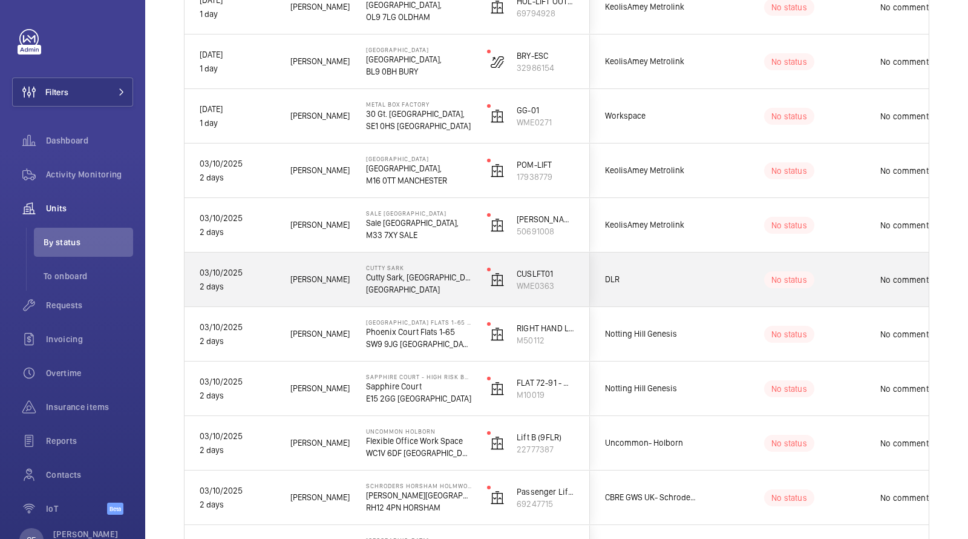
scroll to position [518, 0]
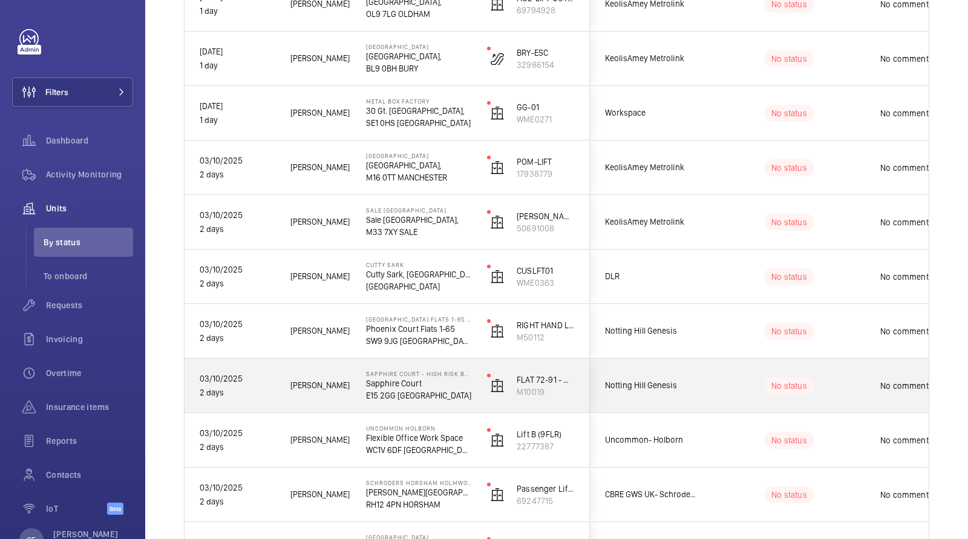
click at [830, 375] on div "No status" at bounding box center [782, 385] width 165 height 41
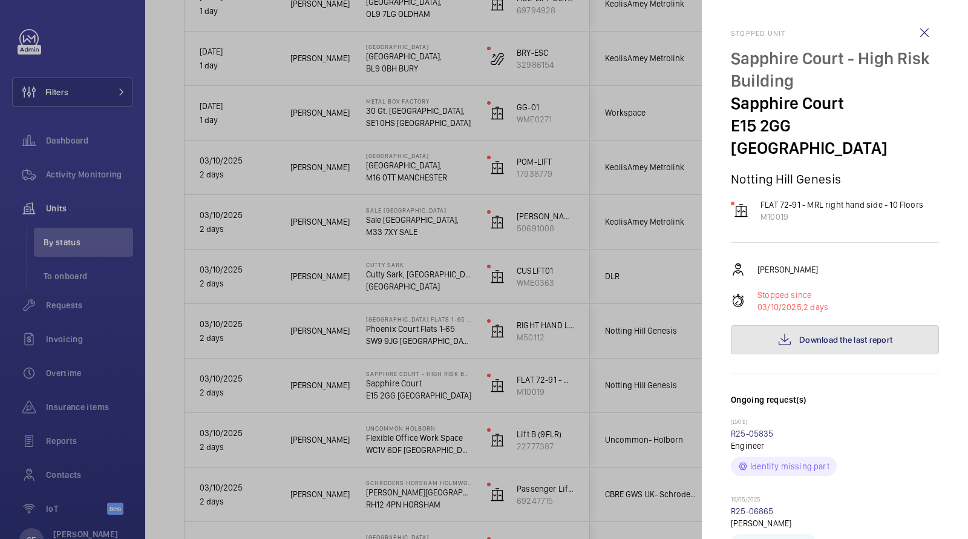
click at [847, 326] on button "Download the last report" at bounding box center [835, 339] width 208 height 29
click at [60, 324] on div at bounding box center [484, 269] width 968 height 539
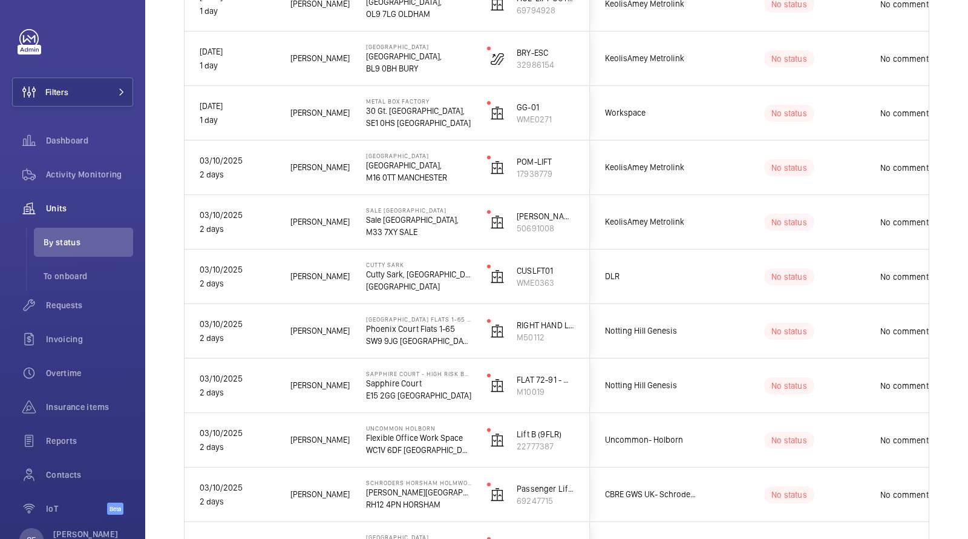
click at [60, 305] on div at bounding box center [484, 269] width 968 height 539
click at [60, 305] on span "Requests" at bounding box center [89, 305] width 87 height 12
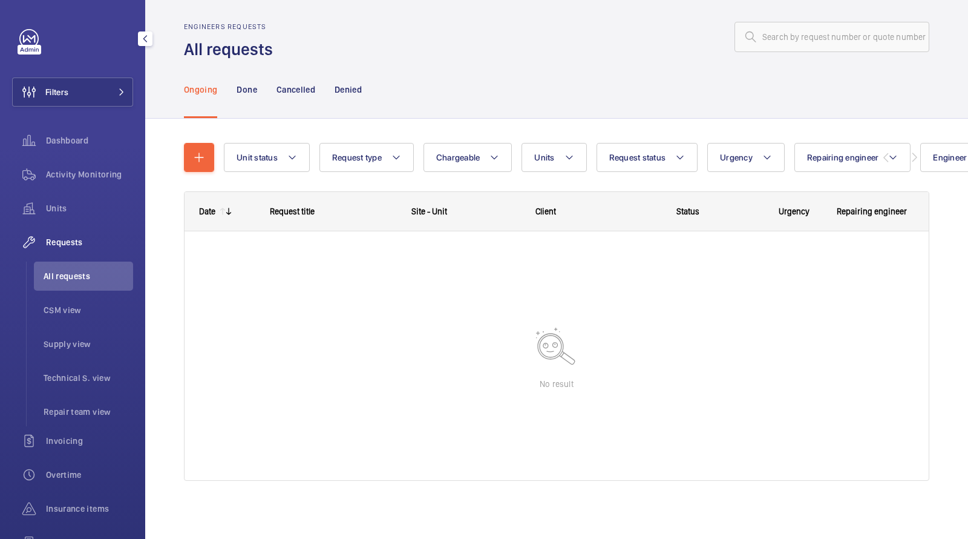
scroll to position [7, 0]
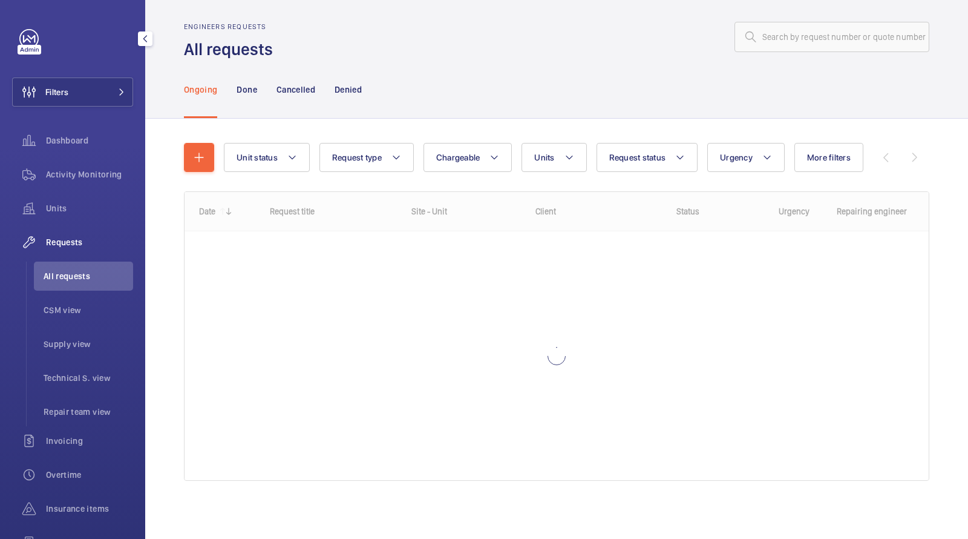
click at [104, 76] on div "Filters Dashboard Activity Monitoring Units Requests All requests CSM view Supp…" at bounding box center [72, 329] width 121 height 600
click at [111, 87] on button "Filters" at bounding box center [72, 91] width 121 height 29
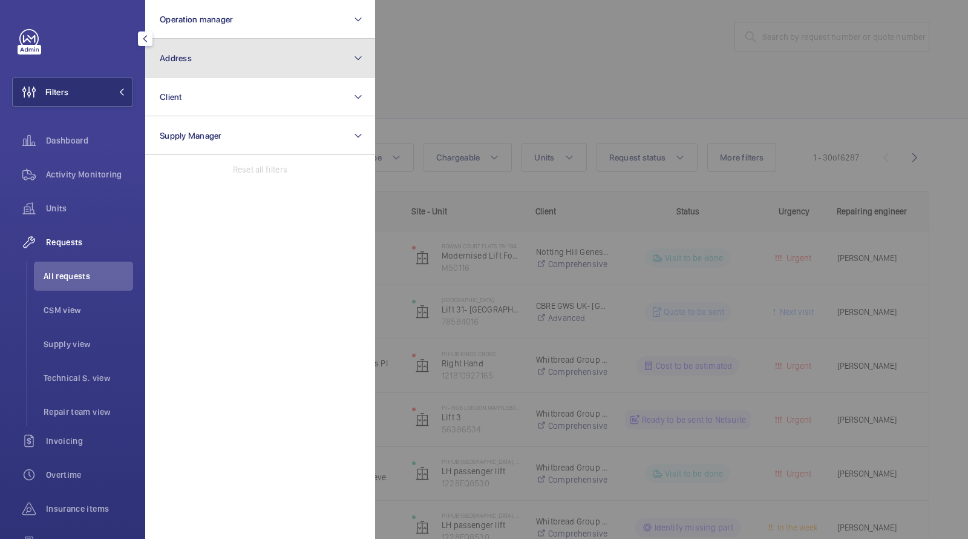
click at [198, 59] on button "Address" at bounding box center [260, 58] width 230 height 39
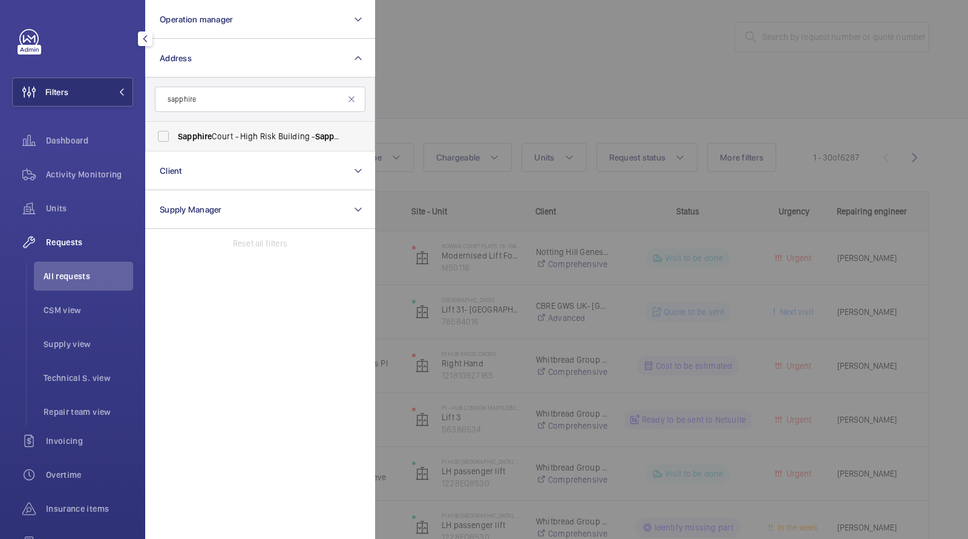
type input "sapphire"
click at [244, 129] on label "[GEOGRAPHIC_DATA] - High [STREET_ADDRESS]" at bounding box center [251, 136] width 211 height 29
click at [176, 129] on input "[GEOGRAPHIC_DATA] - High [STREET_ADDRESS]" at bounding box center [163, 136] width 24 height 24
checkbox input "true"
click at [497, 123] on div at bounding box center [859, 269] width 968 height 539
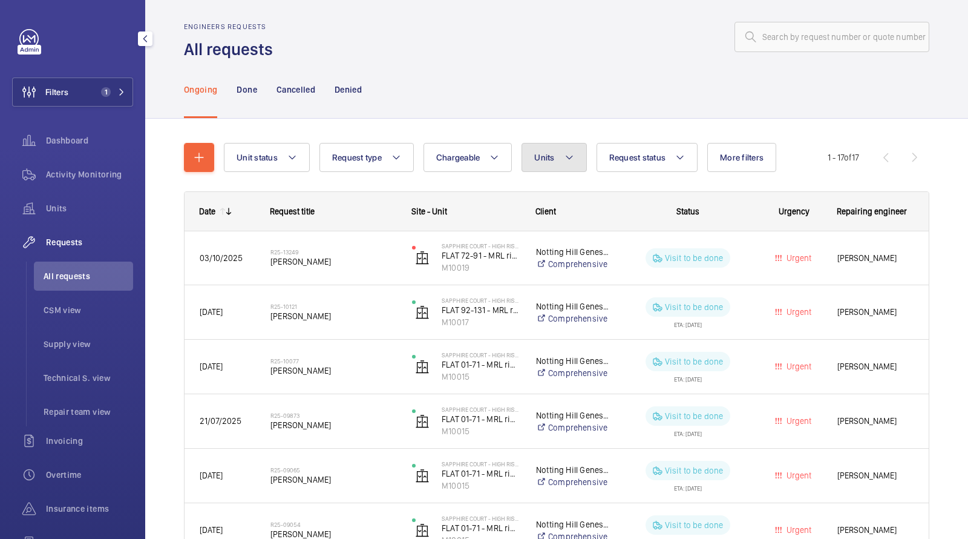
click at [549, 146] on button "Units" at bounding box center [554, 157] width 65 height 29
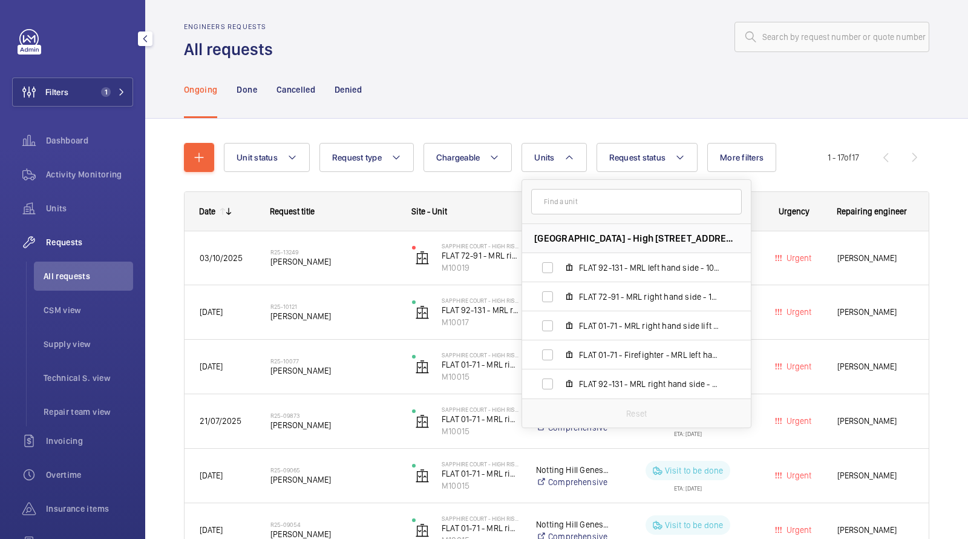
click at [571, 54] on div "Engineers requests All requests" at bounding box center [557, 41] width 746 height 38
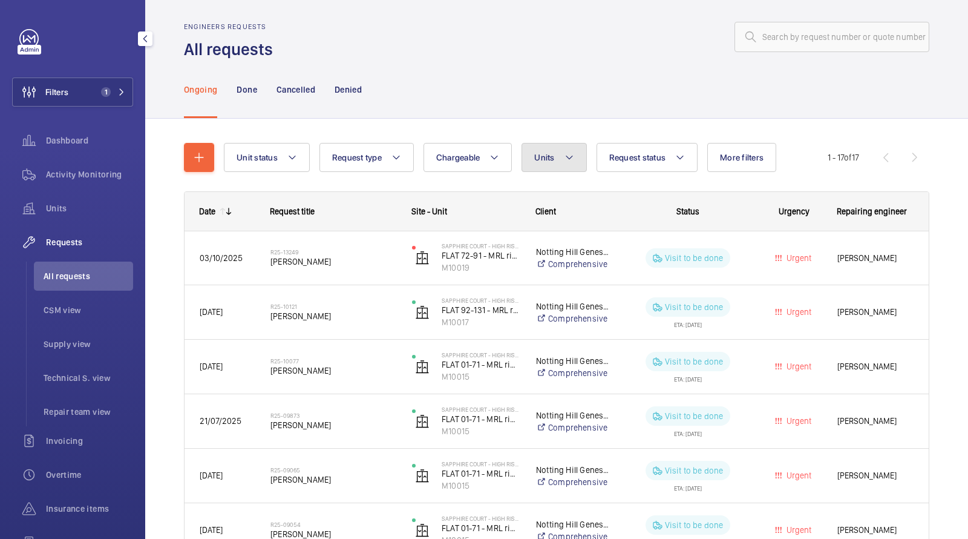
click at [543, 157] on span "Units" at bounding box center [544, 158] width 20 height 10
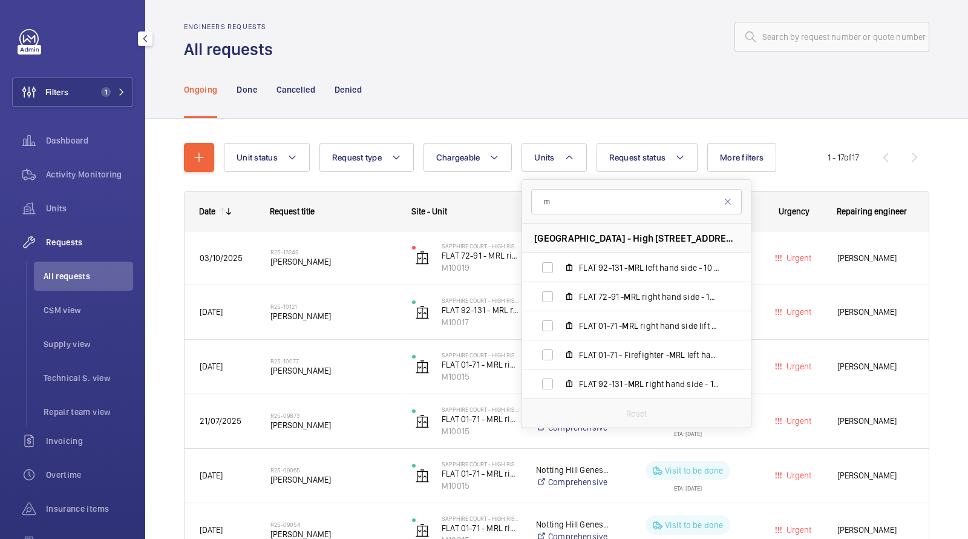
type input "m"
click at [520, 85] on div "Ongoing Done Cancelled Denied" at bounding box center [557, 90] width 746 height 58
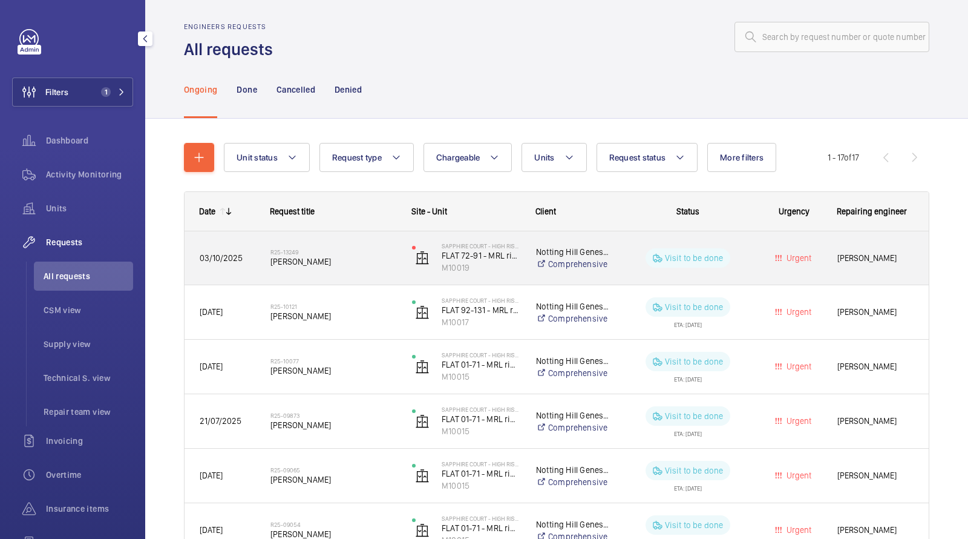
click at [335, 257] on span "[PERSON_NAME]" at bounding box center [334, 261] width 126 height 12
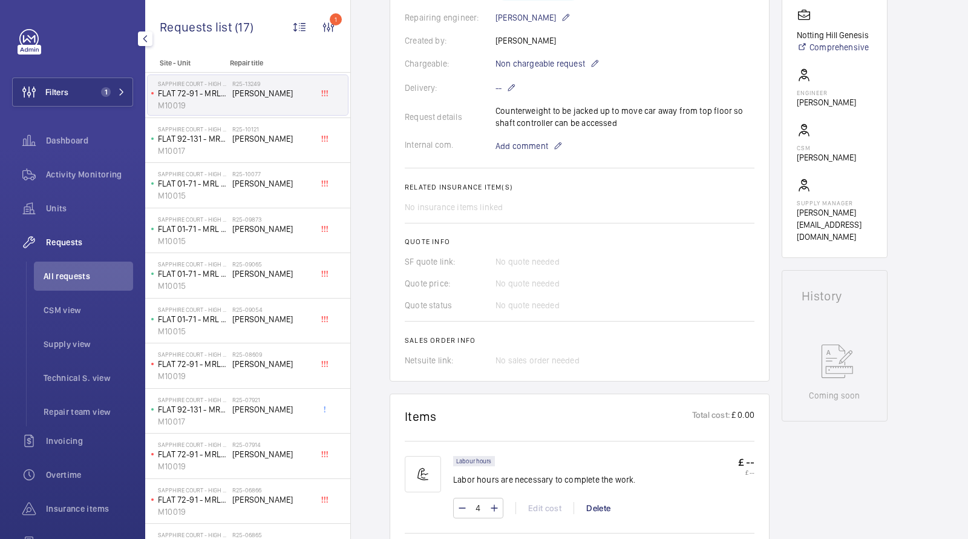
scroll to position [304, 0]
click at [527, 113] on div "Request details Counterweight to be jacked up to move car away from top floor s…" at bounding box center [580, 119] width 350 height 24
copy p "Counterweight to be jacked up to move car away from top floor so shaft controll…"
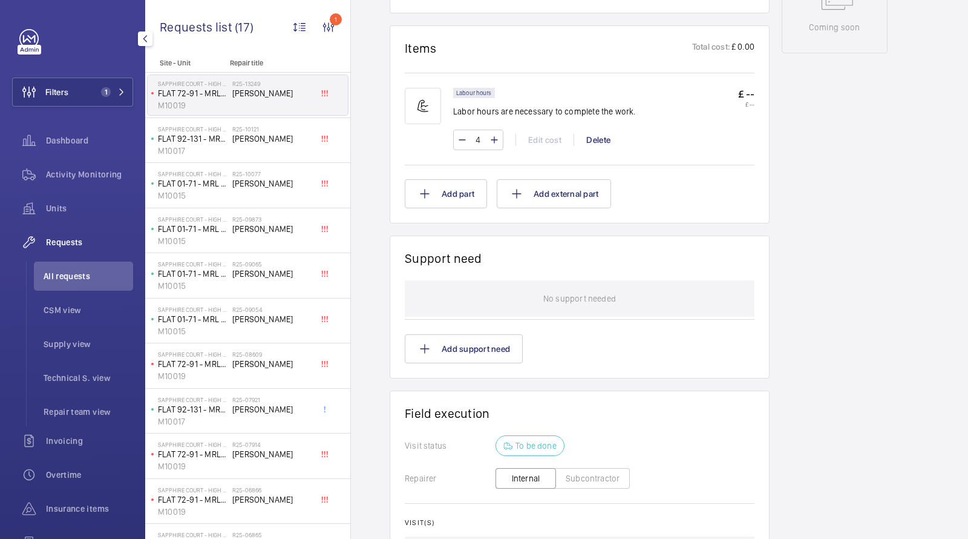
scroll to position [695, 0]
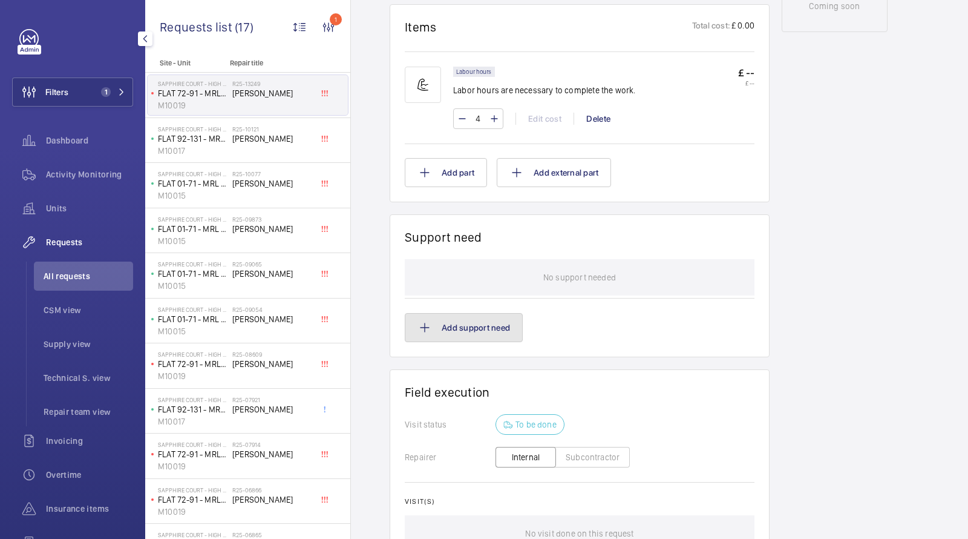
click at [468, 339] on button "Add support need" at bounding box center [464, 327] width 118 height 29
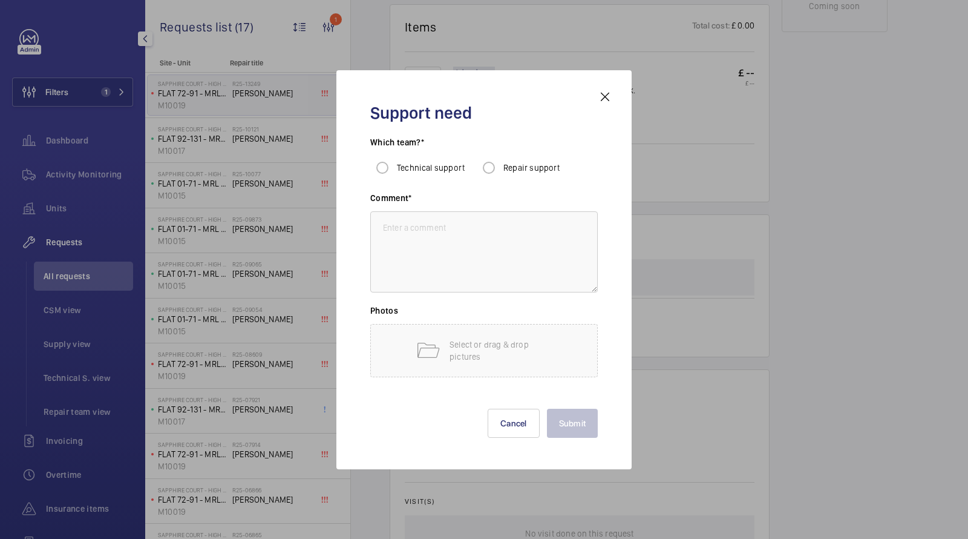
click at [524, 182] on div "Which team?* Technical support Repair support" at bounding box center [484, 164] width 228 height 56
click at [518, 165] on span "Repair support" at bounding box center [532, 168] width 57 height 10
click at [501, 165] on input "Repair support" at bounding box center [489, 168] width 24 height 24
radio input "true"
click at [438, 358] on mat-icon at bounding box center [428, 350] width 24 height 24
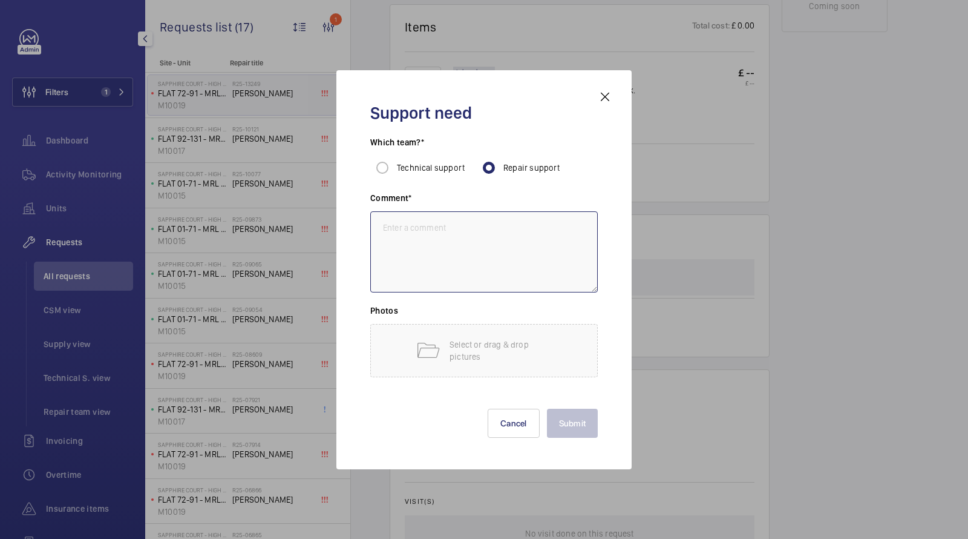
click at [444, 230] on textarea at bounding box center [484, 251] width 228 height 81
paste textarea "Counterweight to be jacked up to move car away from top floor so shaft controll…"
type textarea "Counterweight to be jacked up to move car away from top floor so shaft controll…"
click at [571, 406] on div "Submit Cancel" at bounding box center [484, 413] width 228 height 48
click at [568, 414] on button "Submit" at bounding box center [572, 423] width 51 height 29
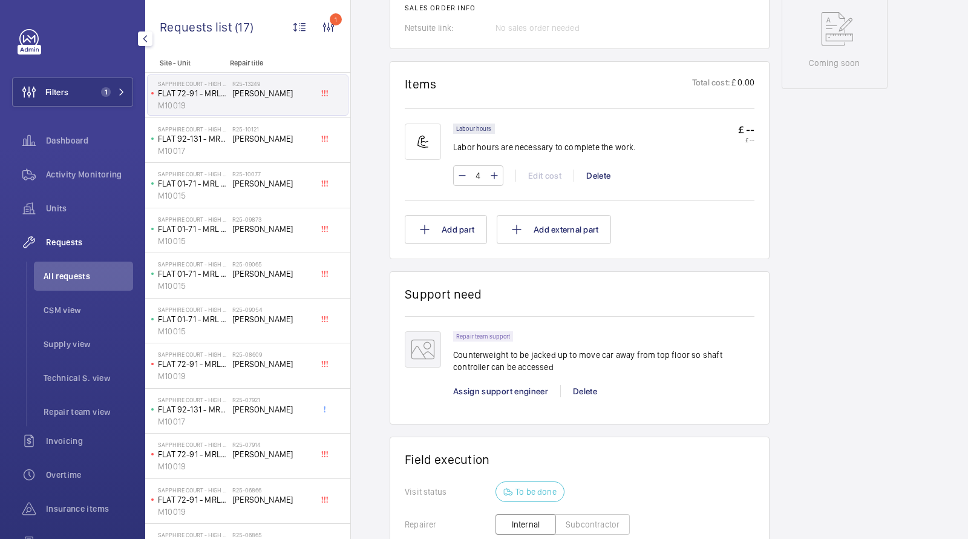
scroll to position [680, 0]
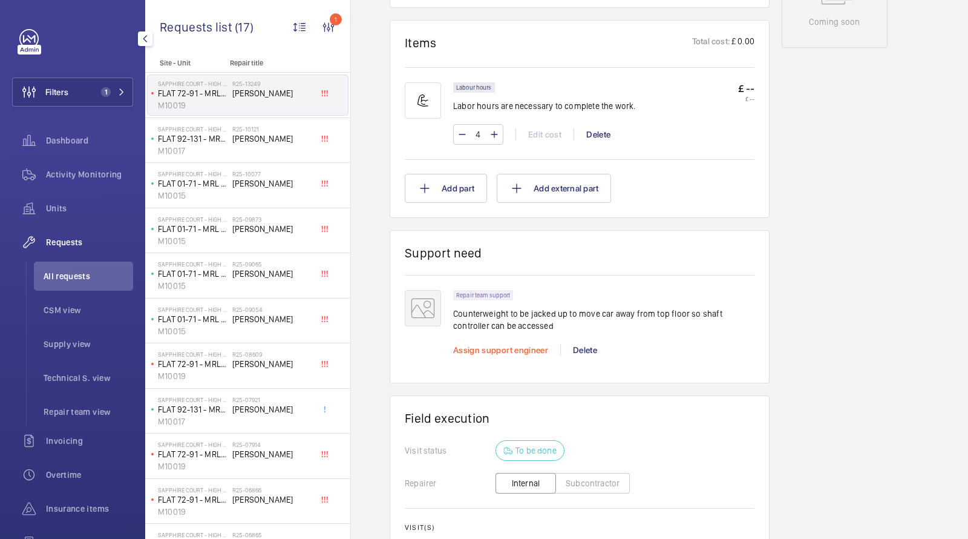
click at [484, 345] on span "Assign support engineer" at bounding box center [500, 350] width 95 height 10
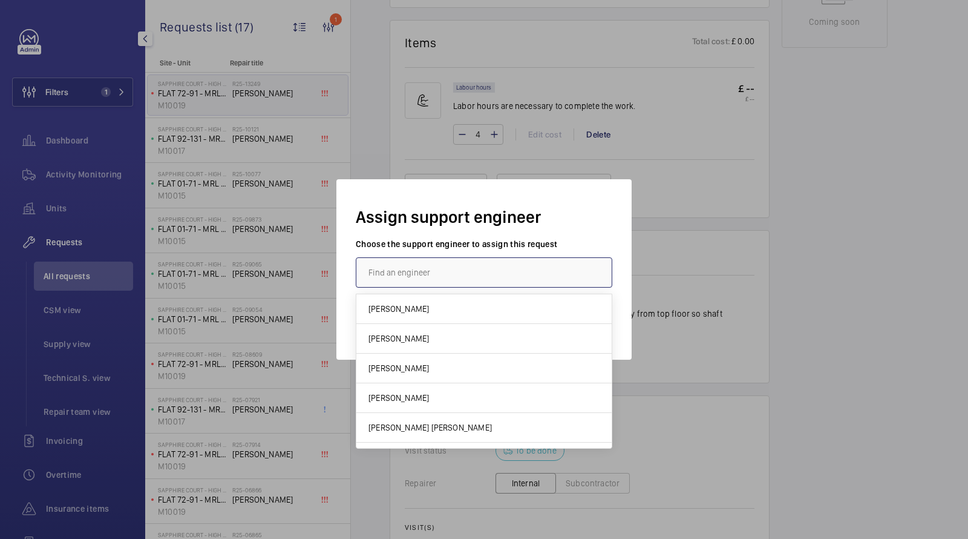
click at [433, 272] on input "text" at bounding box center [484, 272] width 257 height 30
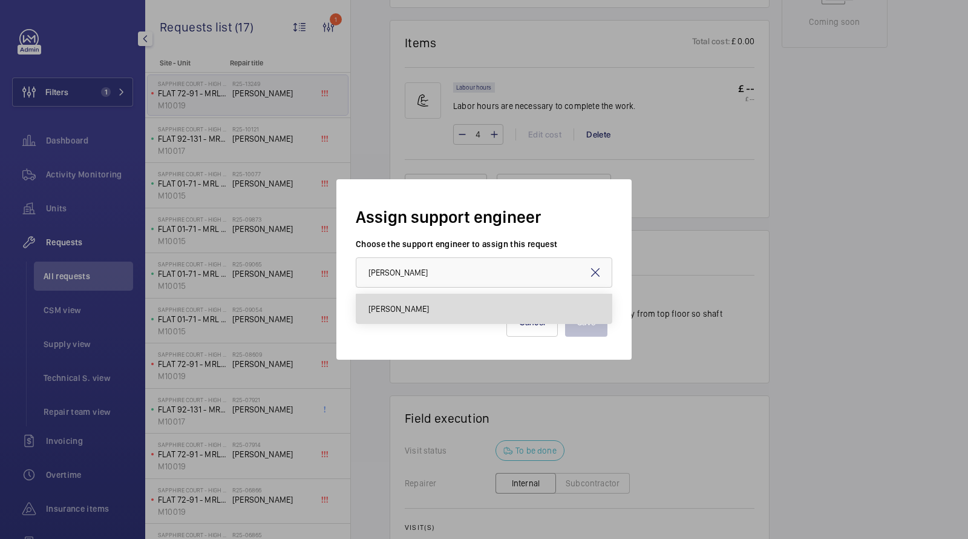
click at [406, 319] on mat-option "[PERSON_NAME]" at bounding box center [484, 308] width 255 height 29
type input "[PERSON_NAME]"
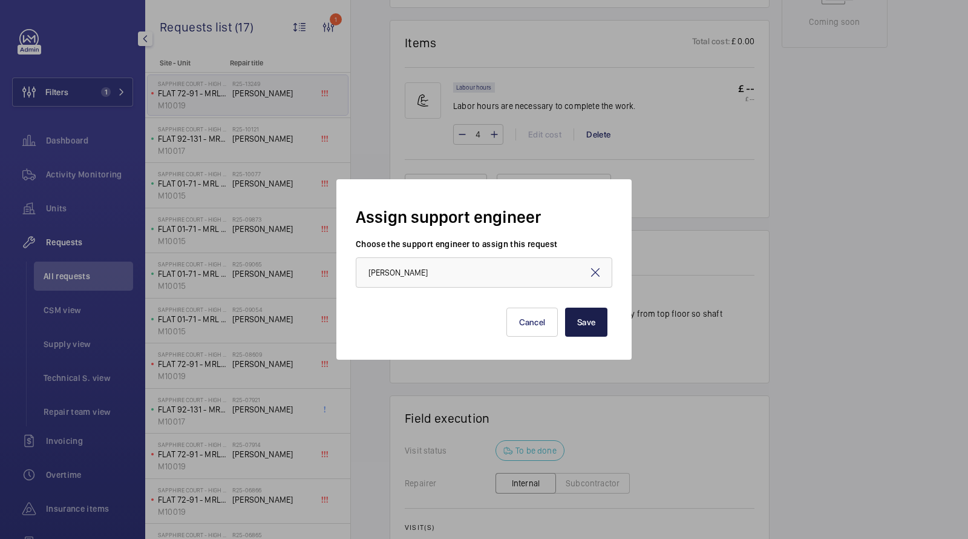
click at [590, 321] on button "Save" at bounding box center [586, 321] width 42 height 29
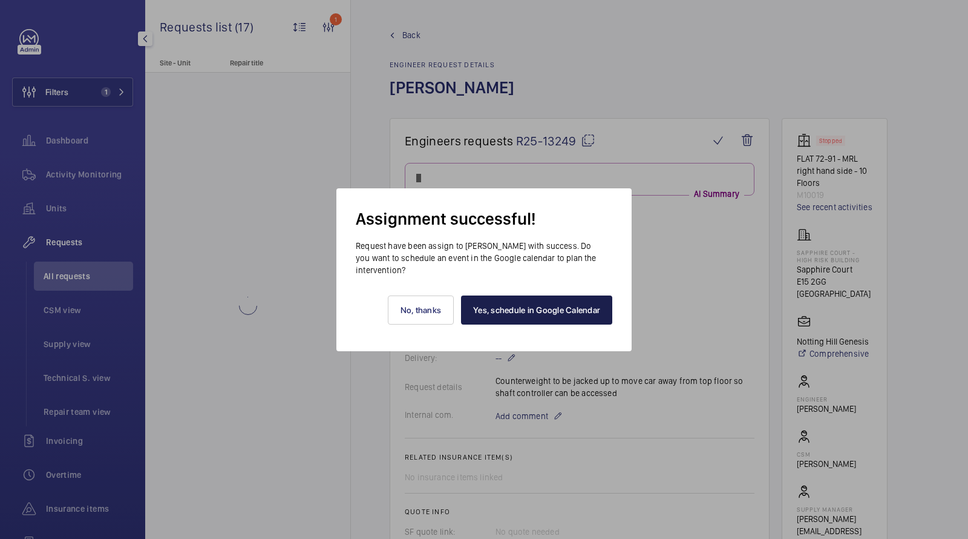
click at [545, 314] on link "Yes, schedule in Google Calendar" at bounding box center [536, 309] width 151 height 29
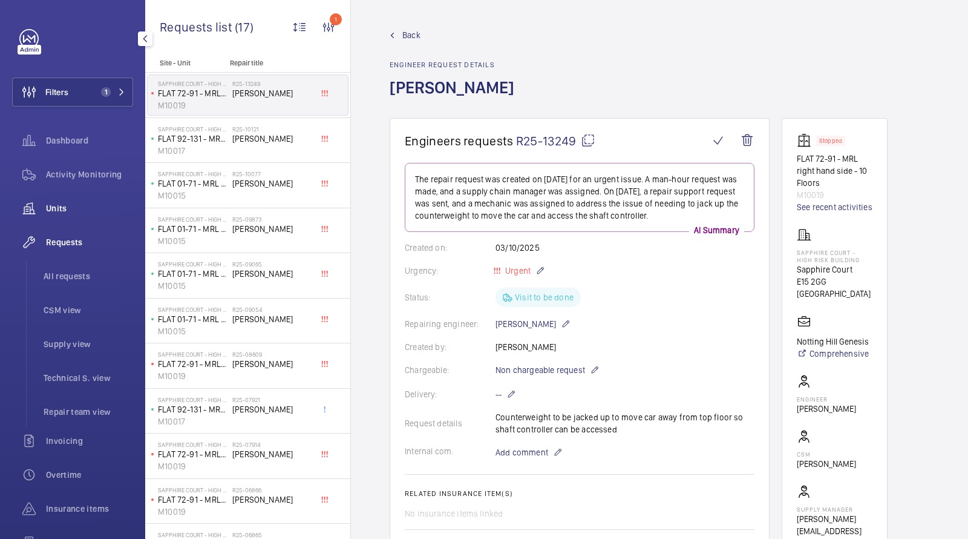
click at [56, 207] on span "Units" at bounding box center [89, 208] width 87 height 12
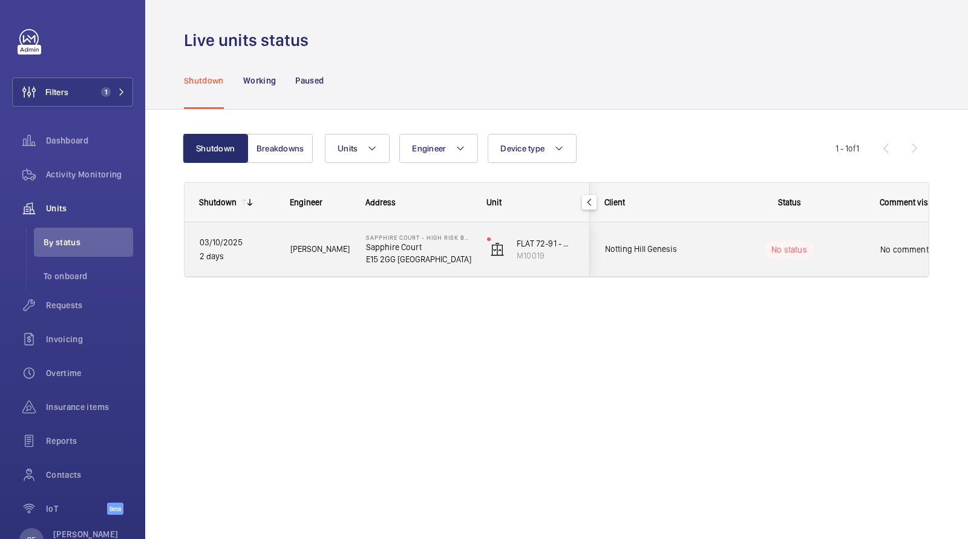
click at [680, 247] on span "Notting Hill Genesis" at bounding box center [651, 249] width 93 height 14
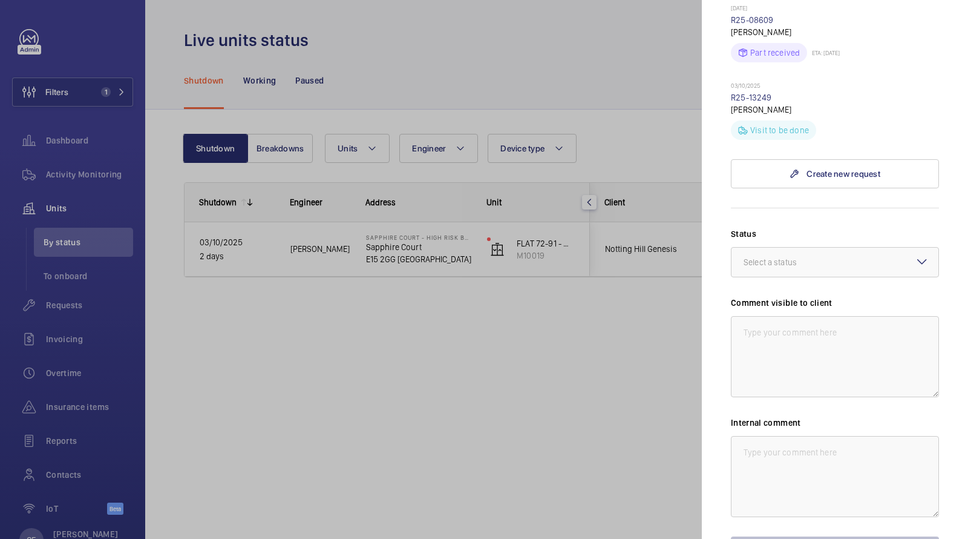
scroll to position [794, 0]
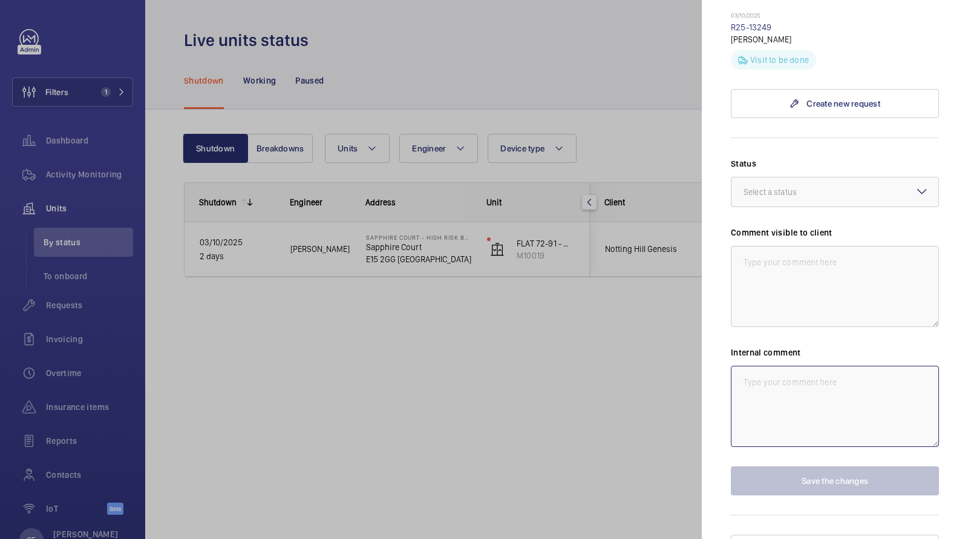
click at [764, 387] on textarea at bounding box center [835, 406] width 208 height 81
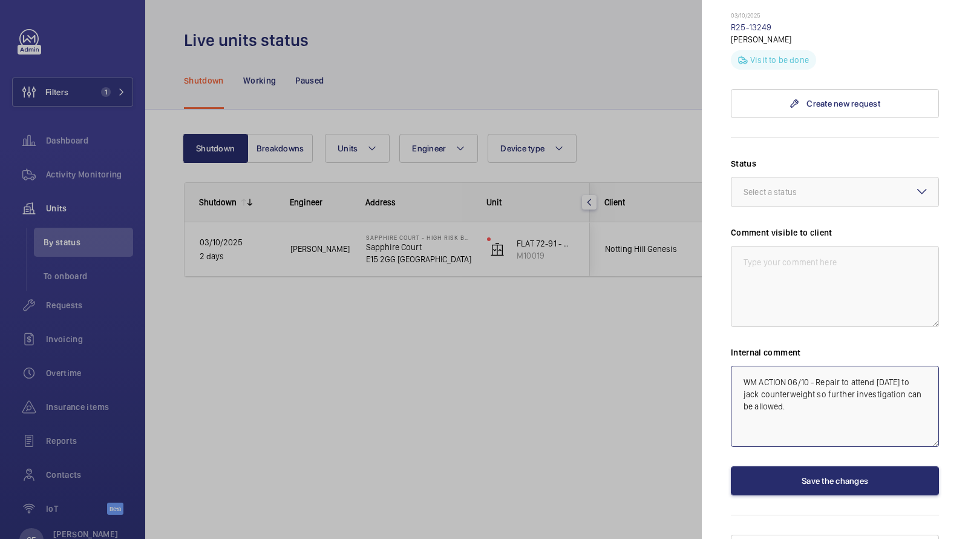
drag, startPoint x: 817, startPoint y: 404, endPoint x: 702, endPoint y: 310, distance: 148.4
click at [705, 315] on mat-sidenav "Stopped unit [GEOGRAPHIC_DATA] - High Risk Building [GEOGRAPHIC_DATA] Notting H…" at bounding box center [835, 269] width 266 height 539
type textarea "WM ACTION 06/10 - Repair to attend [DATE] to jack counterweight so further inve…"
click at [810, 264] on textarea at bounding box center [835, 286] width 208 height 81
paste textarea "WM ACTION 06/10 - Repair to attend [DATE] to jack counterweight so further inve…"
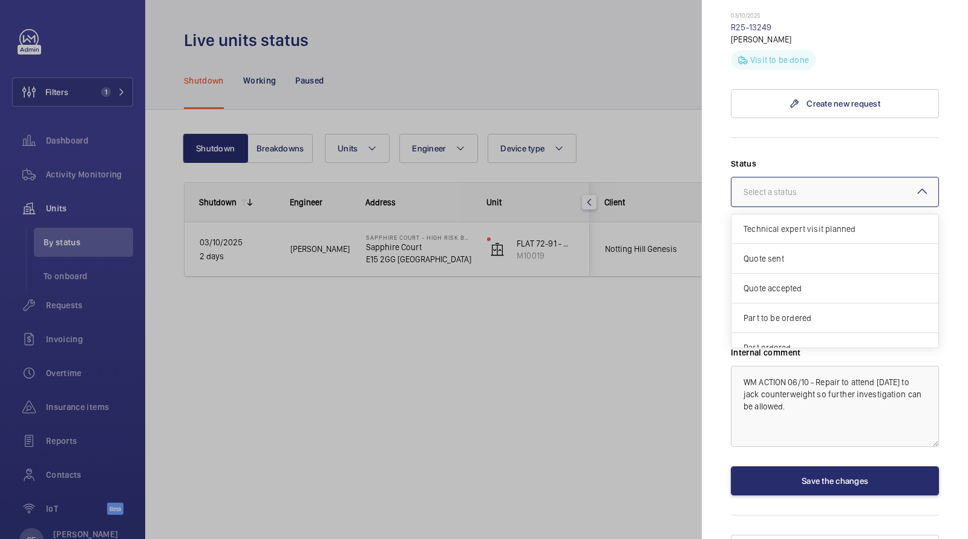
click at [814, 186] on div "Select a status" at bounding box center [786, 192] width 84 height 12
click at [772, 299] on span "Visit planned" at bounding box center [835, 305] width 183 height 12
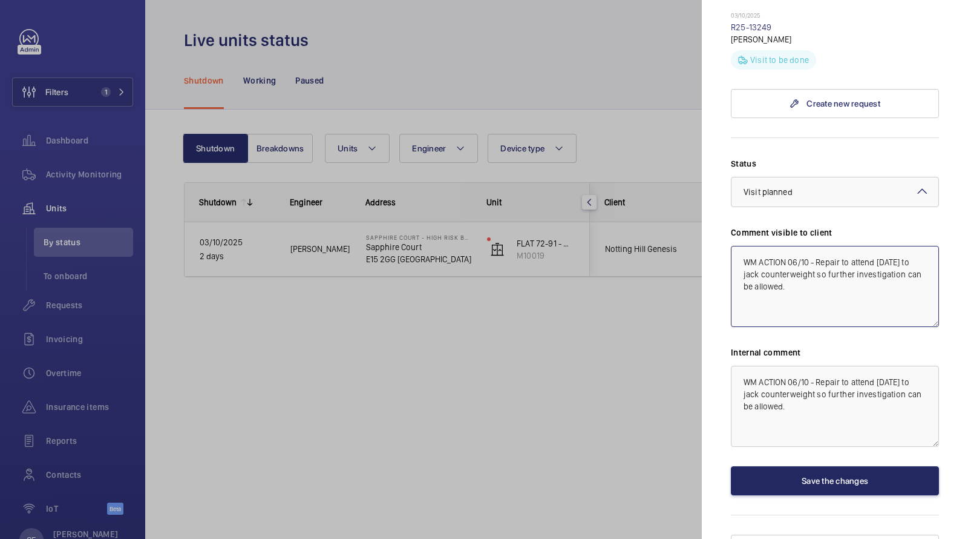
type textarea "WM ACTION 06/10 - Repair to attend [DATE] to jack counterweight so further inve…"
click at [790, 466] on button "Save the changes" at bounding box center [835, 480] width 208 height 29
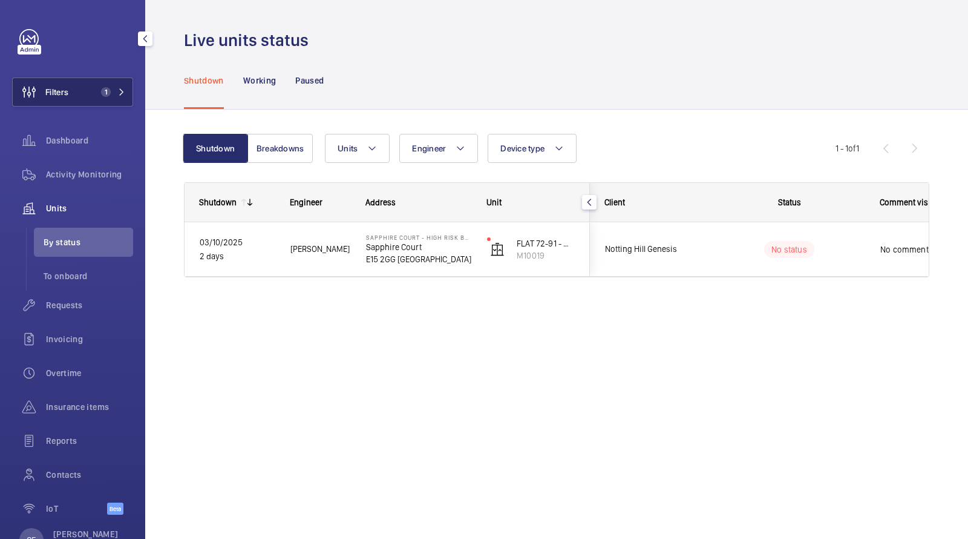
click at [104, 88] on span "1" at bounding box center [106, 92] width 10 height 10
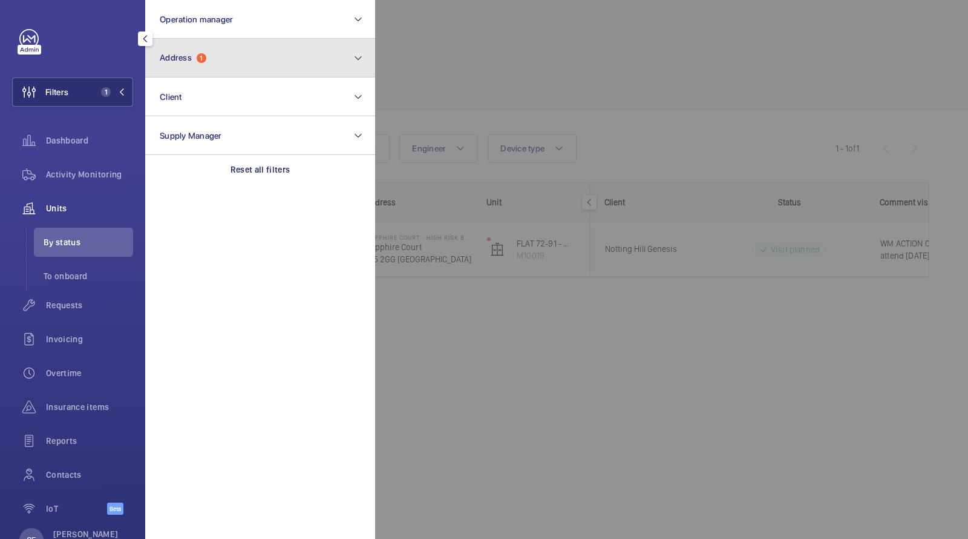
click at [180, 74] on button "Address 1" at bounding box center [260, 58] width 230 height 39
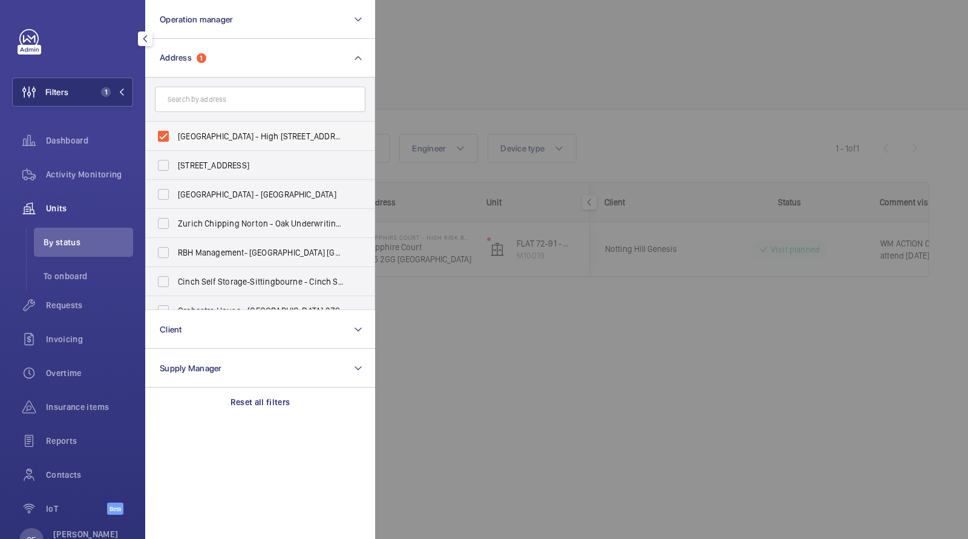
click at [191, 136] on span "[GEOGRAPHIC_DATA] - High [STREET_ADDRESS]" at bounding box center [261, 136] width 166 height 12
click at [176, 136] on input "[GEOGRAPHIC_DATA] - High [STREET_ADDRESS]" at bounding box center [163, 136] width 24 height 24
checkbox input "false"
click at [562, 106] on div at bounding box center [859, 269] width 968 height 539
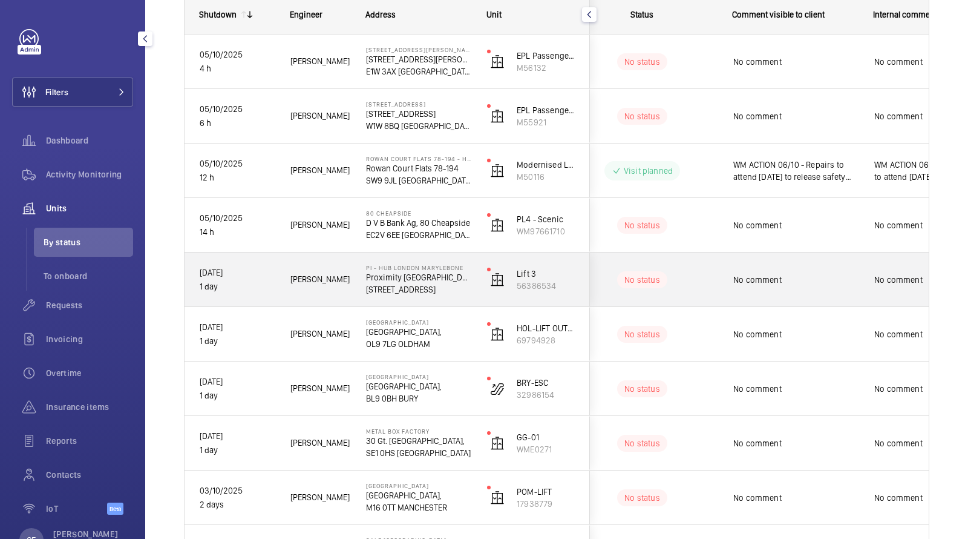
scroll to position [205, 0]
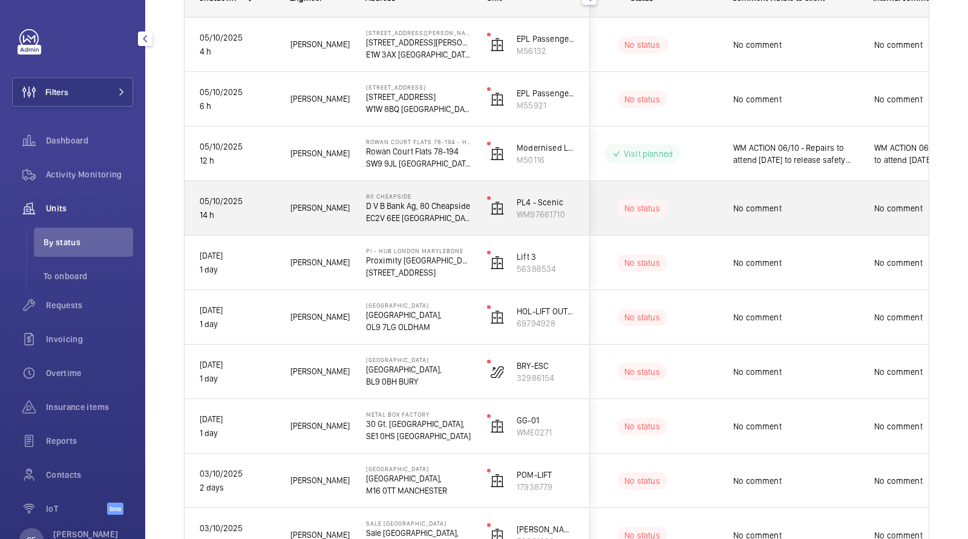
click at [737, 212] on span "No comment" at bounding box center [796, 208] width 125 height 12
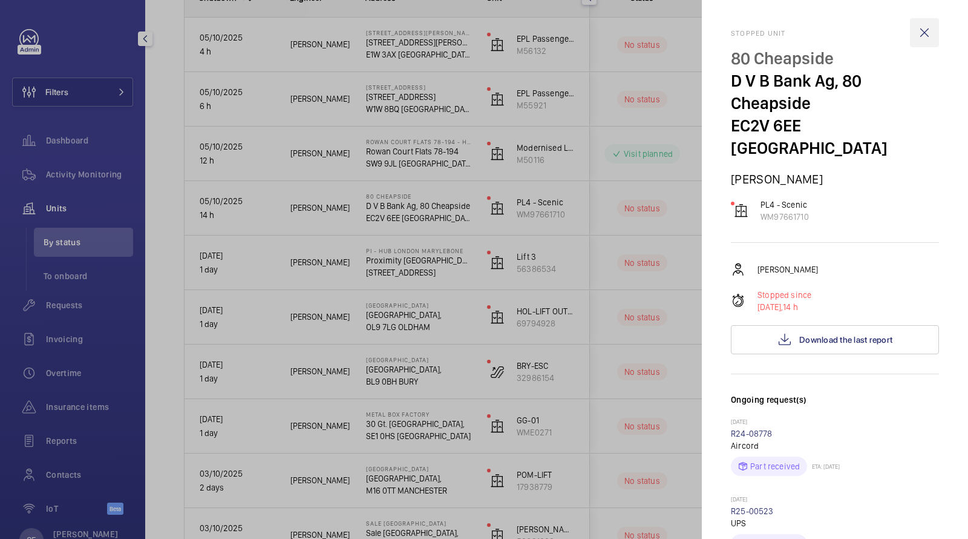
click at [921, 36] on wm-front-icon-button at bounding box center [924, 32] width 29 height 29
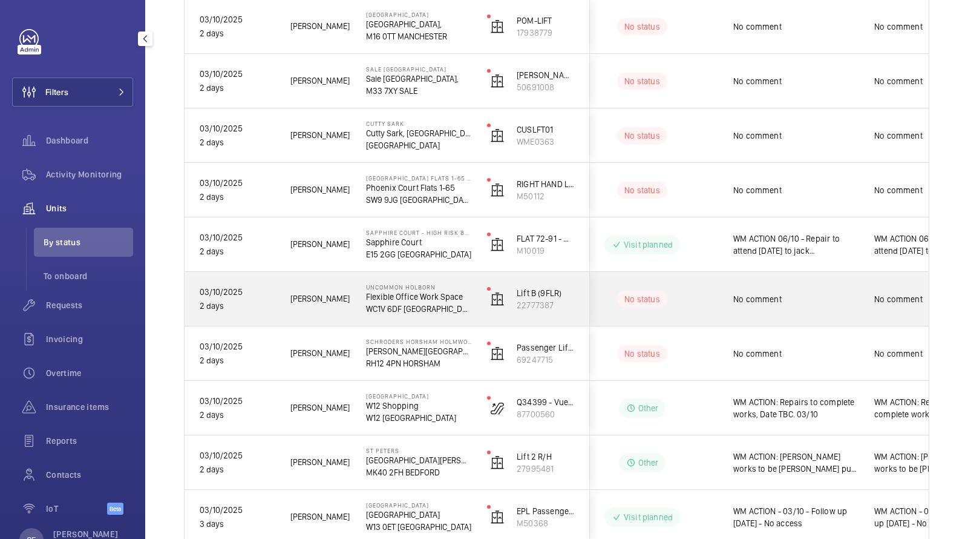
scroll to position [0, 218]
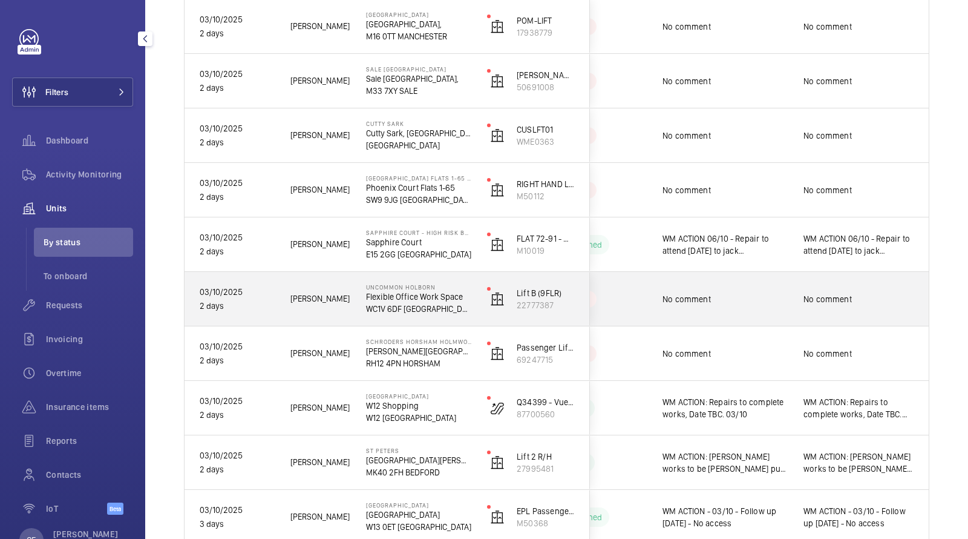
click at [763, 298] on span "No comment" at bounding box center [725, 299] width 125 height 12
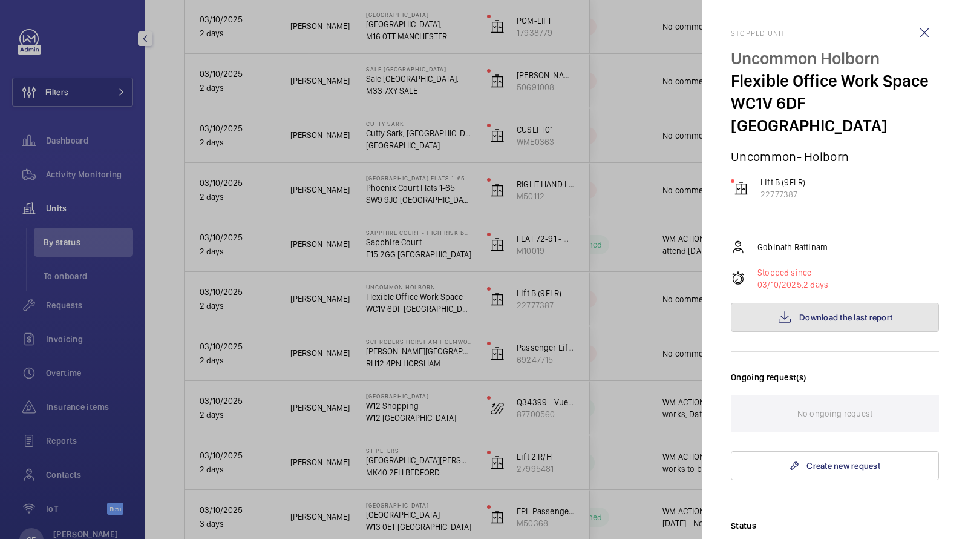
click at [826, 312] on span "Download the last report" at bounding box center [846, 317] width 93 height 10
click at [925, 27] on wm-front-icon-button at bounding box center [924, 32] width 29 height 29
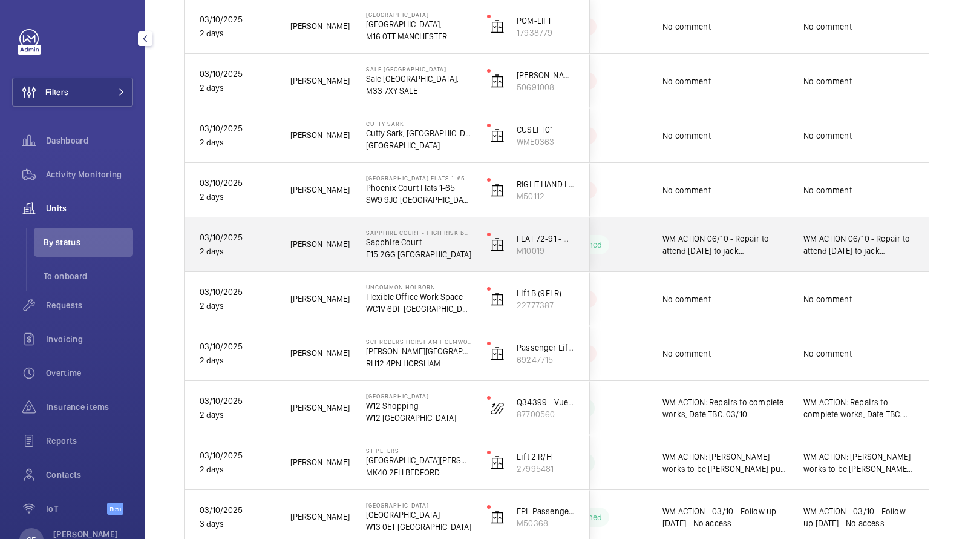
scroll to position [701, 0]
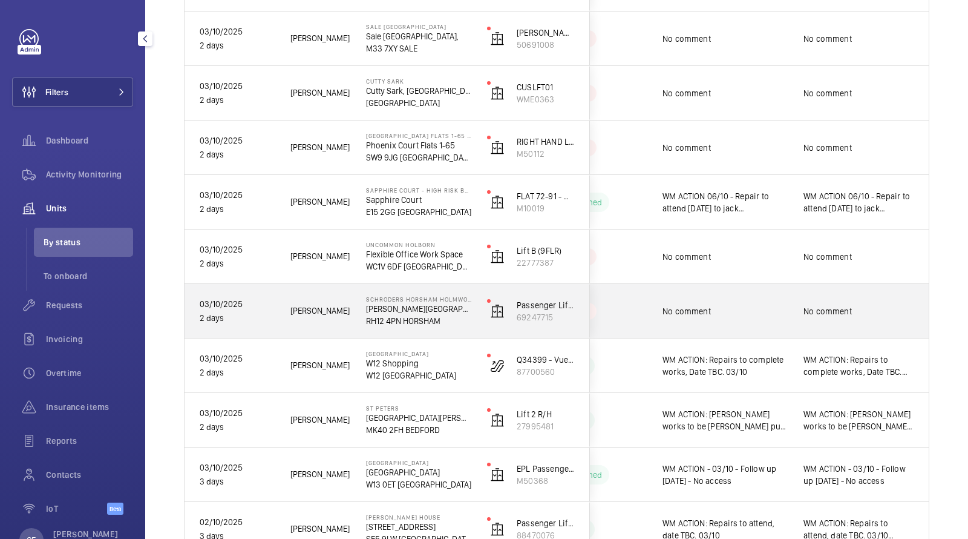
click at [816, 307] on span "No comment" at bounding box center [859, 311] width 111 height 12
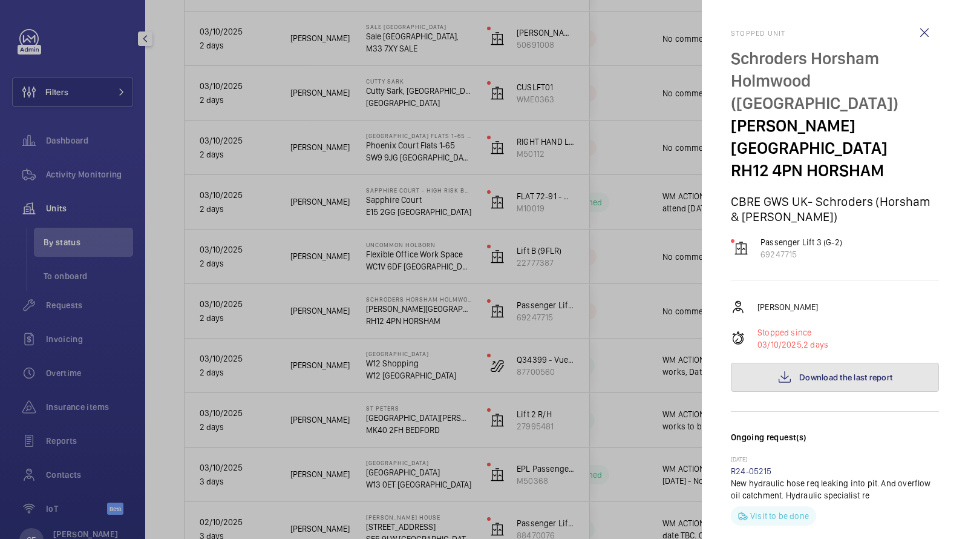
click at [838, 372] on span "Download the last report" at bounding box center [846, 377] width 93 height 10
click at [923, 12] on div "Stopped unit Schroders [GEOGRAPHIC_DATA] ([GEOGRAPHIC_DATA]) [PERSON_NAME][STRE…" at bounding box center [835, 269] width 208 height 539
click at [917, 35] on wm-front-icon-button at bounding box center [924, 32] width 29 height 29
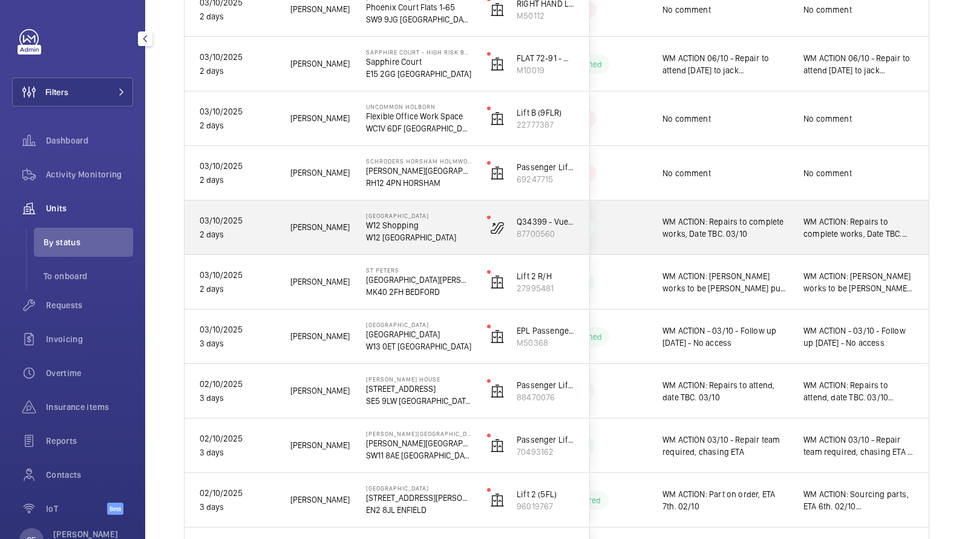
scroll to position [841, 0]
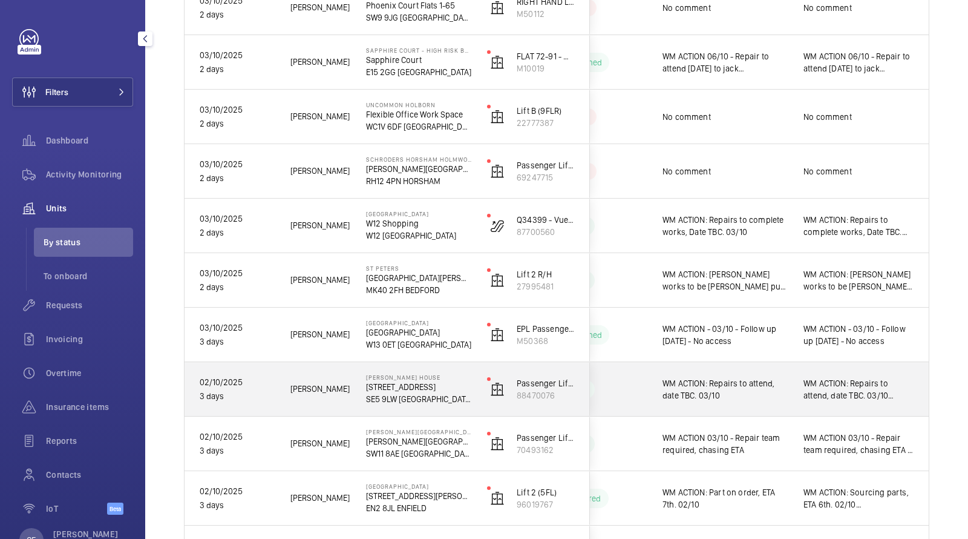
click at [806, 387] on span "WM ACTION: Repairs to attend, date TBC. 03/10 [GEOGRAPHIC_DATA]" at bounding box center [859, 389] width 111 height 24
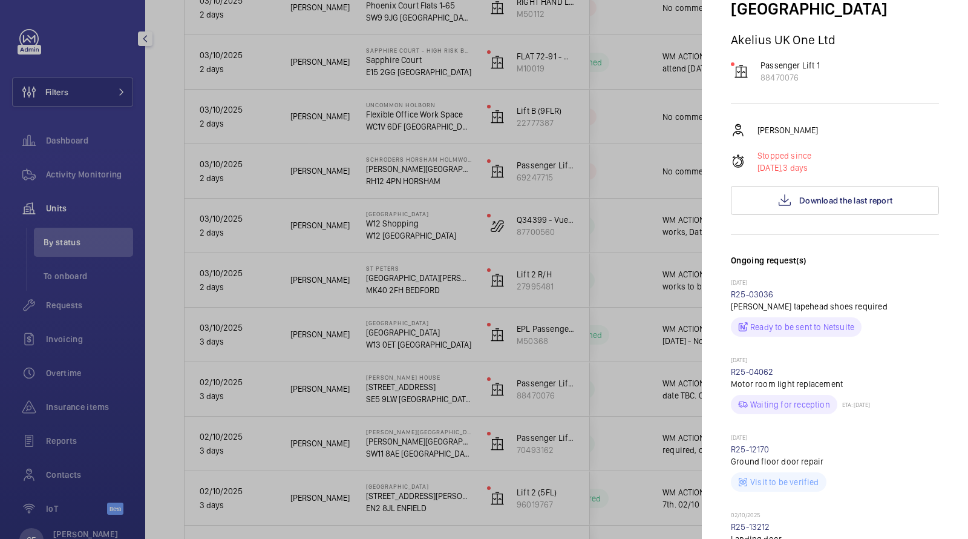
scroll to position [53, 0]
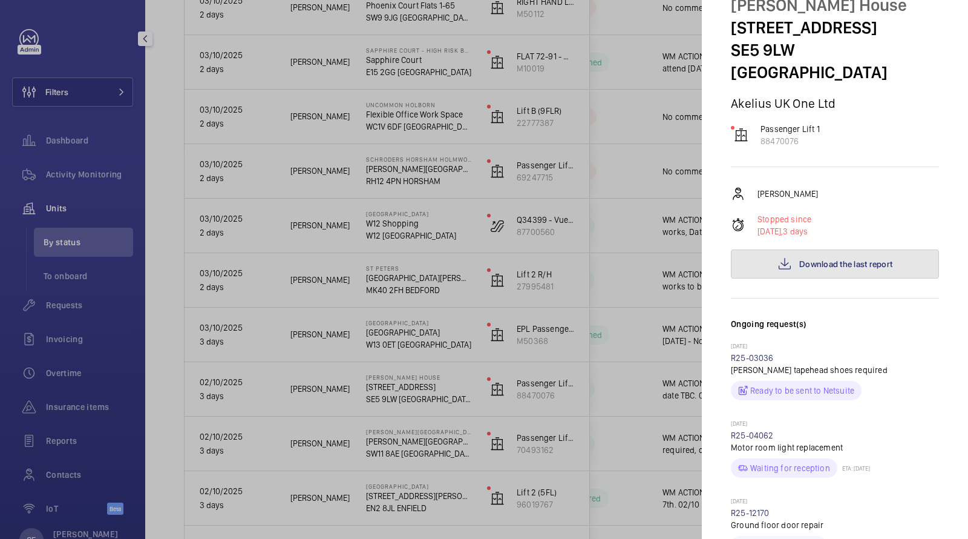
click at [826, 259] on span "Download the last report" at bounding box center [846, 264] width 93 height 10
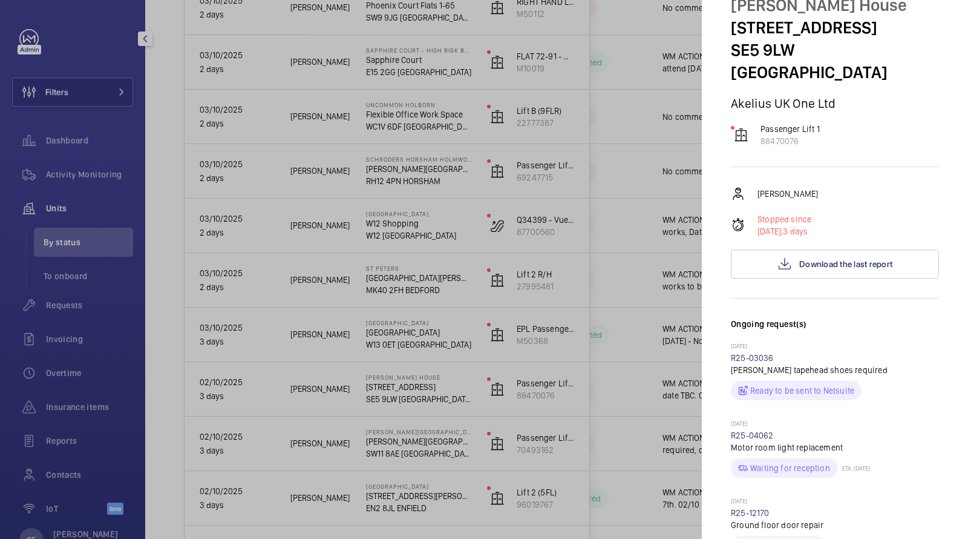
scroll to position [0, 0]
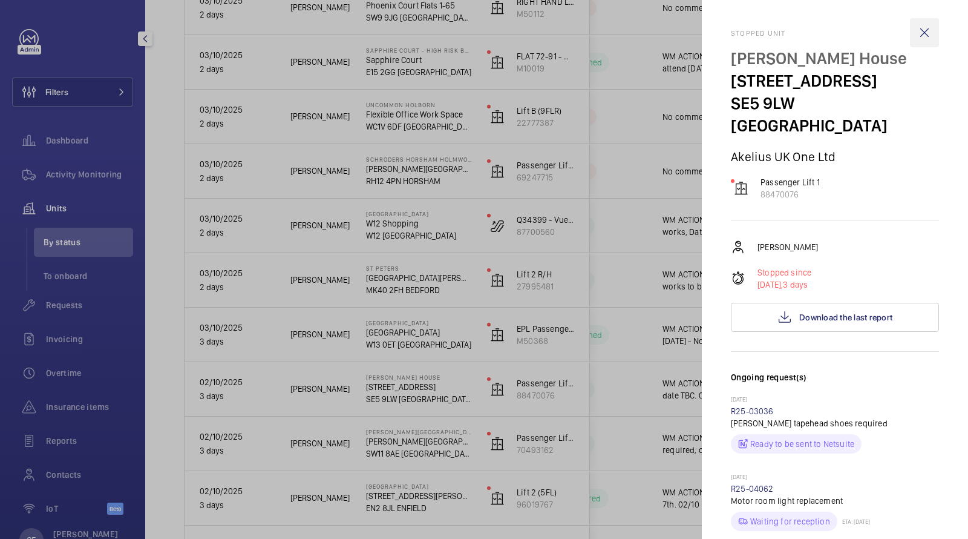
click at [923, 30] on wm-front-icon-button at bounding box center [924, 32] width 29 height 29
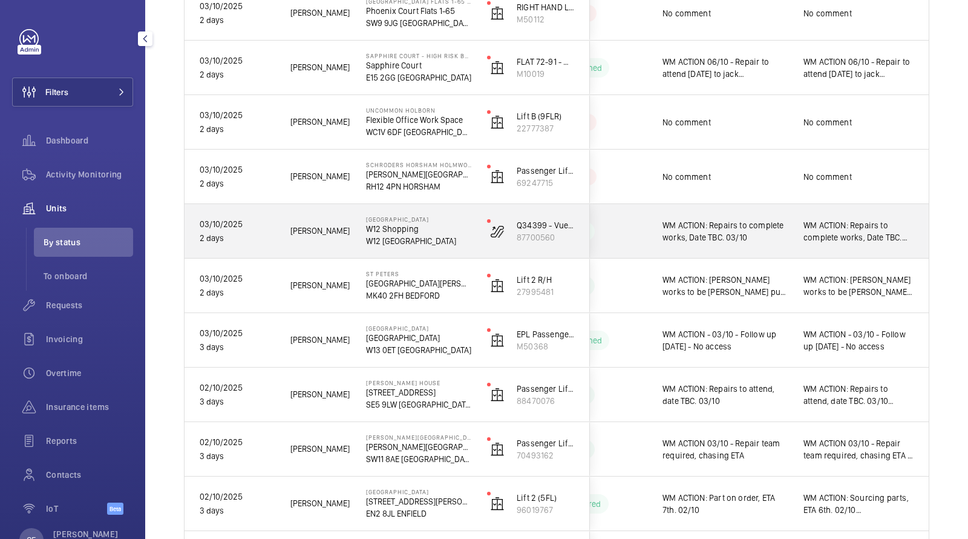
scroll to position [843, 0]
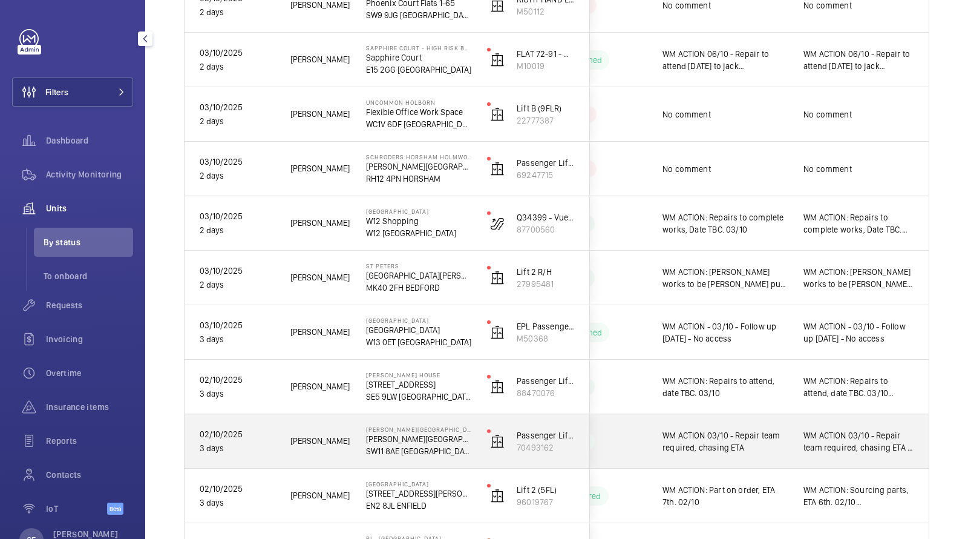
click at [792, 441] on div "WM ACTION 03/10 - Repair team required, chasing ETA . - Elle" at bounding box center [859, 441] width 140 height 52
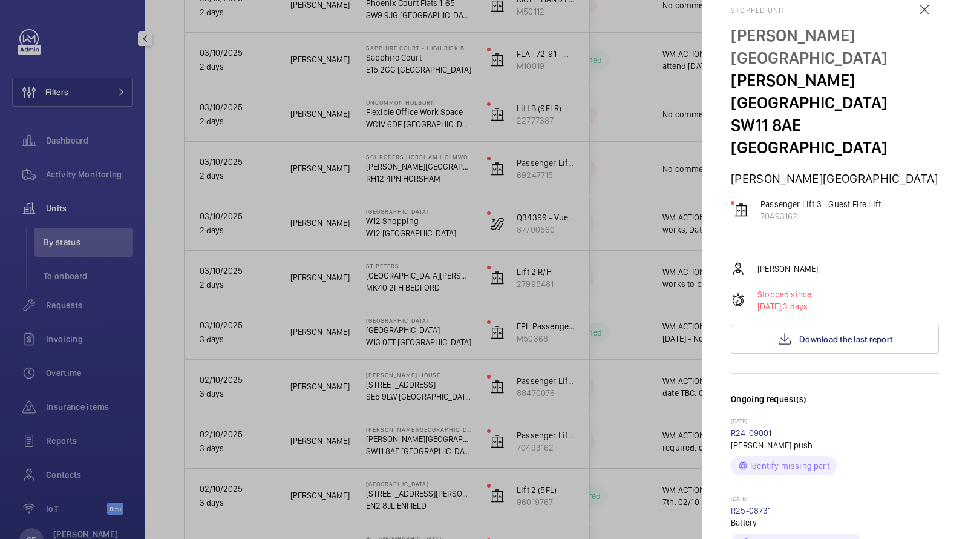
scroll to position [0, 0]
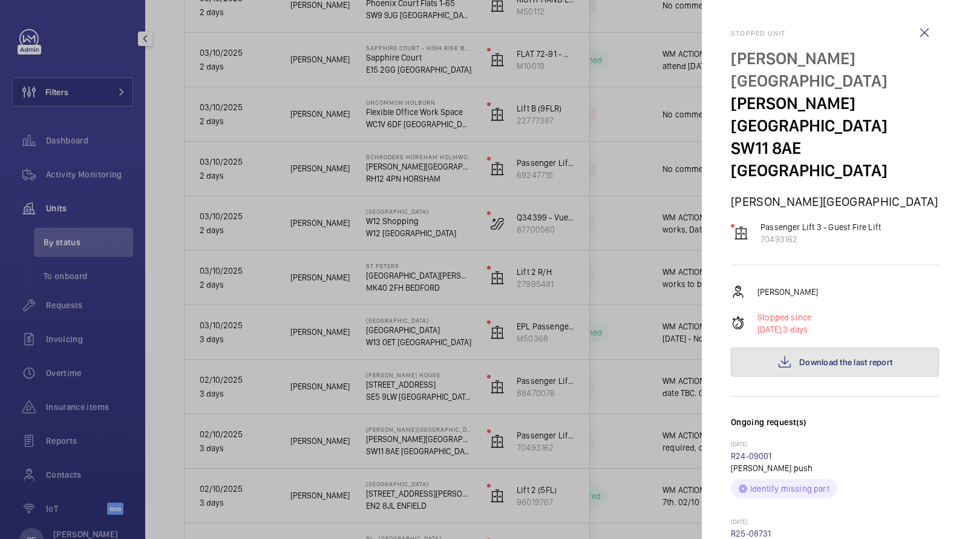
click at [815, 357] on span "Download the last report" at bounding box center [846, 362] width 93 height 10
click at [77, 292] on div at bounding box center [484, 269] width 968 height 539
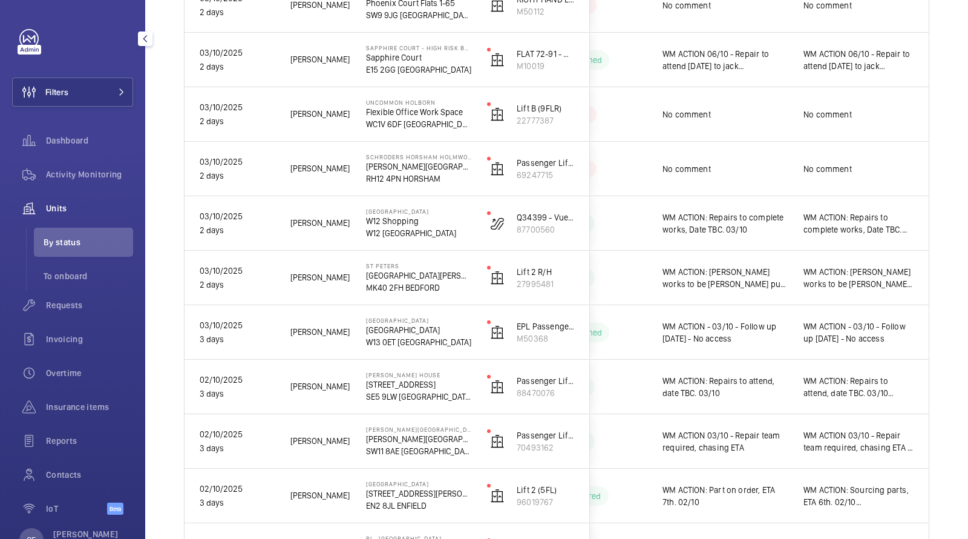
click at [70, 304] on div at bounding box center [484, 269] width 968 height 539
click at [70, 304] on span "Requests" at bounding box center [89, 305] width 87 height 12
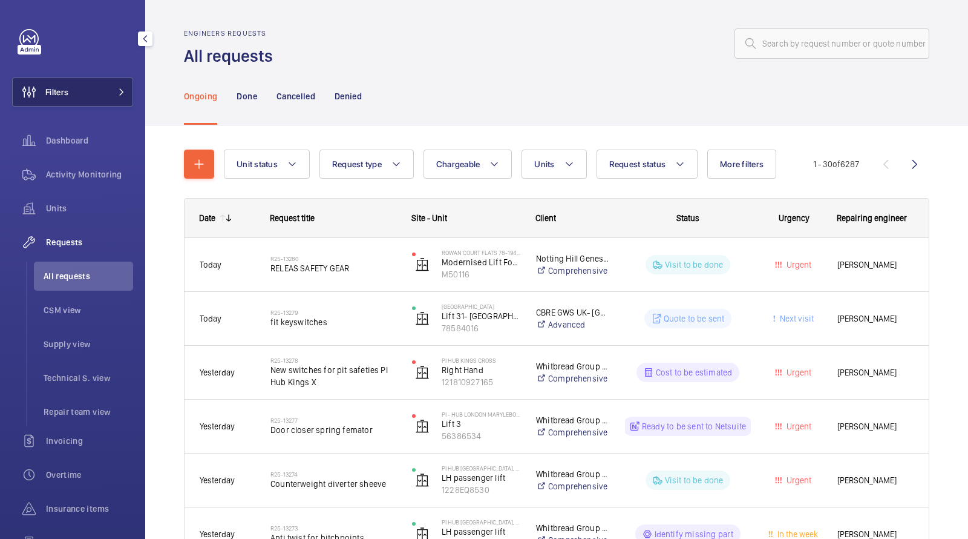
click at [97, 91] on button "Filters" at bounding box center [72, 91] width 121 height 29
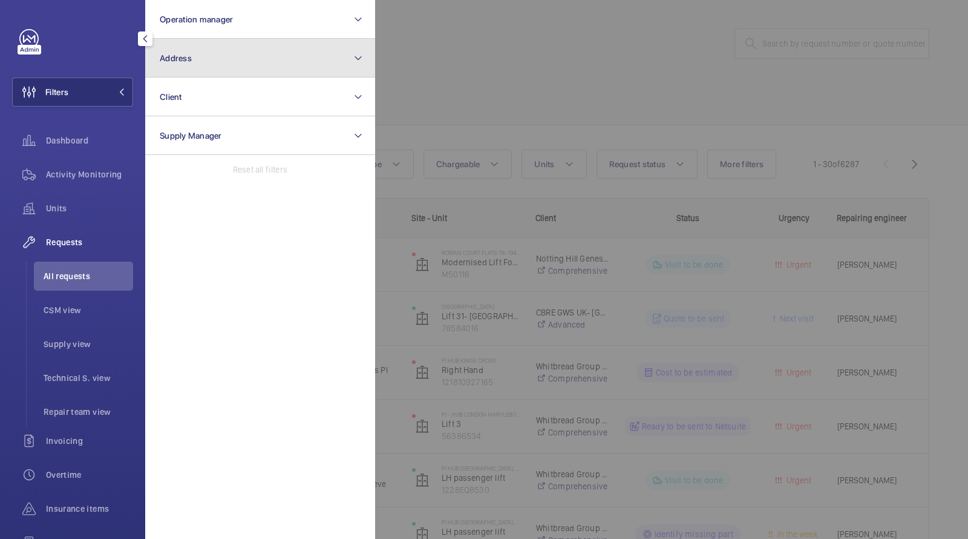
click at [209, 70] on button "Address" at bounding box center [260, 58] width 230 height 39
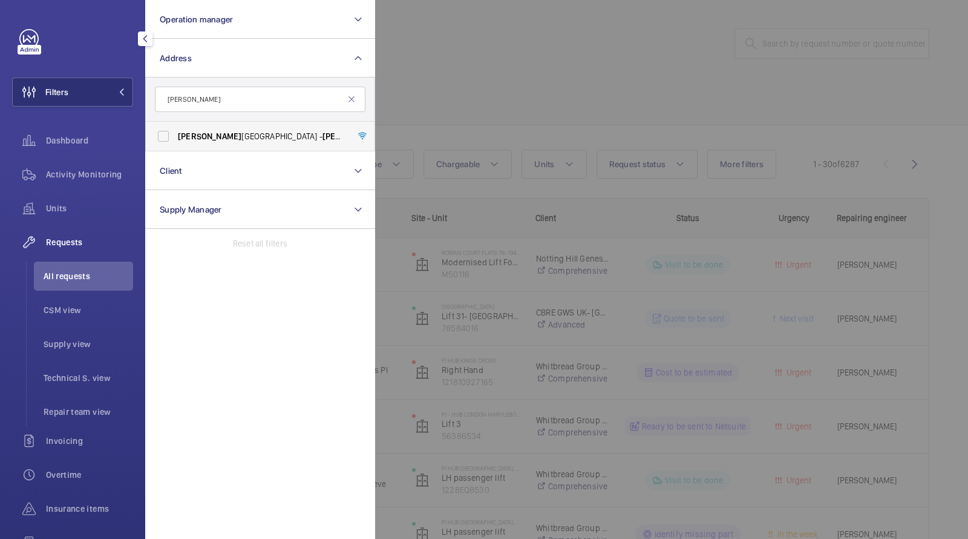
type input "[PERSON_NAME]"
click at [240, 143] on label "[PERSON_NAME][GEOGRAPHIC_DATA] - [PERSON_NAME][GEOGRAPHIC_DATA]" at bounding box center [251, 136] width 211 height 29
click at [176, 143] on input "[PERSON_NAME][GEOGRAPHIC_DATA] - [PERSON_NAME][GEOGRAPHIC_DATA]" at bounding box center [163, 136] width 24 height 24
checkbox input "true"
click at [504, 100] on div at bounding box center [859, 269] width 968 height 539
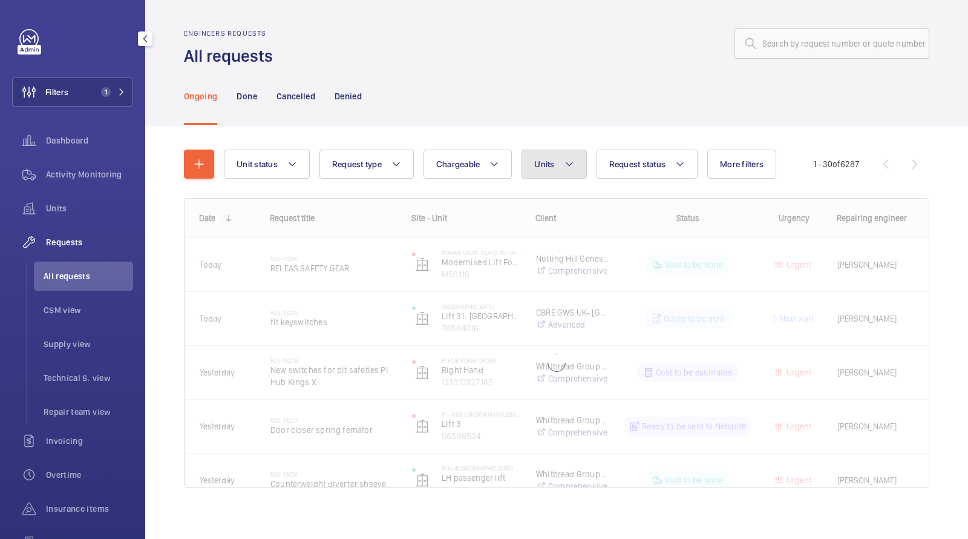
click at [554, 166] on button "Units" at bounding box center [554, 164] width 65 height 29
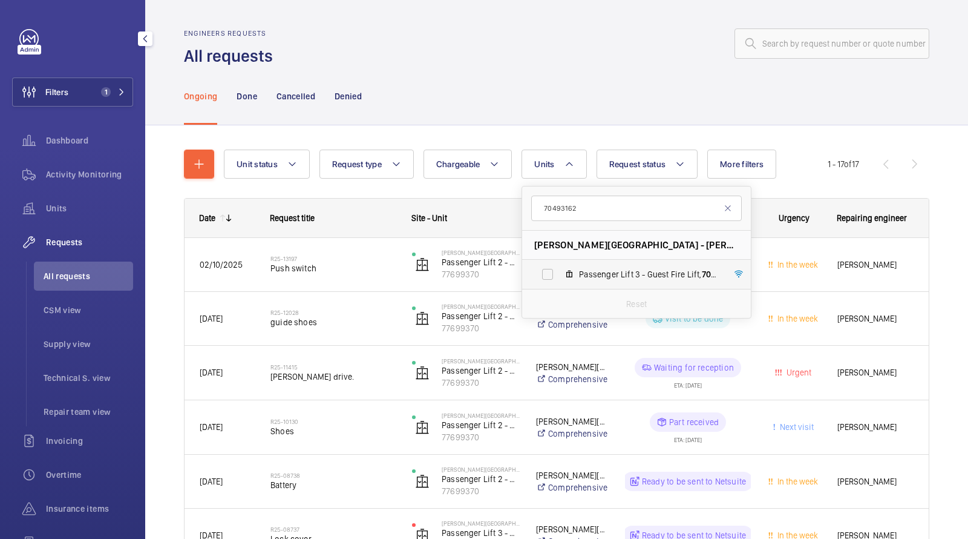
type input "70493162"
click at [582, 268] on span "Passenger Lift 3 - Guest Fire Lift, 70493162" at bounding box center [649, 274] width 140 height 12
click at [560, 268] on input "Passenger Lift 3 - Guest Fire Lift, 70493162" at bounding box center [548, 274] width 24 height 24
checkbox input "true"
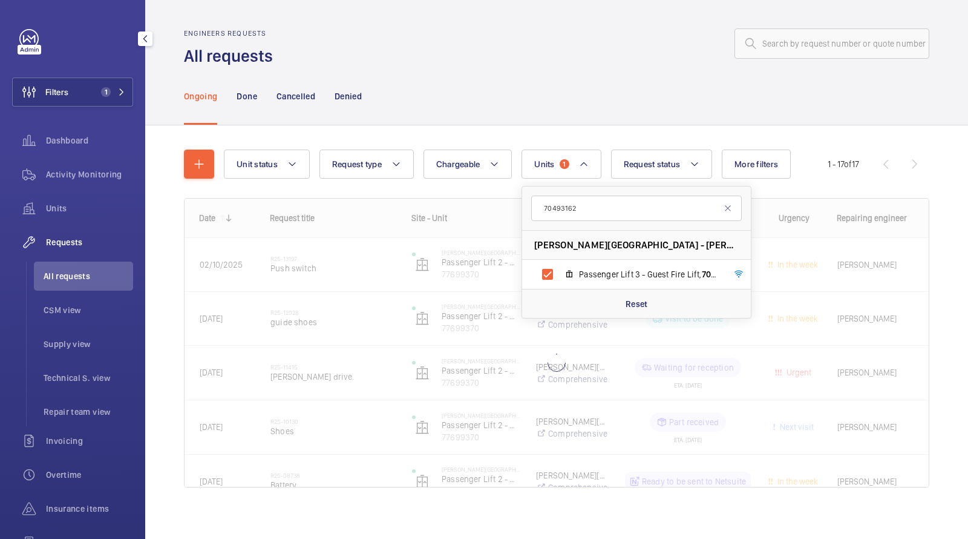
click at [543, 95] on div "Ongoing Done Cancelled Denied" at bounding box center [557, 96] width 746 height 58
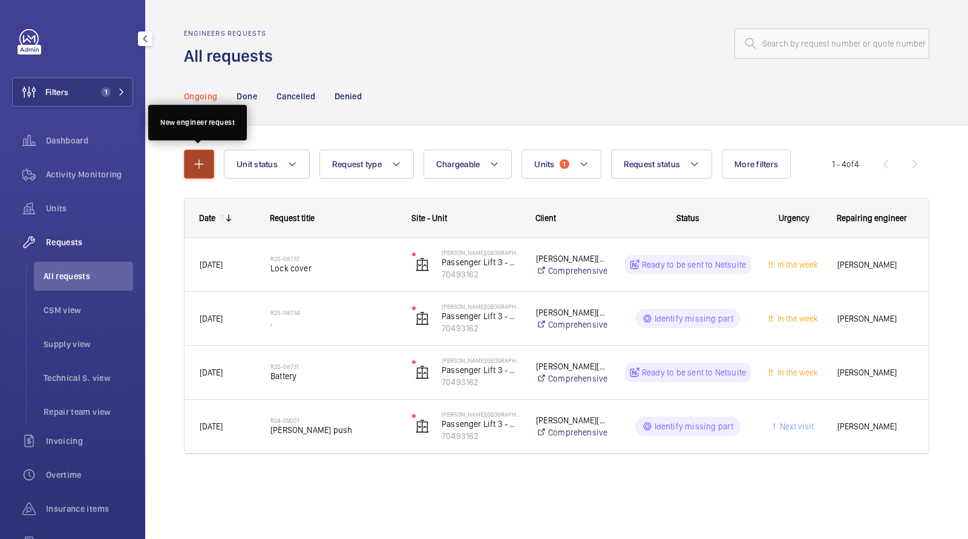
click at [206, 163] on mat-icon "button" at bounding box center [199, 164] width 15 height 15
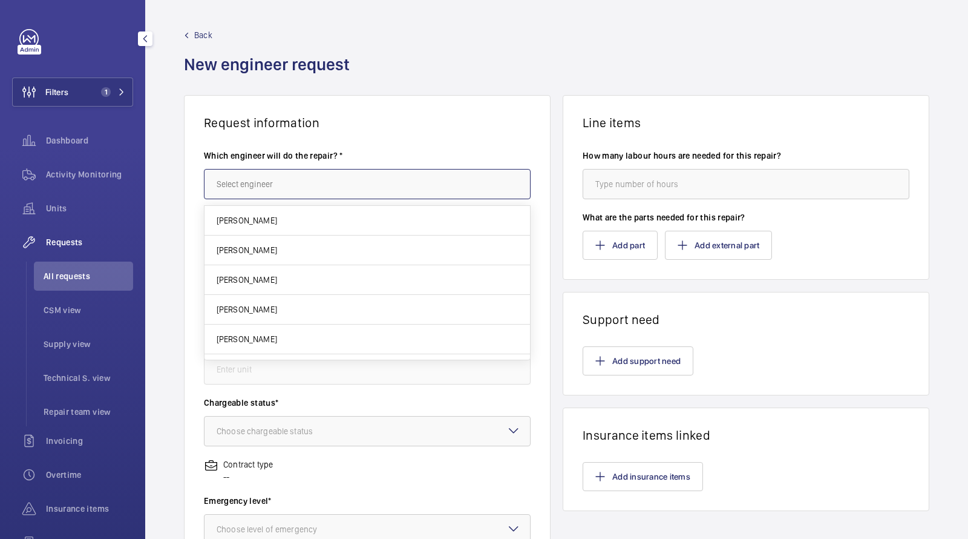
click at [310, 169] on input "text" at bounding box center [367, 184] width 327 height 30
click at [268, 253] on mat-option "[PERSON_NAME]" at bounding box center [368, 249] width 326 height 29
type input "[PERSON_NAME]"
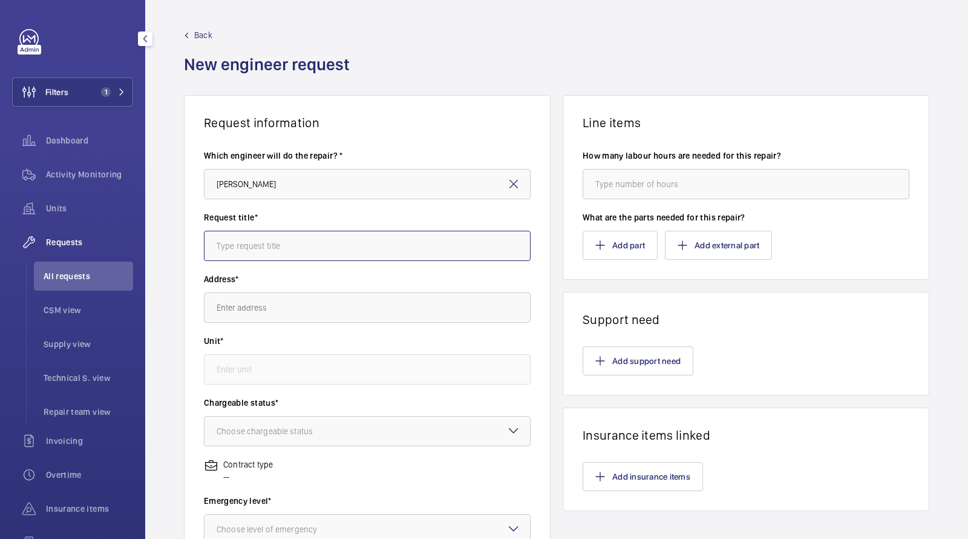
click at [263, 244] on input "text" at bounding box center [367, 246] width 327 height 30
paste input "70493162"
type input "70493162"
click at [257, 316] on input "text" at bounding box center [367, 307] width 327 height 30
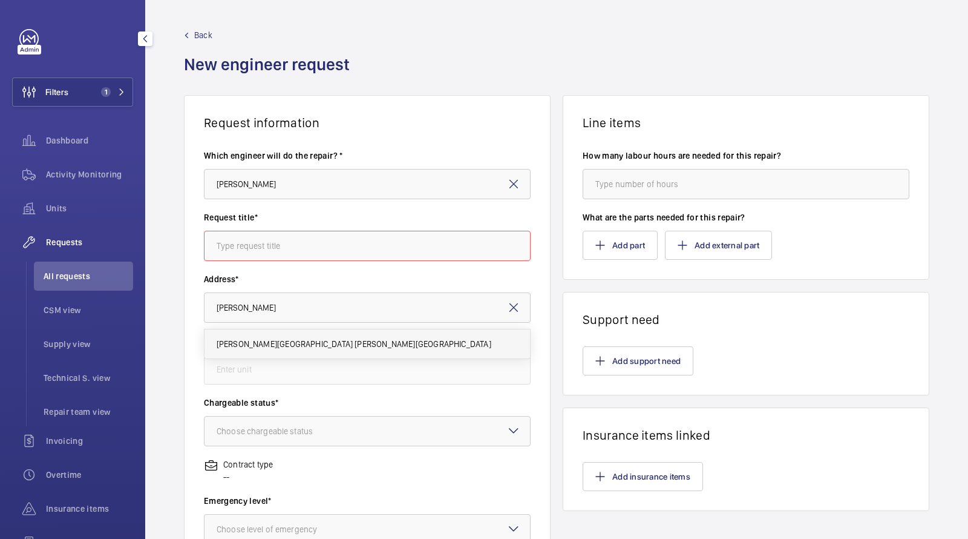
click at [272, 348] on span "[PERSON_NAME][GEOGRAPHIC_DATA] [PERSON_NAME][GEOGRAPHIC_DATA]" at bounding box center [354, 344] width 275 height 12
type input "[PERSON_NAME][GEOGRAPHIC_DATA] [PERSON_NAME][GEOGRAPHIC_DATA]"
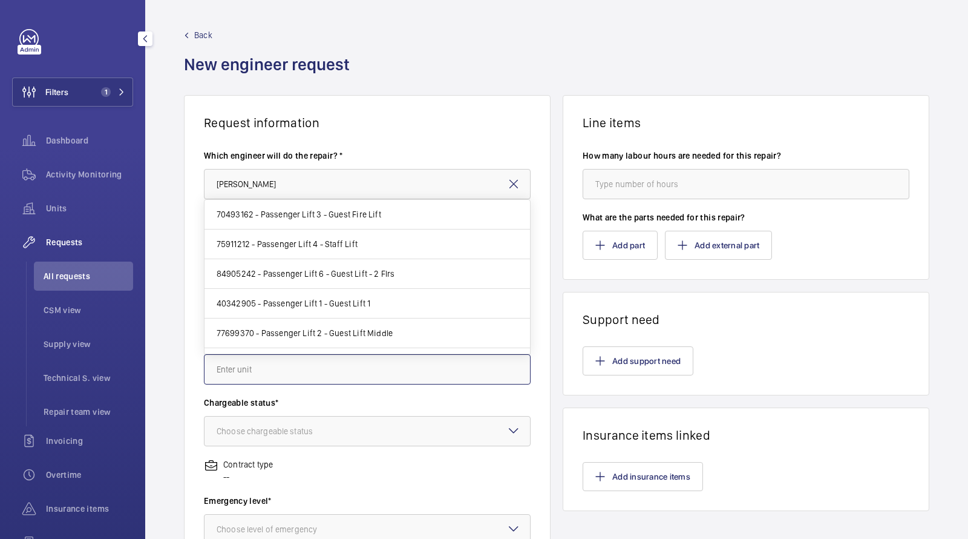
click at [271, 364] on input "text" at bounding box center [367, 369] width 327 height 30
paste input "70493162"
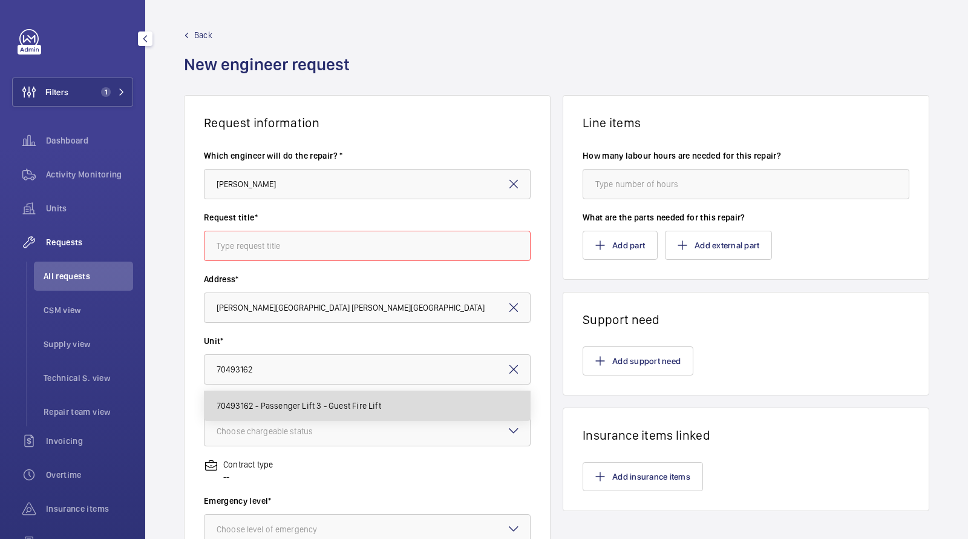
click at [272, 397] on mat-option "70493162 - Passenger Lift 3 - Guest Fire Lift" at bounding box center [368, 405] width 326 height 29
type input "70493162 - Passenger Lift 3 - Guest Fire Lift"
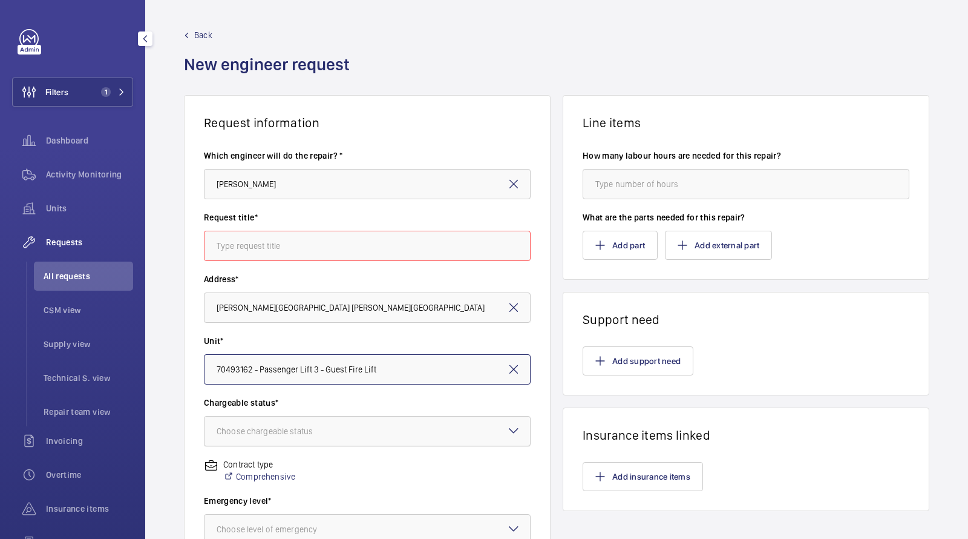
click at [263, 428] on div "Choose chargeable status" at bounding box center [280, 431] width 127 height 12
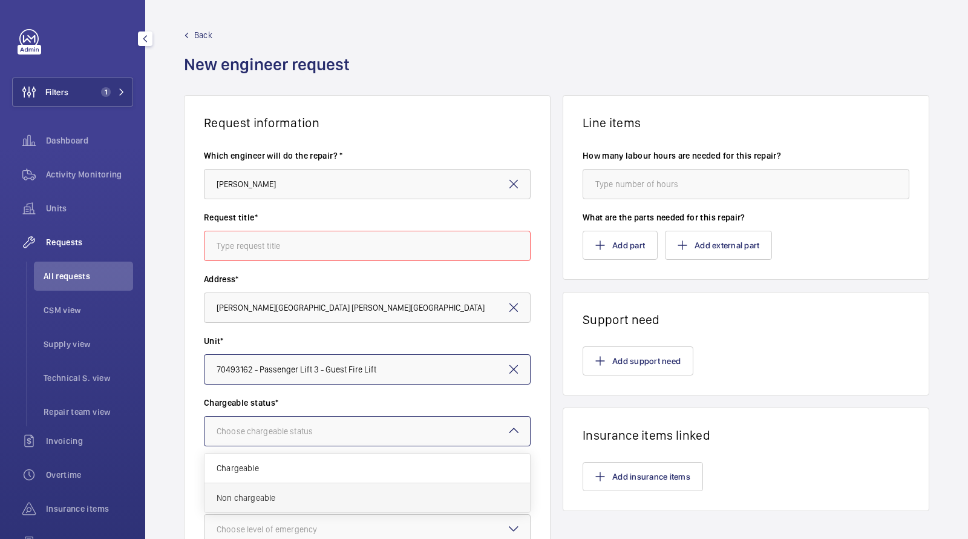
click at [251, 502] on span "Non chargeable" at bounding box center [367, 497] width 301 height 12
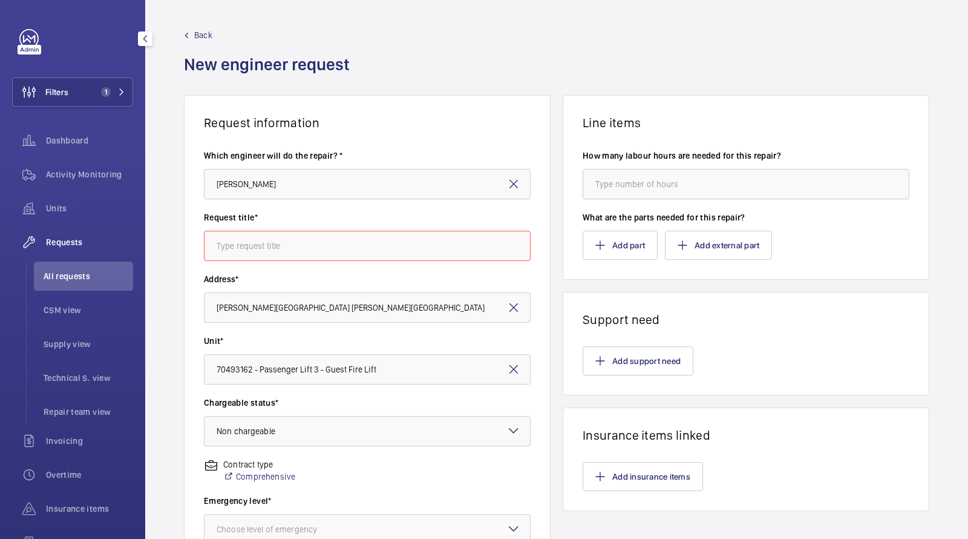
click at [292, 251] on input "text" at bounding box center [367, 246] width 327 height 30
paste input "ropes are not in the correct Chanels as two of the ropes are touching. There ar…"
type input "ropes are not in the correct Chanels as two of the ropes are touching. There ar…"
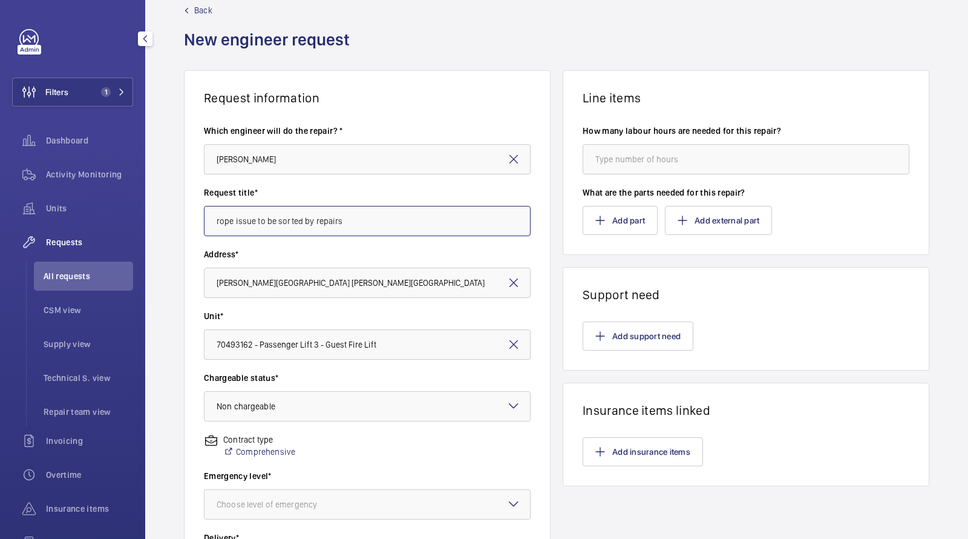
scroll to position [95, 0]
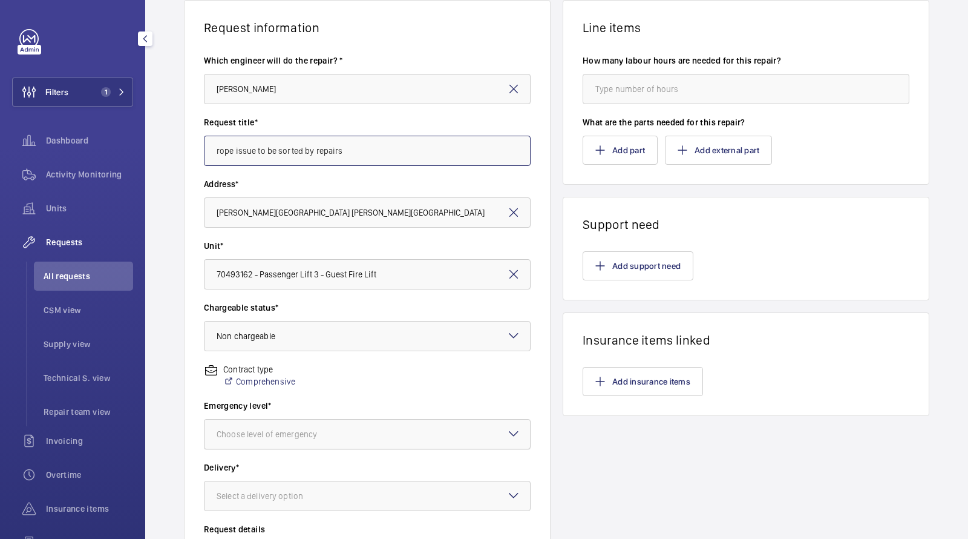
click at [297, 433] on div "Choose level of emergency" at bounding box center [282, 434] width 131 height 12
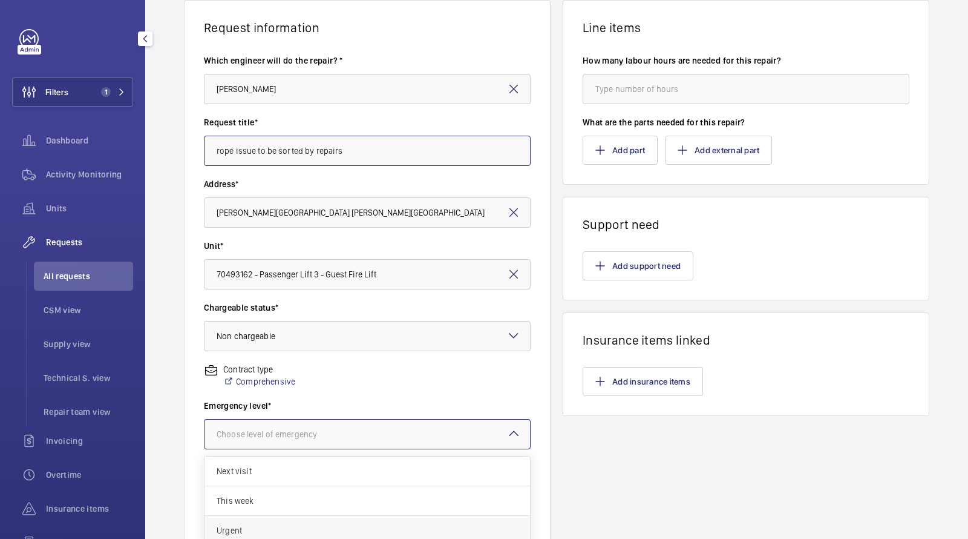
click at [264, 524] on span "Urgent" at bounding box center [367, 530] width 301 height 12
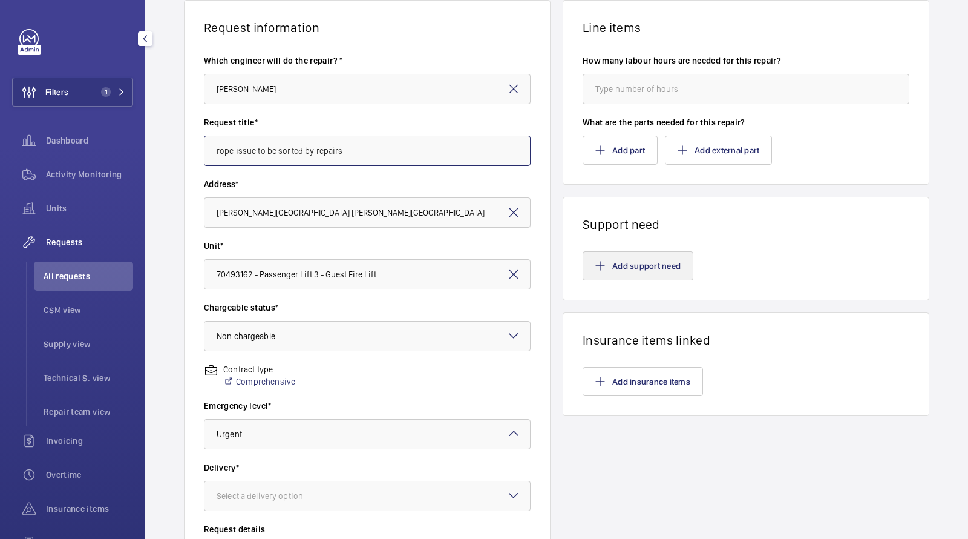
type input "rope issue to be sorted by repairs"
click at [645, 258] on button "Add support need" at bounding box center [638, 265] width 111 height 29
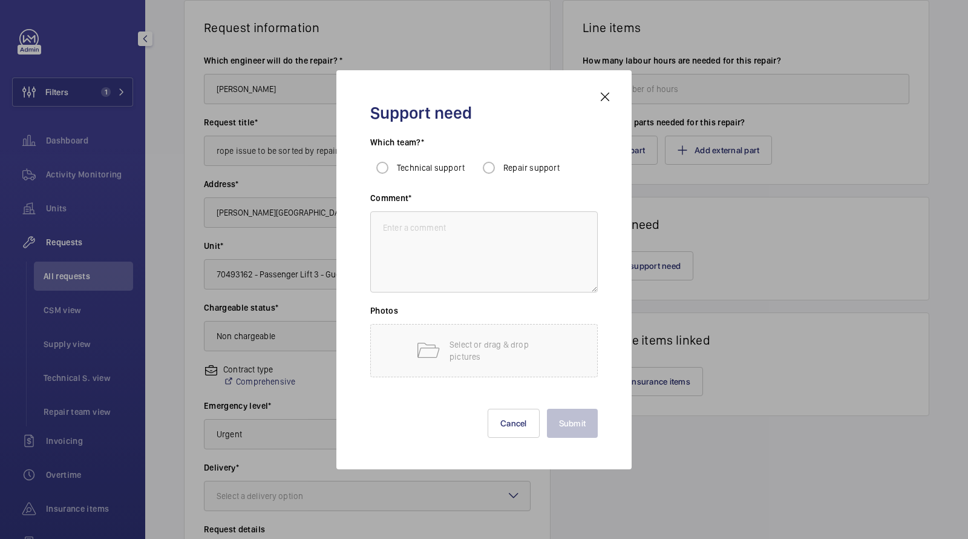
click at [522, 169] on span "Repair support" at bounding box center [532, 168] width 57 height 10
click at [501, 169] on input "Repair support" at bounding box center [489, 168] width 24 height 24
radio input "true"
click at [450, 258] on textarea at bounding box center [484, 251] width 228 height 81
paste textarea "ropes are not in the correct Chanels as two of the ropes are touching. There ar…"
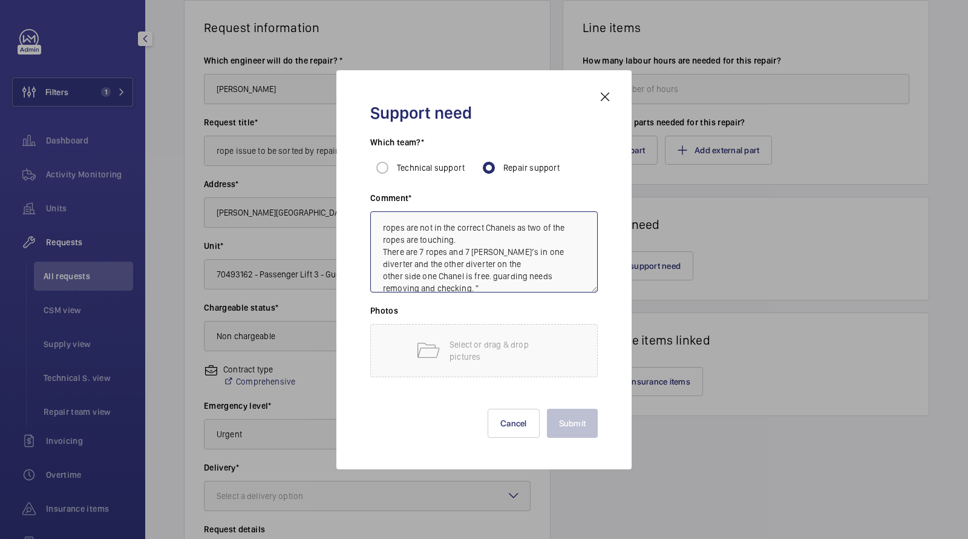
scroll to position [1, 0]
type textarea "ropes are not in the correct Chanels as two of the ropes are touching. There ar…"
click at [579, 435] on button "Submit" at bounding box center [572, 423] width 51 height 29
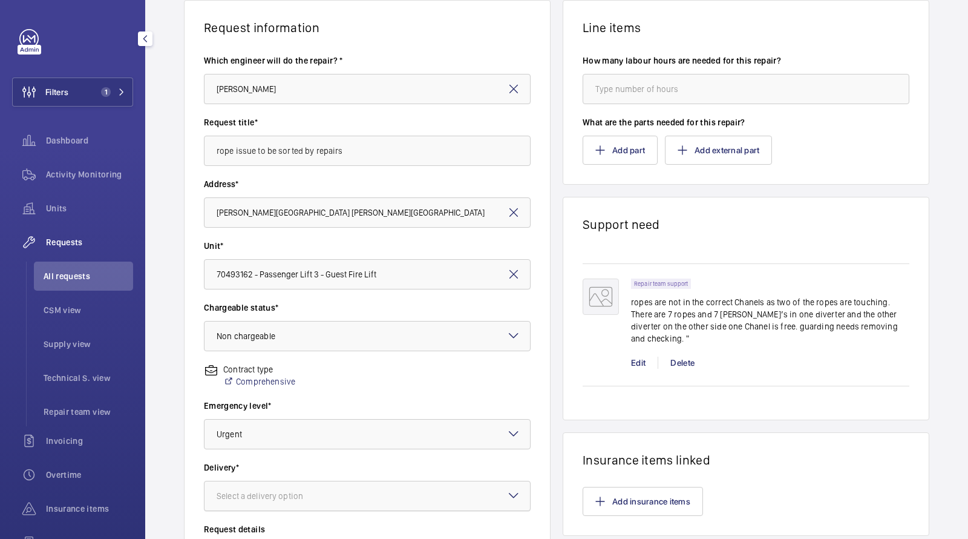
click at [290, 499] on div "Select a delivery option" at bounding box center [275, 496] width 117 height 12
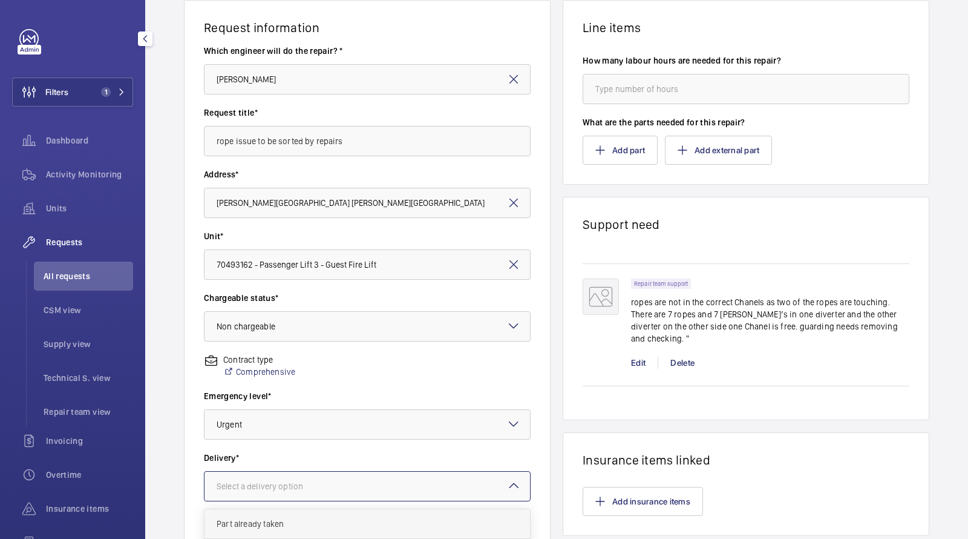
scroll to position [286, 0]
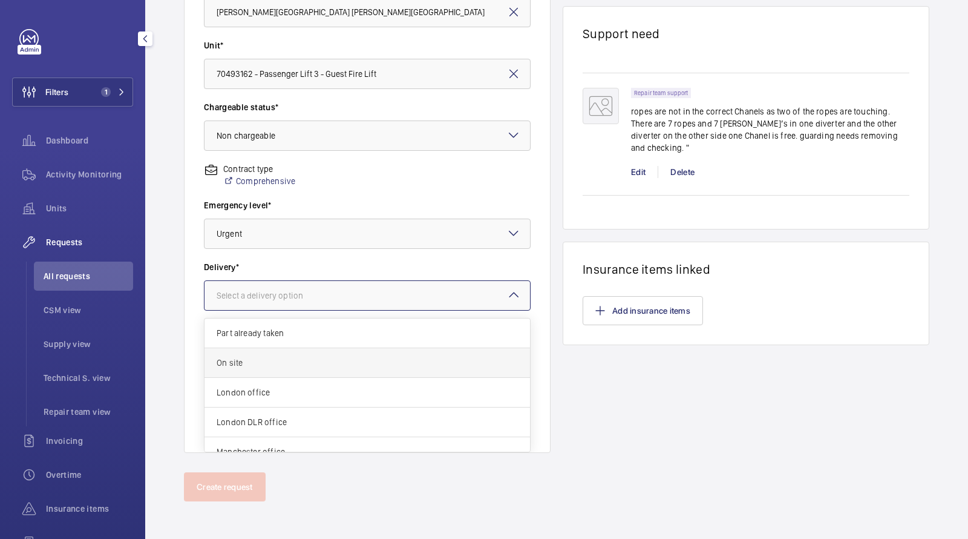
click at [260, 370] on div "On site" at bounding box center [368, 363] width 326 height 30
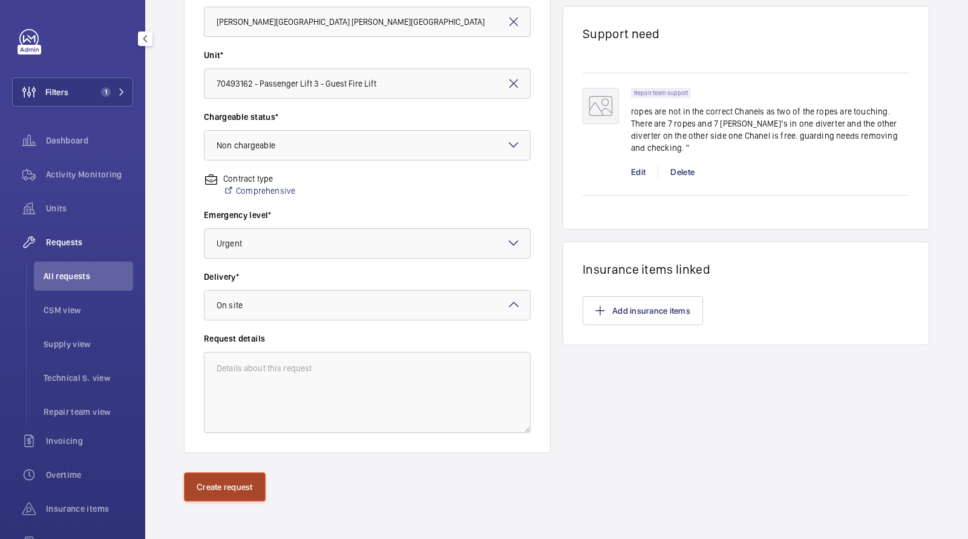
click at [223, 490] on button "Create request" at bounding box center [225, 486] width 82 height 29
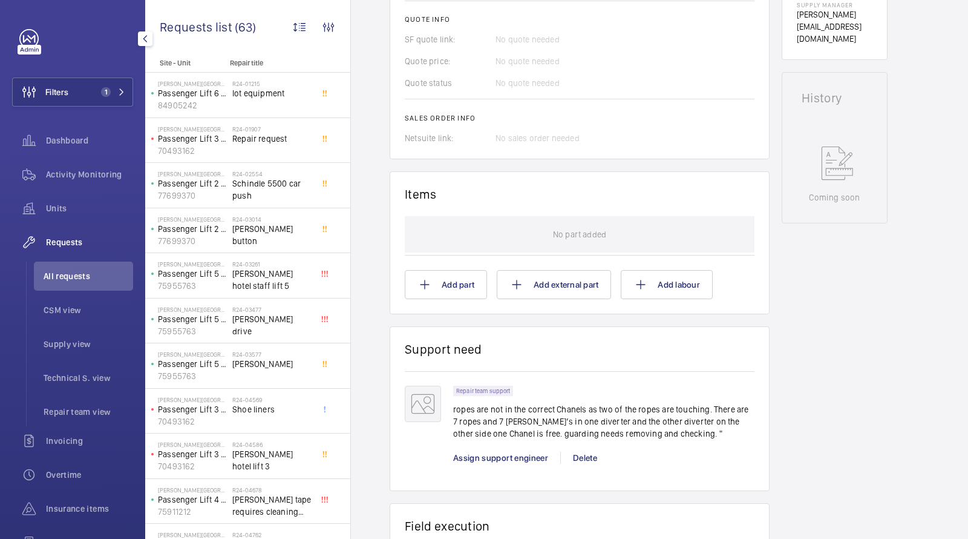
scroll to position [602, 0]
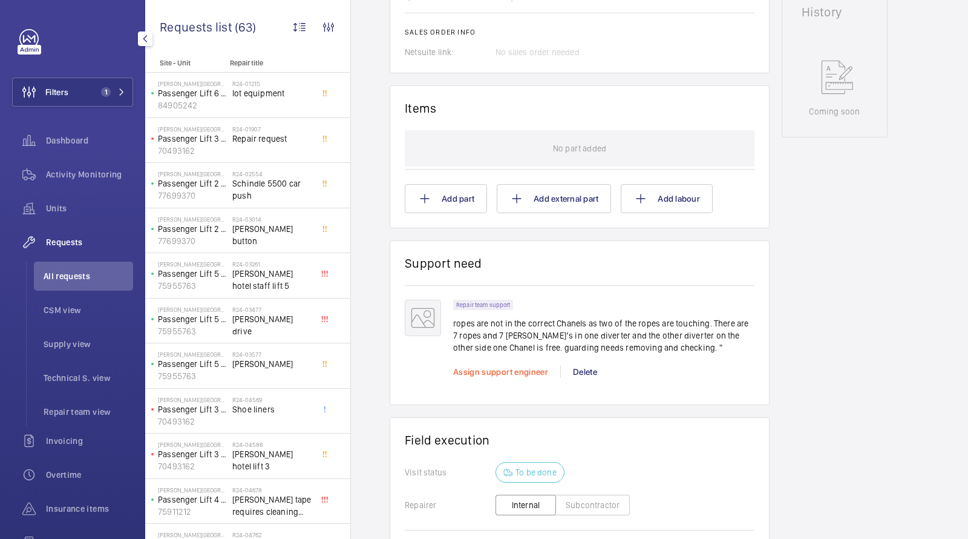
click at [507, 375] on span "Assign support engineer" at bounding box center [500, 372] width 95 height 10
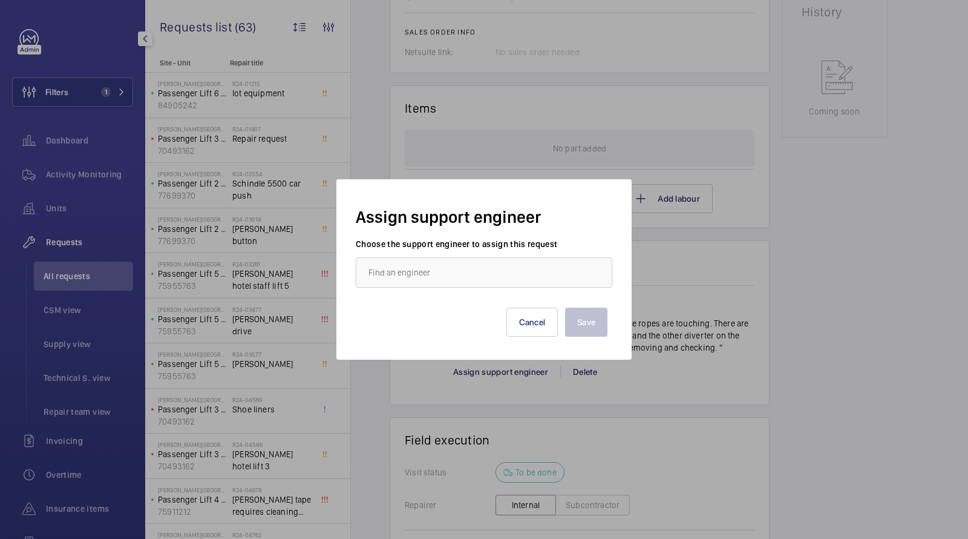
click at [499, 297] on div "Save Cancel" at bounding box center [484, 312] width 247 height 48
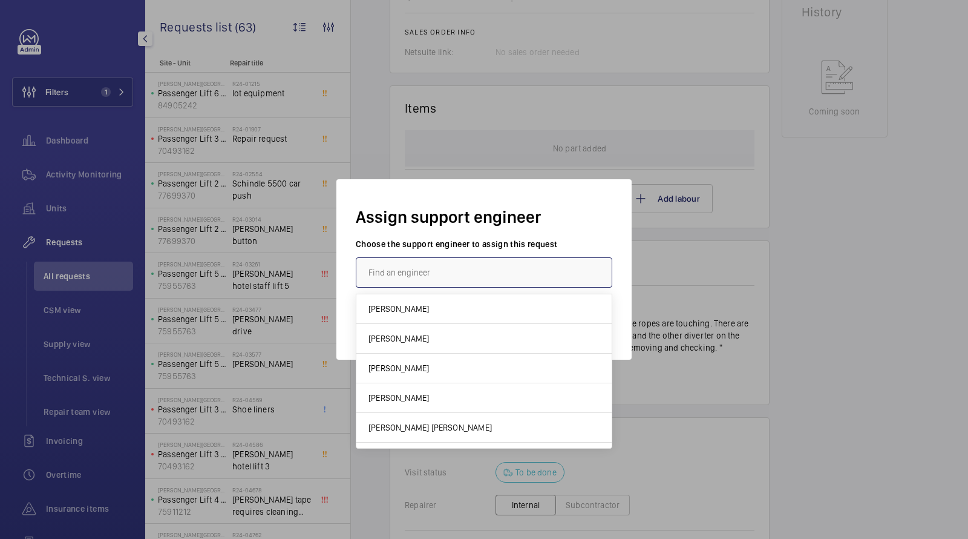
click at [491, 278] on input "text" at bounding box center [484, 272] width 257 height 30
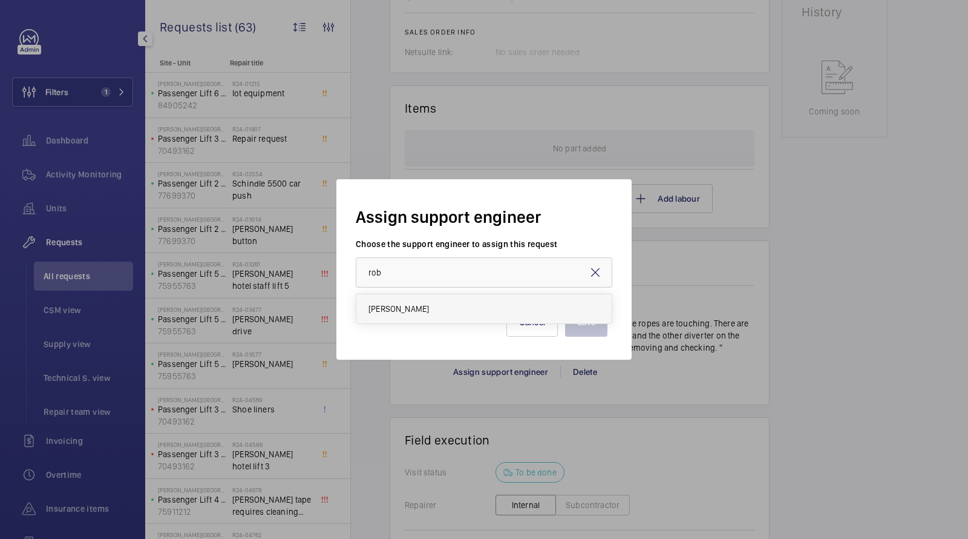
click at [453, 310] on mat-option "[PERSON_NAME]" at bounding box center [484, 308] width 255 height 29
type input "[PERSON_NAME]"
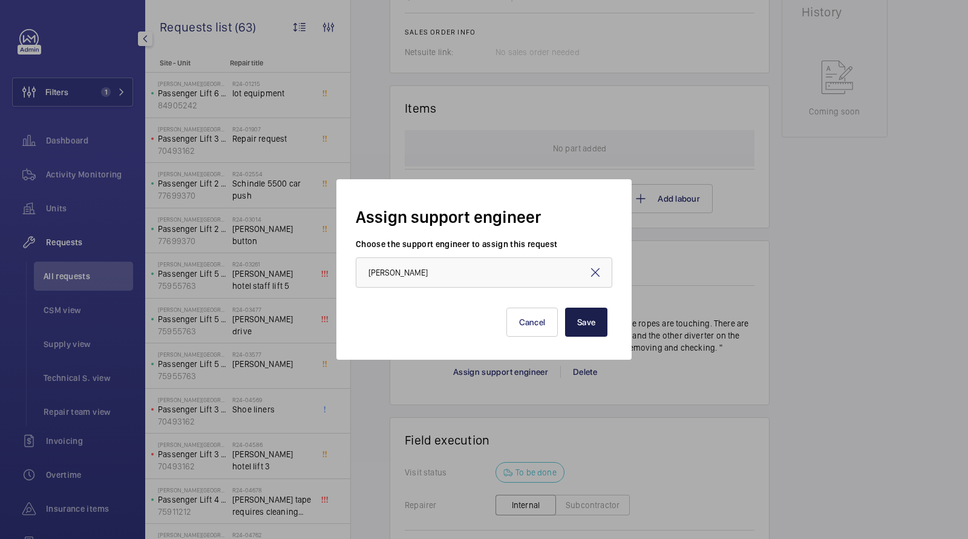
click at [586, 321] on button "Save" at bounding box center [586, 321] width 42 height 29
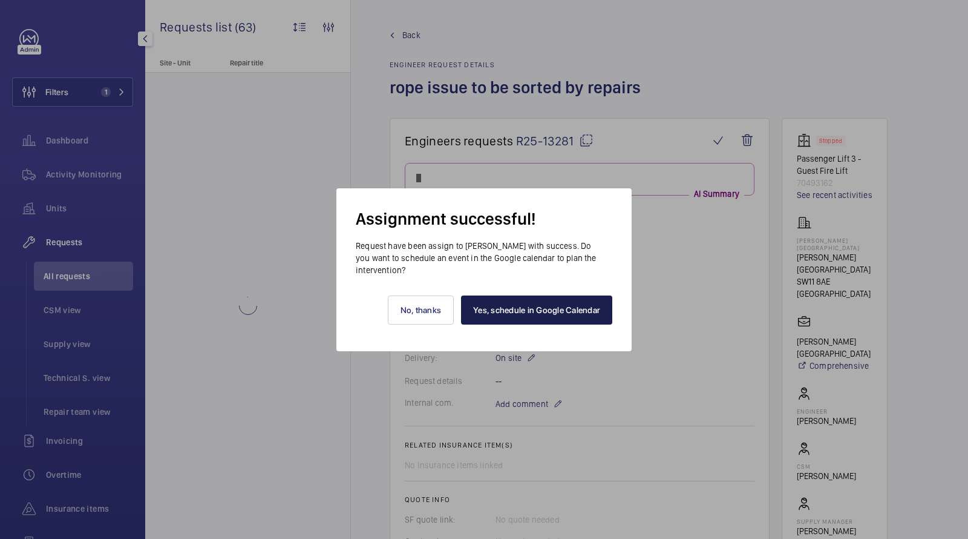
click at [550, 310] on link "Yes, schedule in Google Calendar" at bounding box center [536, 309] width 151 height 29
